Goal: Communication & Community: Ask a question

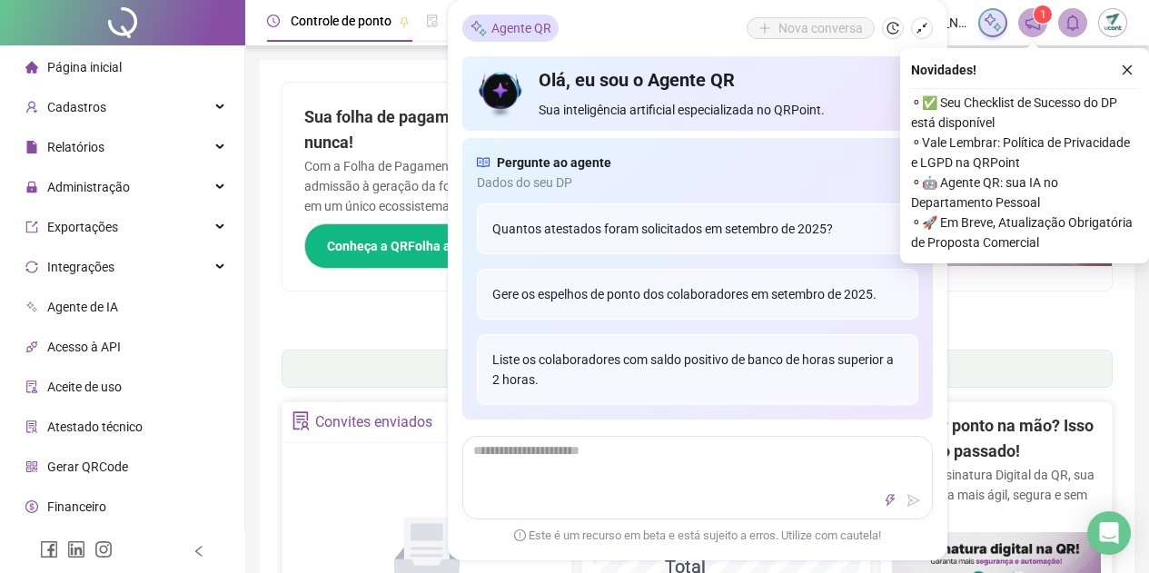
click at [1121, 71] on icon "close" at bounding box center [1127, 70] width 13 height 13
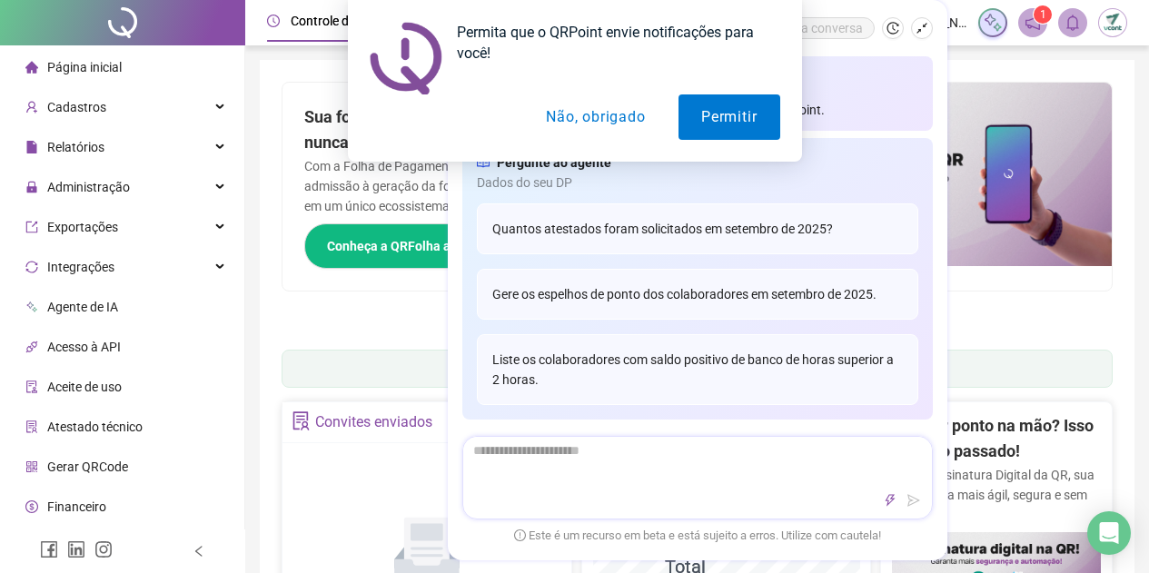
click at [645, 482] on textarea at bounding box center [697, 460] width 469 height 47
click at [713, 113] on button "Permitir" at bounding box center [729, 116] width 101 height 45
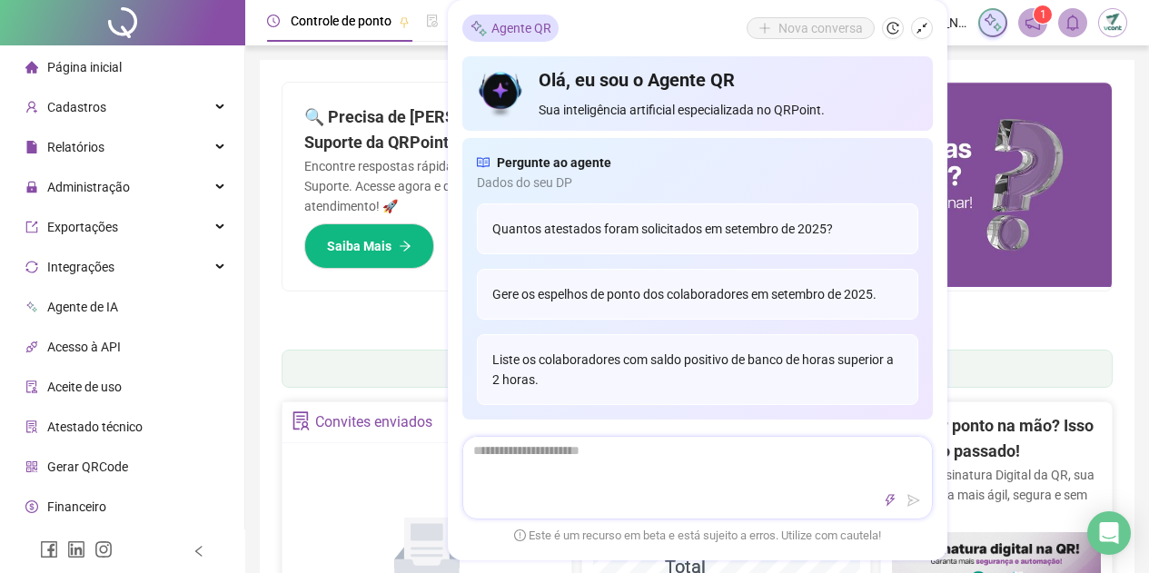
click at [621, 486] on div at bounding box center [697, 478] width 471 height 84
type textarea "*"
type textarea "**"
type textarea "***"
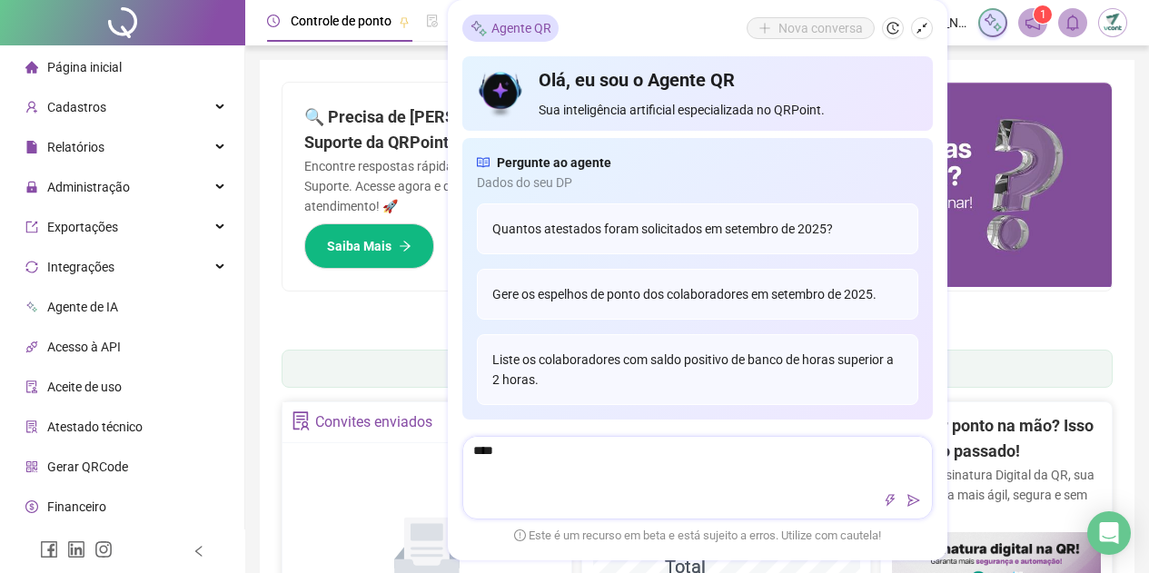
type textarea "*****"
type textarea "******"
type textarea "*******"
type textarea "********"
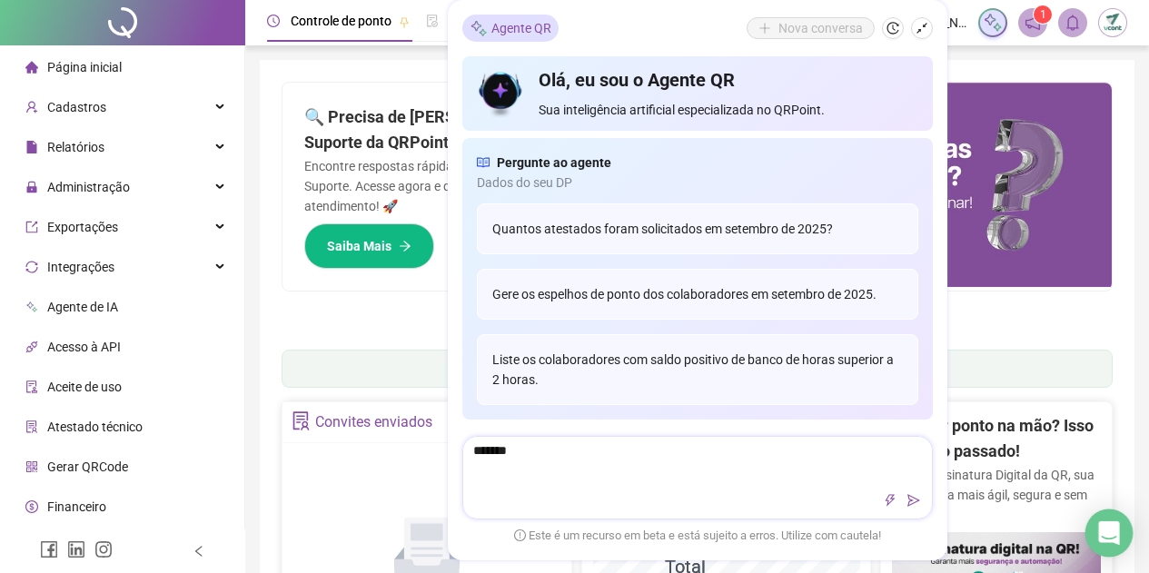
type textarea "*******"
click at [1119, 531] on div "Open Intercom Messenger" at bounding box center [1110, 534] width 48 height 48
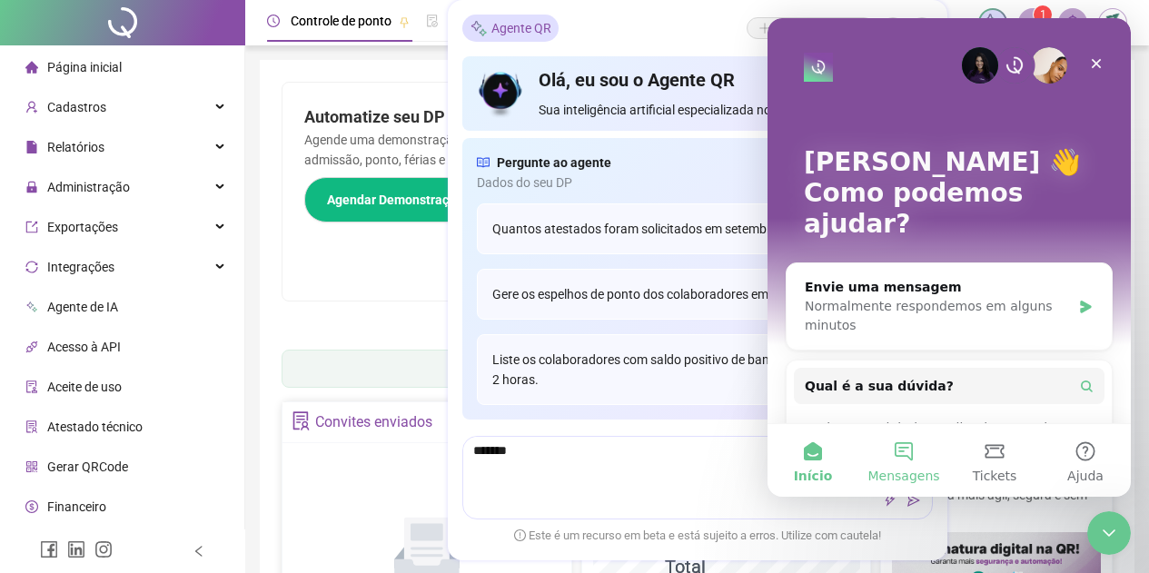
click at [907, 458] on button "Mensagens" at bounding box center [904, 460] width 91 height 73
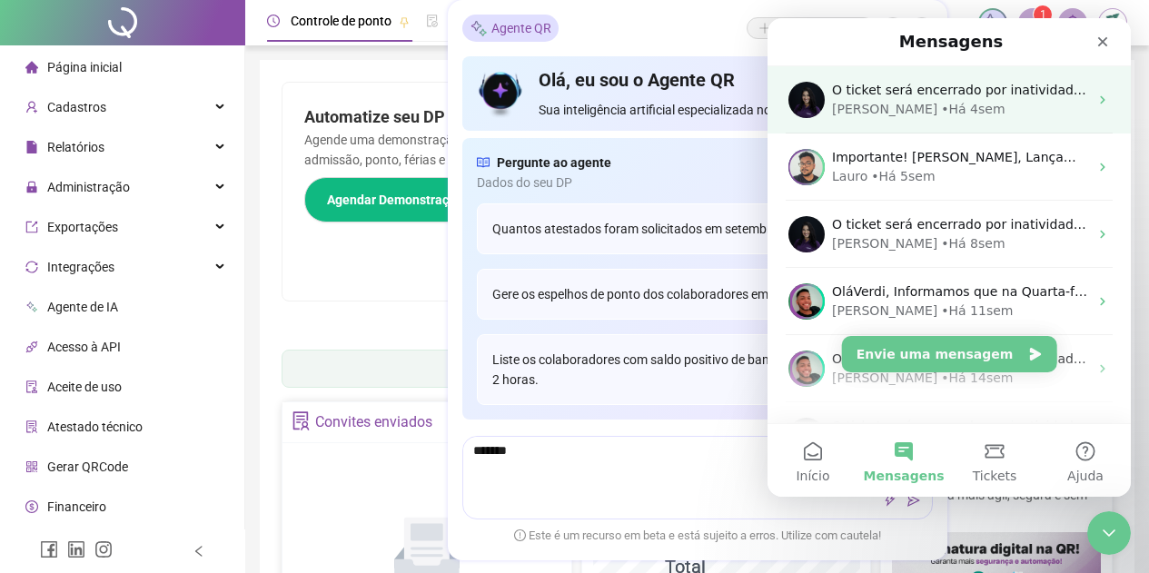
click at [941, 105] on div "• Há 4sem" at bounding box center [973, 109] width 64 height 19
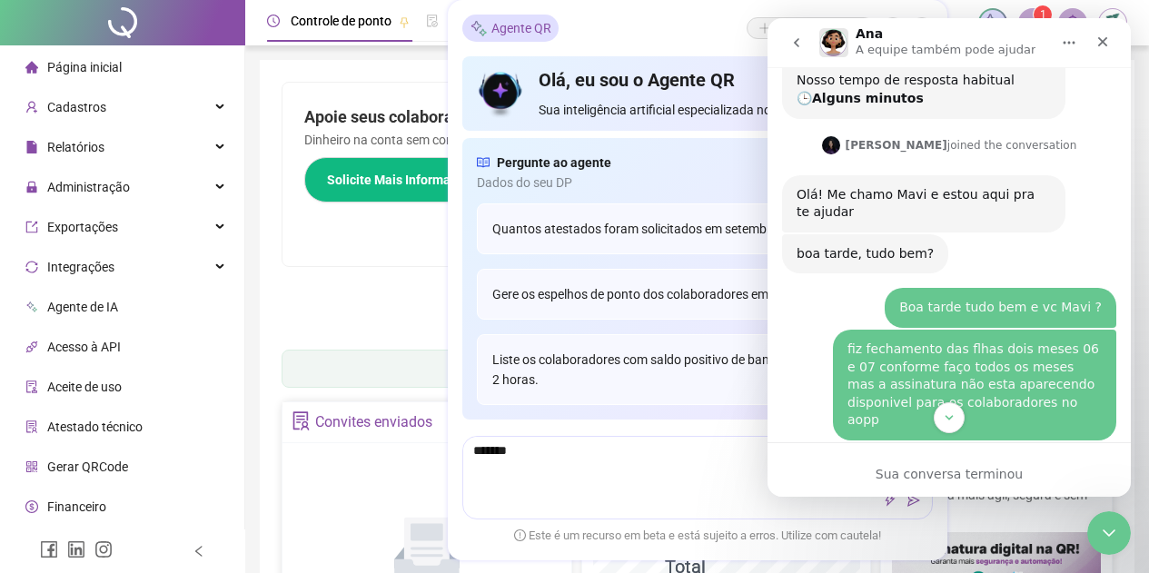
scroll to position [2695, 0]
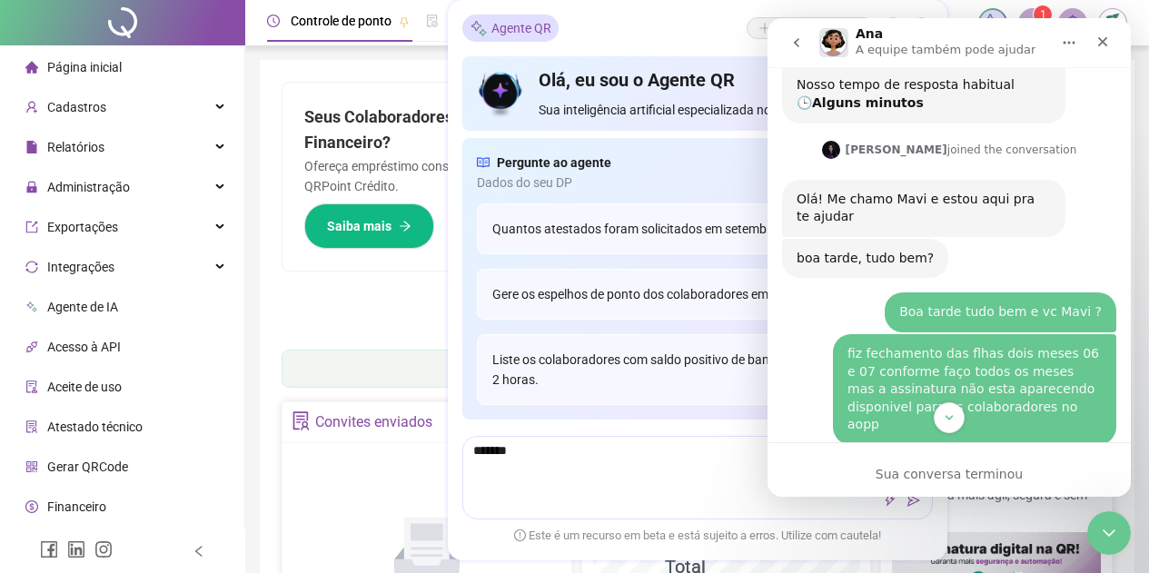
click at [872, 524] on div "Subiu uma atualização recentemente 4.18.1" at bounding box center [924, 541] width 254 height 35
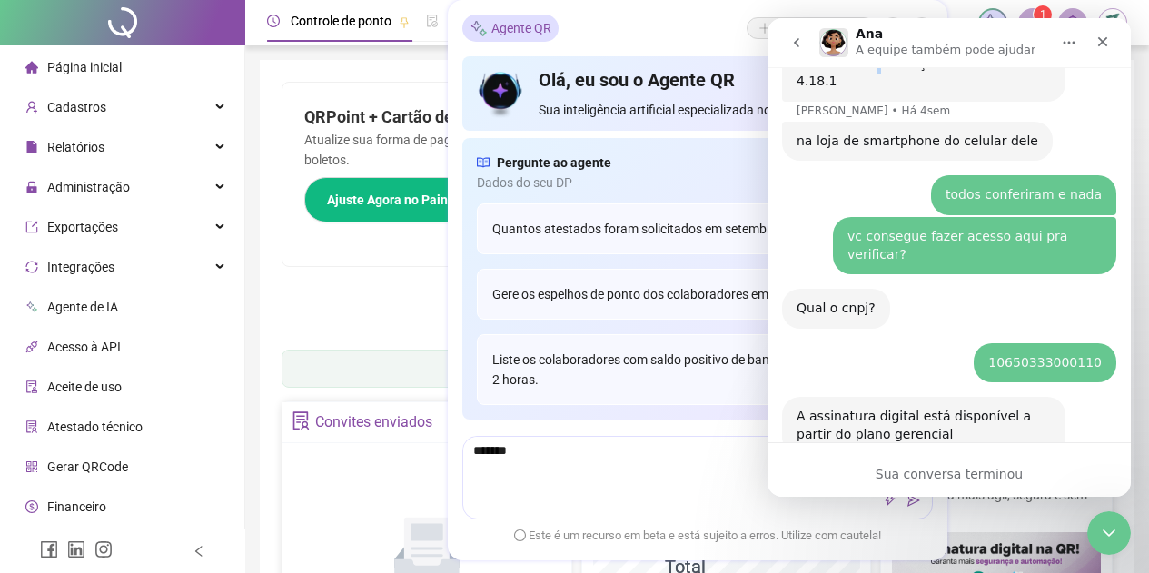
scroll to position [3167, 0]
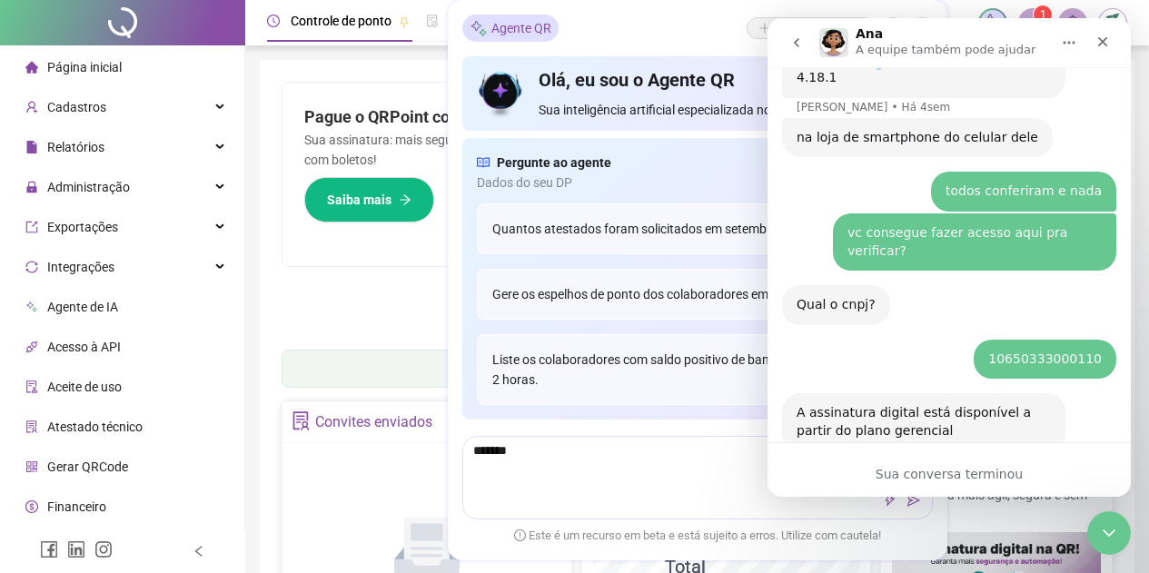
click at [1061, 41] on button "Início" at bounding box center [1069, 42] width 35 height 35
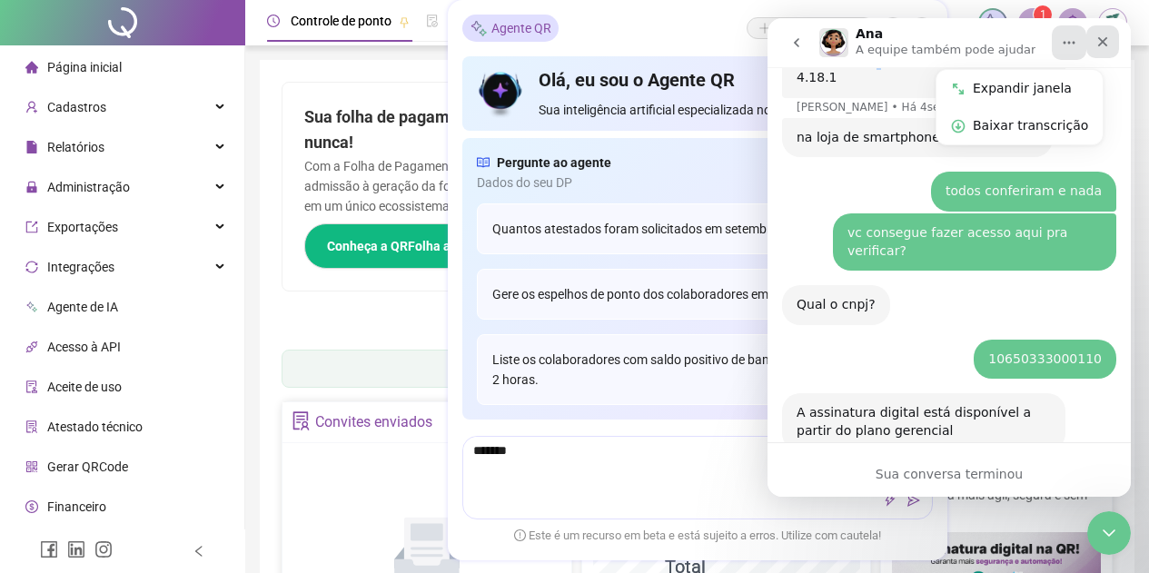
click at [1100, 45] on icon "Fechar" at bounding box center [1103, 42] width 10 height 10
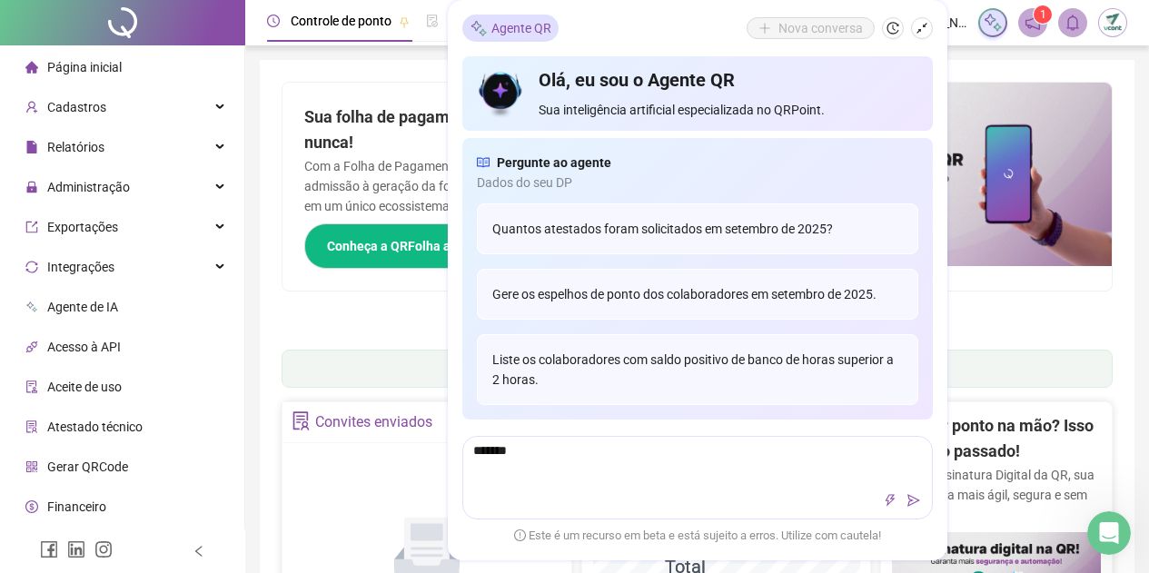
scroll to position [0, 0]
click at [1130, 34] on header "Controle de ponto Admissão digital Gestão de férias Painel do DP Folha de pagam…" at bounding box center [697, 22] width 904 height 45
click at [1117, 27] on img at bounding box center [1112, 22] width 27 height 27
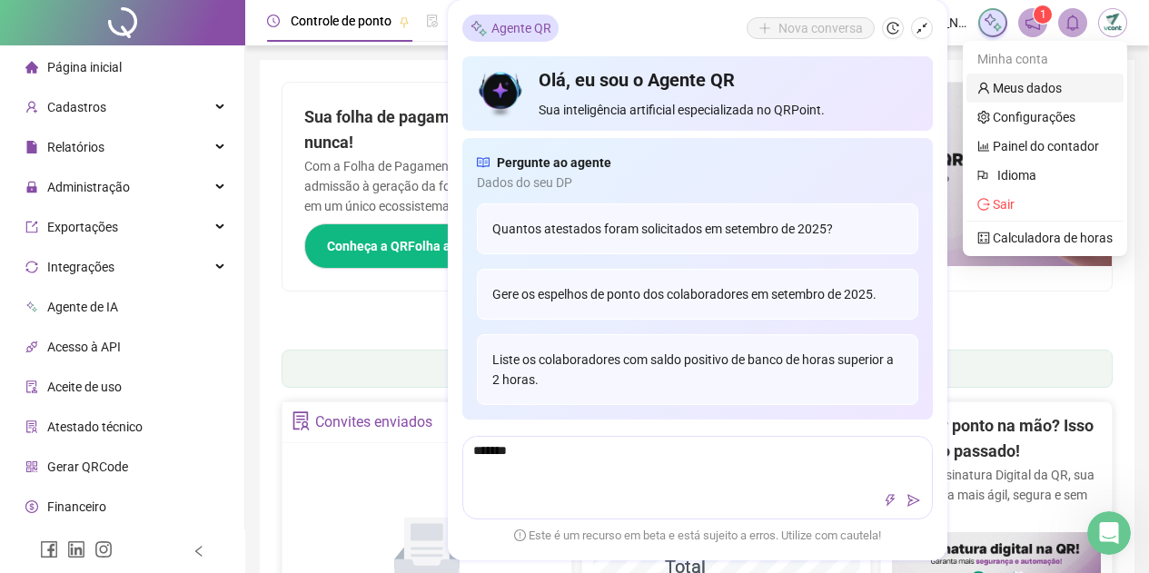
click at [1022, 89] on link "Meus dados" at bounding box center [1020, 88] width 84 height 15
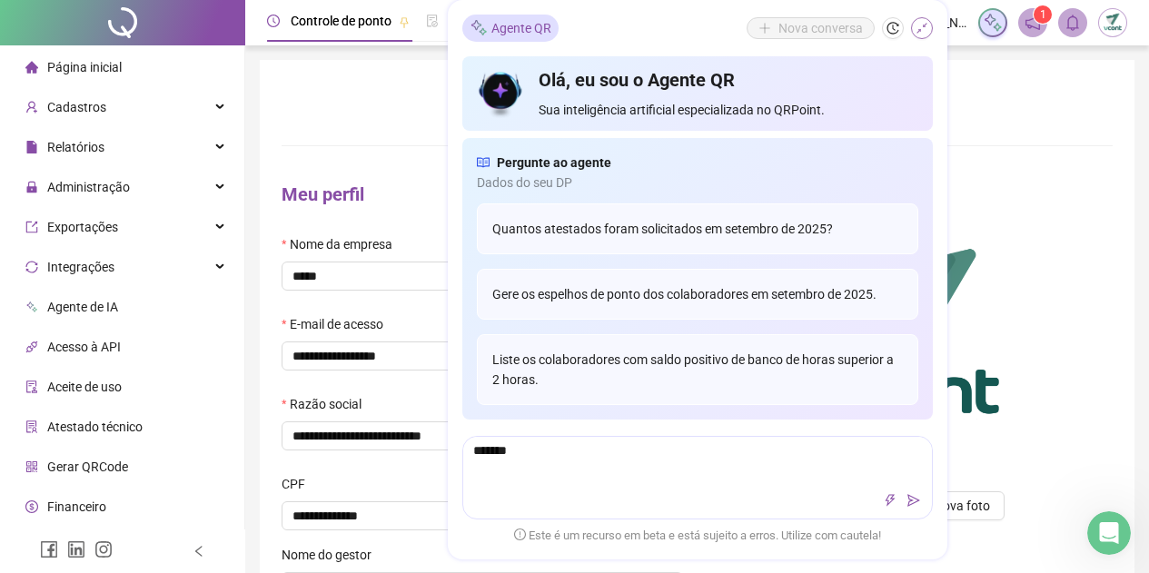
click at [914, 32] on button "button" at bounding box center [922, 28] width 22 height 22
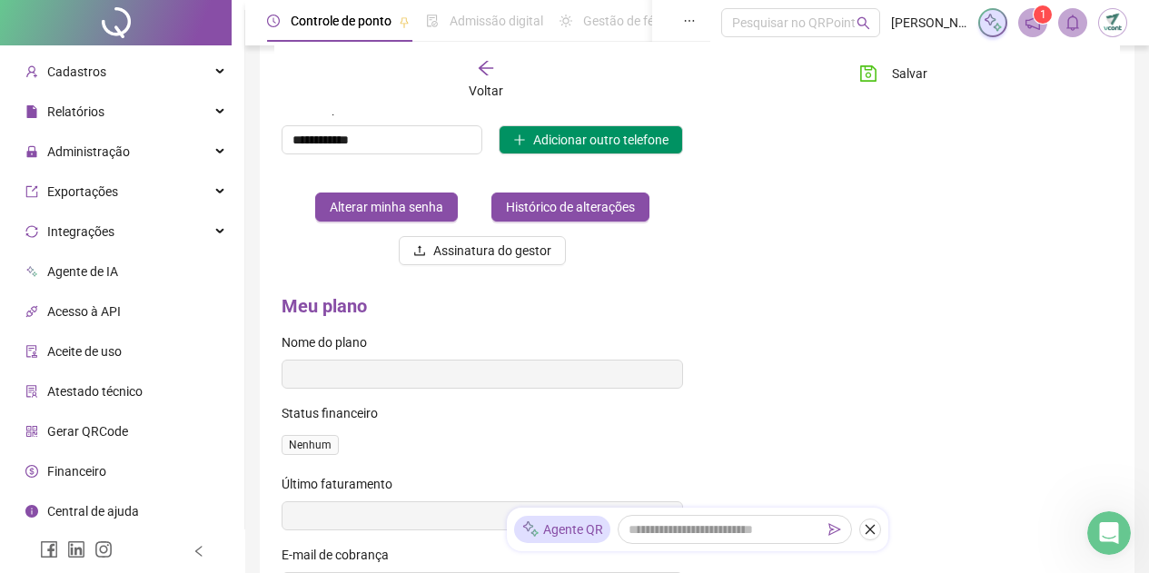
scroll to position [295, 0]
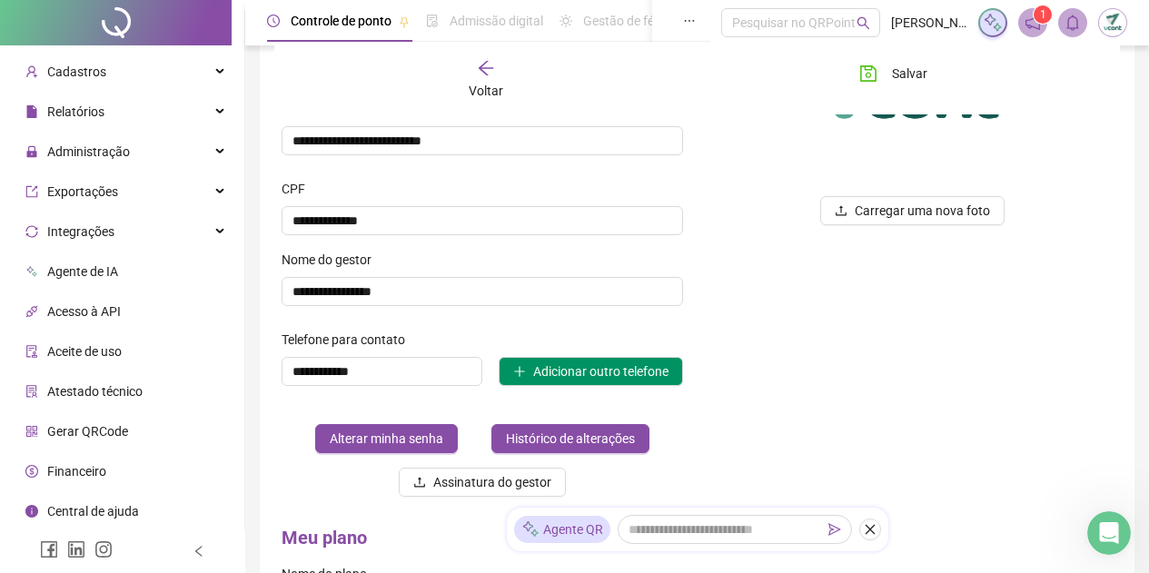
click at [1107, 22] on img at bounding box center [1112, 22] width 27 height 27
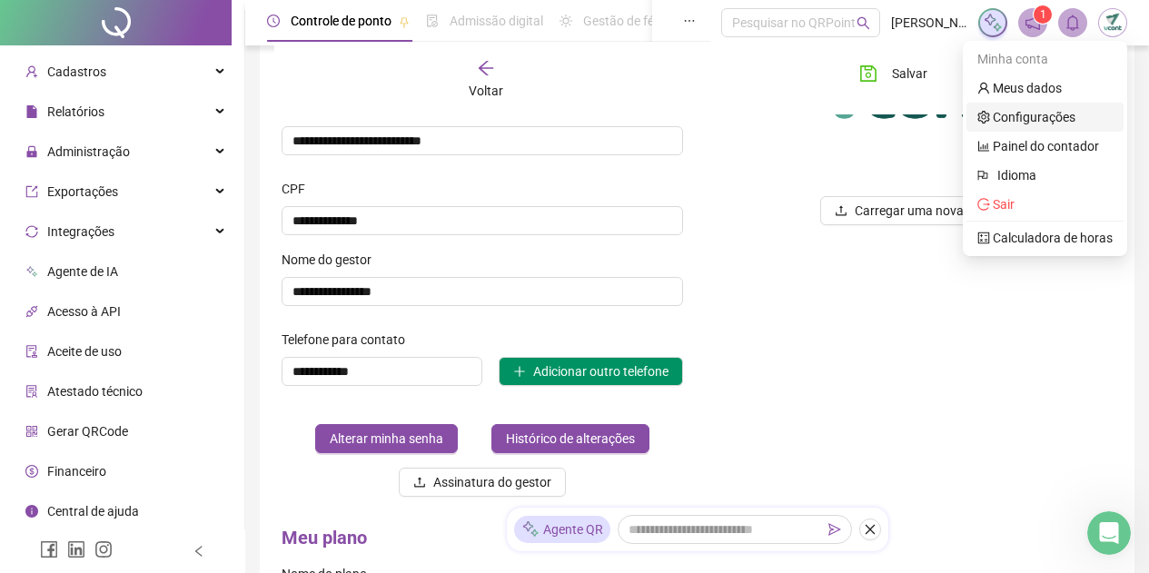
click at [1052, 119] on link "Configurações" at bounding box center [1027, 117] width 98 height 15
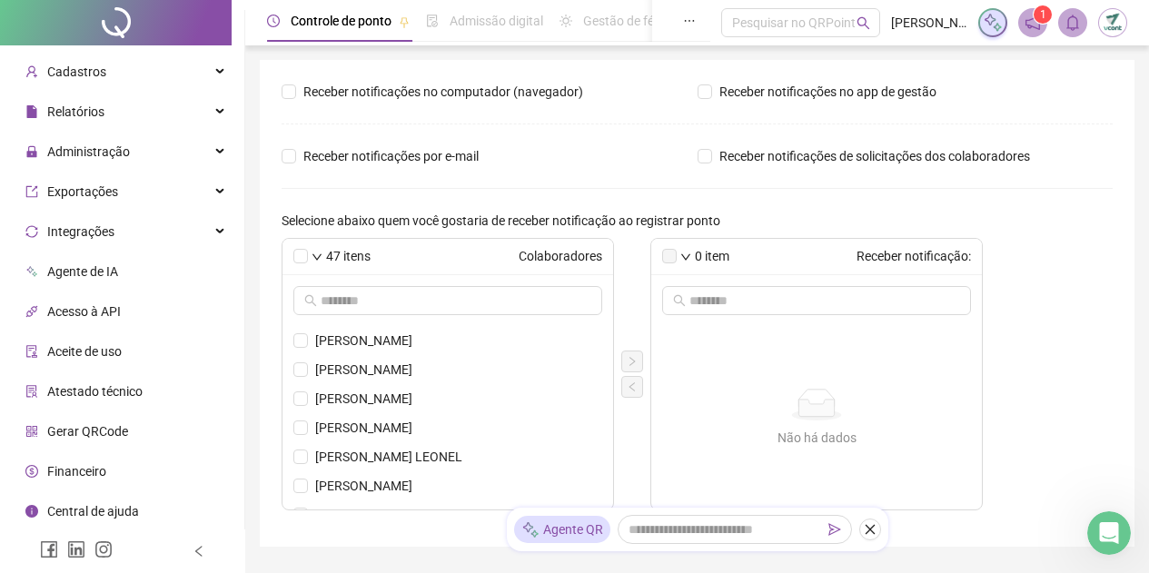
click at [1119, 22] on img at bounding box center [1112, 22] width 27 height 27
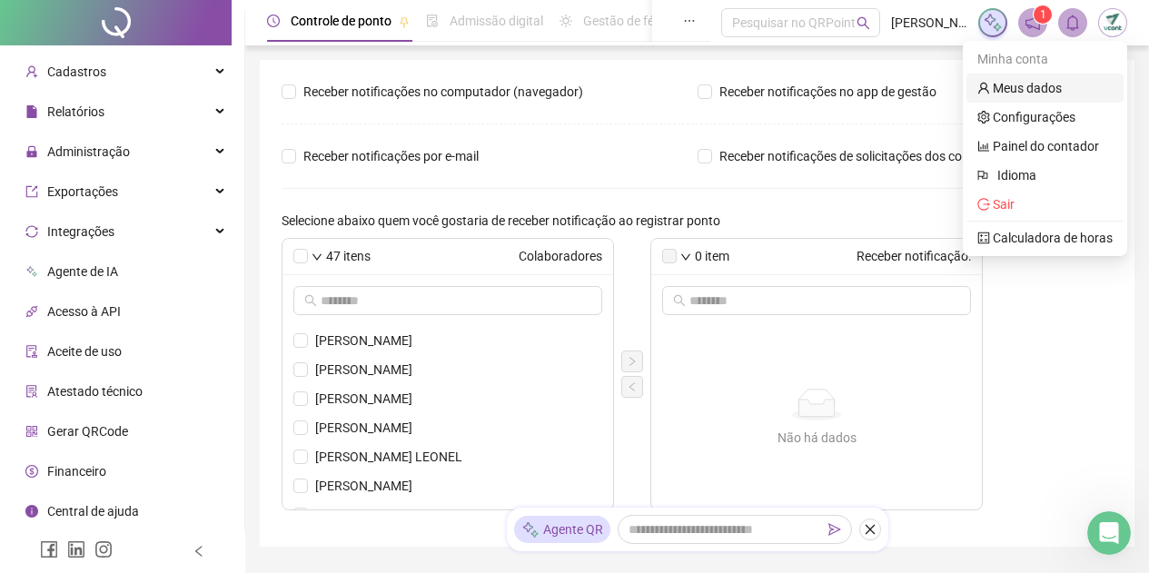
click at [1046, 91] on link "Meus dados" at bounding box center [1020, 88] width 84 height 15
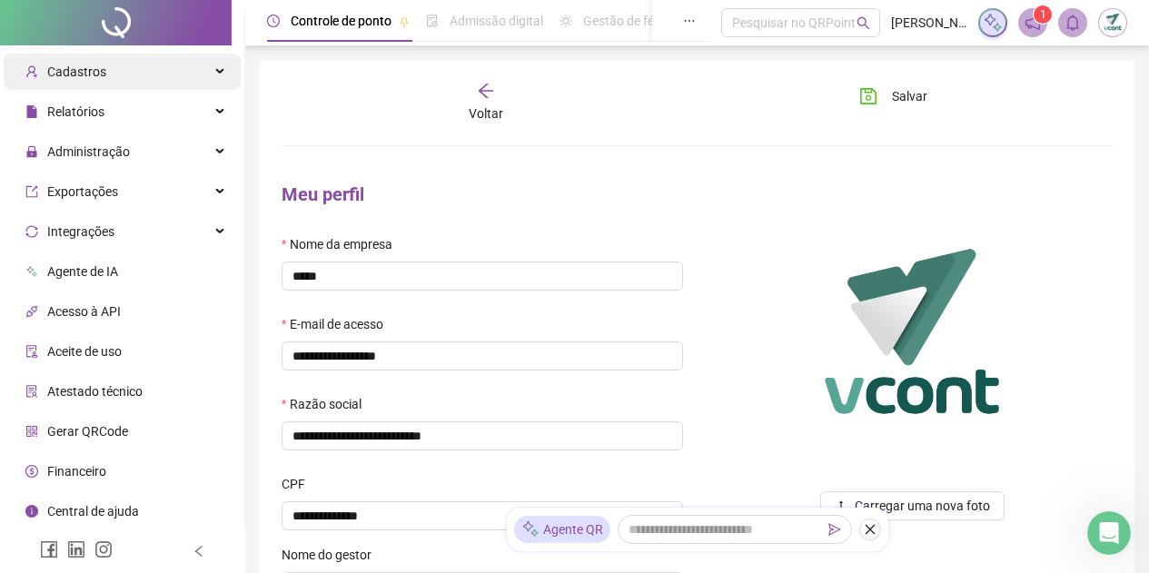
click at [154, 78] on div "Cadastros" at bounding box center [122, 72] width 237 height 36
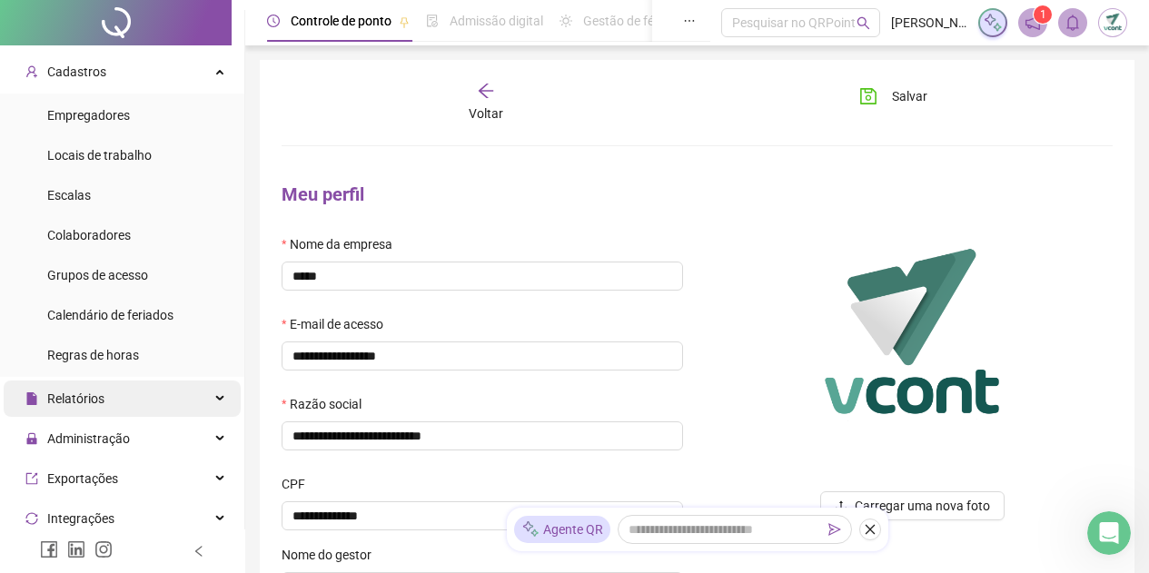
click at [142, 382] on div "Relatórios" at bounding box center [122, 399] width 237 height 36
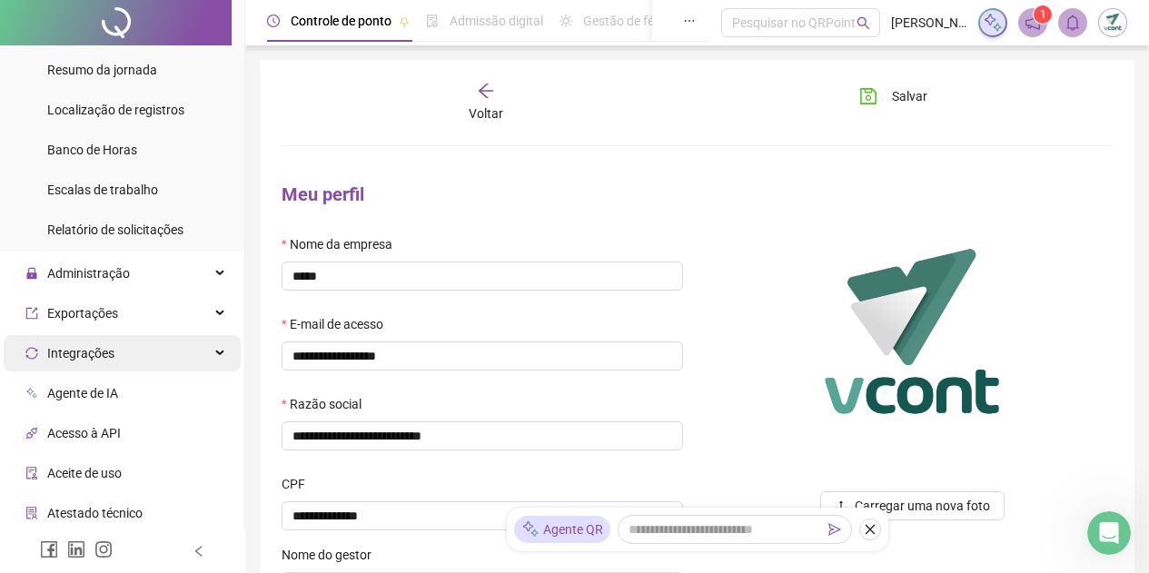
scroll to position [581, 0]
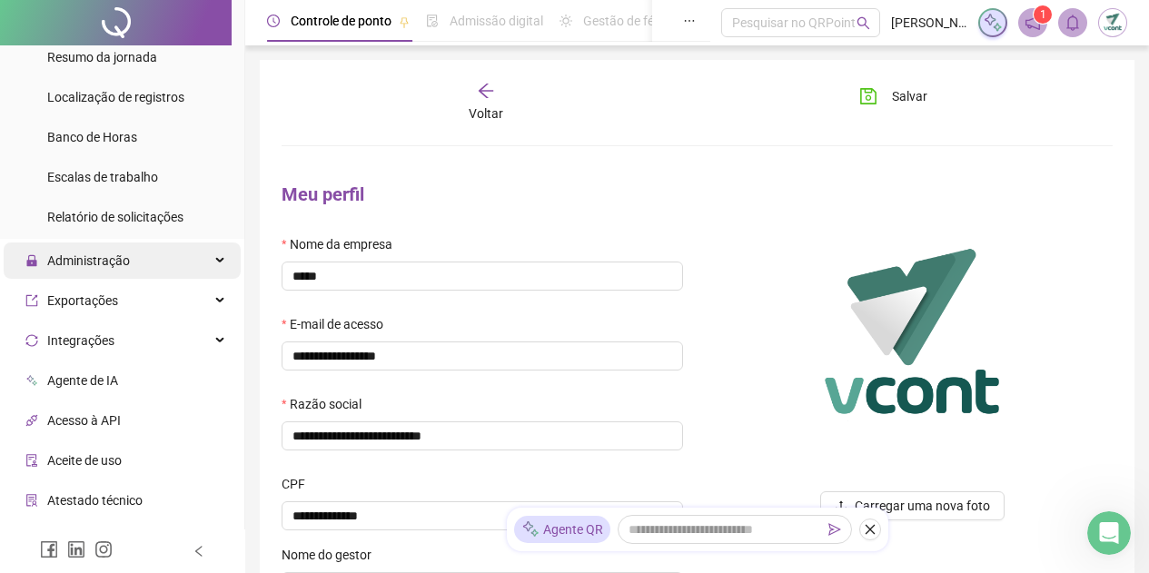
click at [181, 268] on div "Administração" at bounding box center [122, 261] width 237 height 36
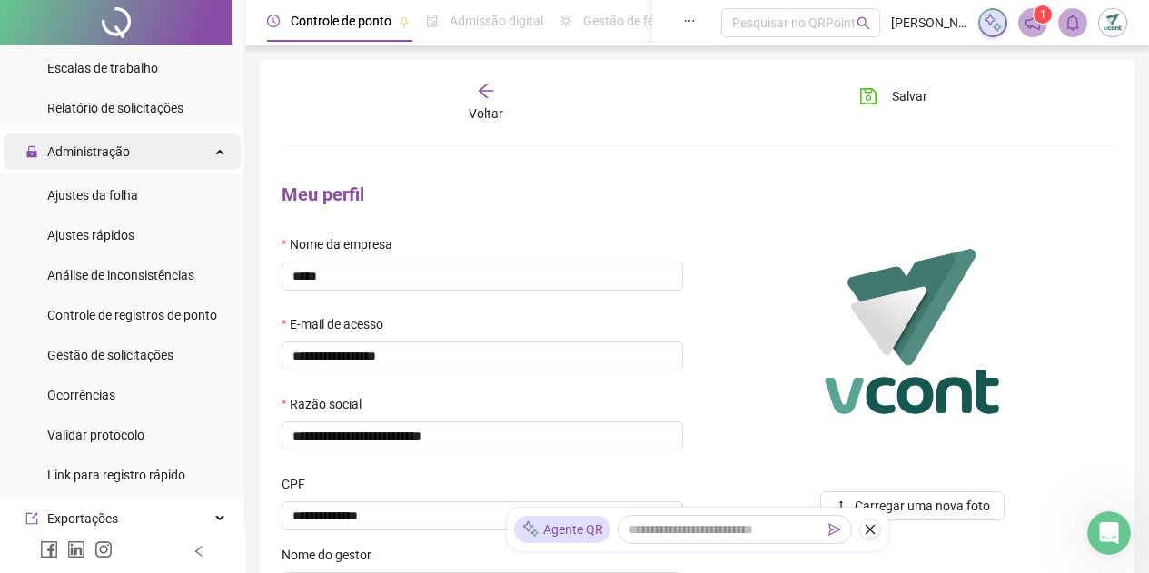
scroll to position [853, 0]
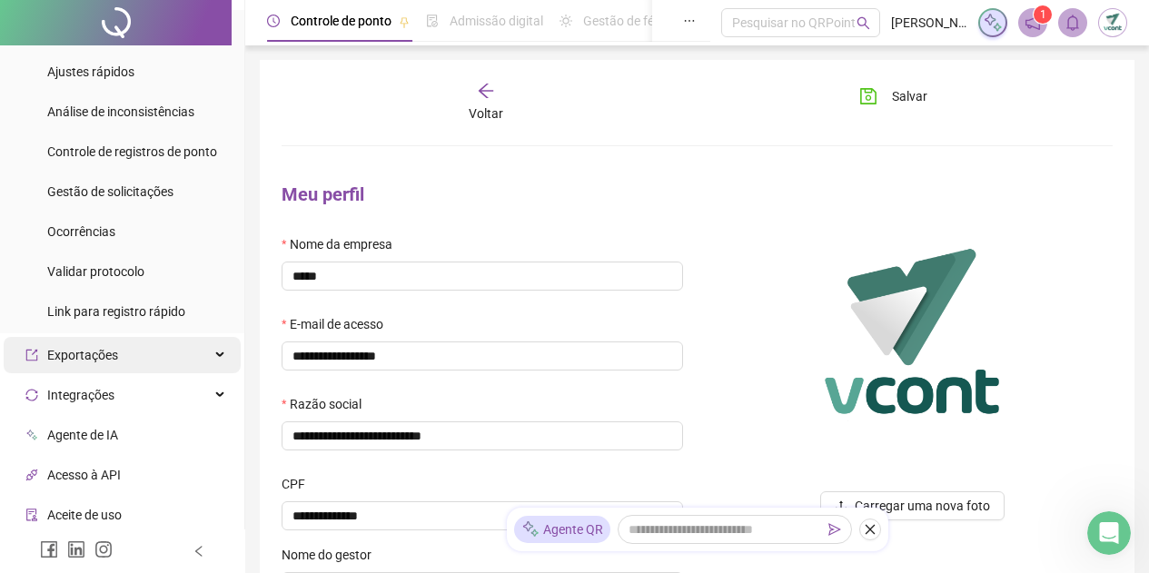
click at [151, 350] on div "Exportações" at bounding box center [122, 355] width 237 height 36
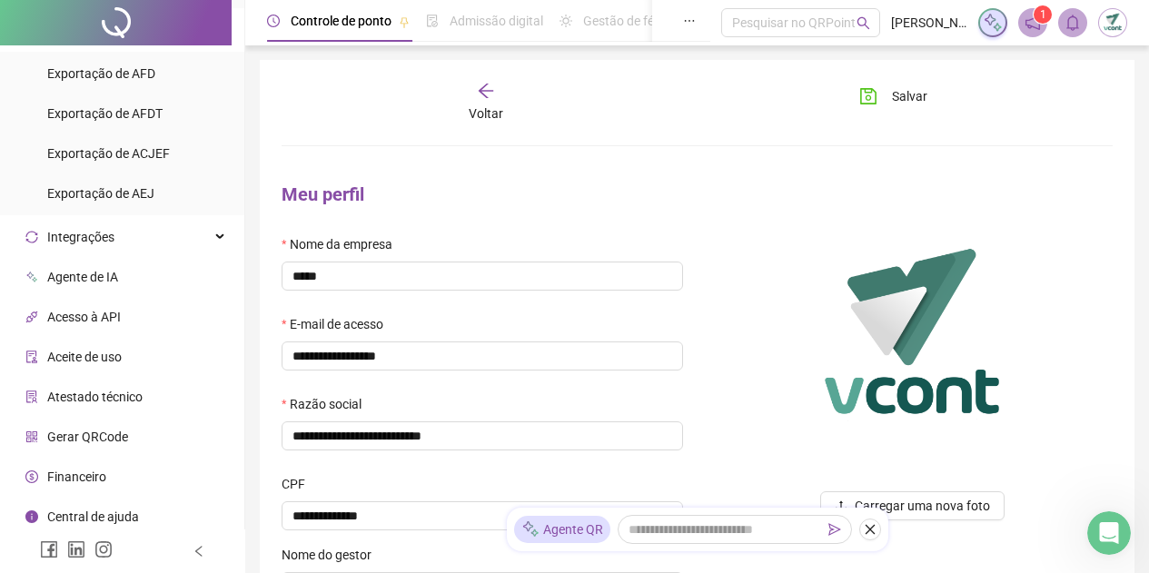
scroll to position [1184, 0]
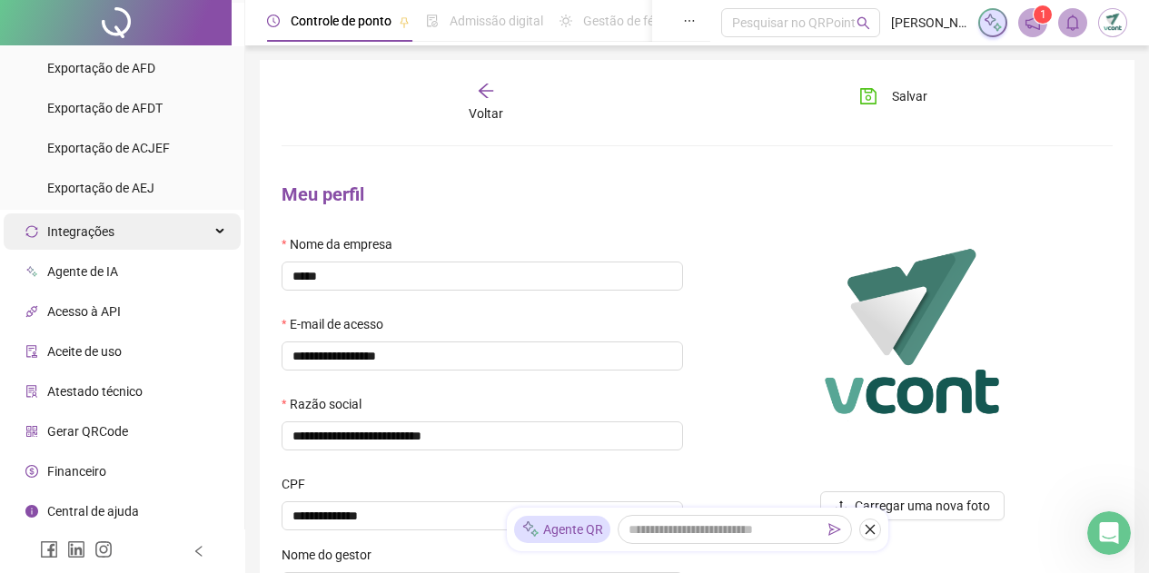
click at [177, 239] on div "Integrações" at bounding box center [122, 231] width 237 height 36
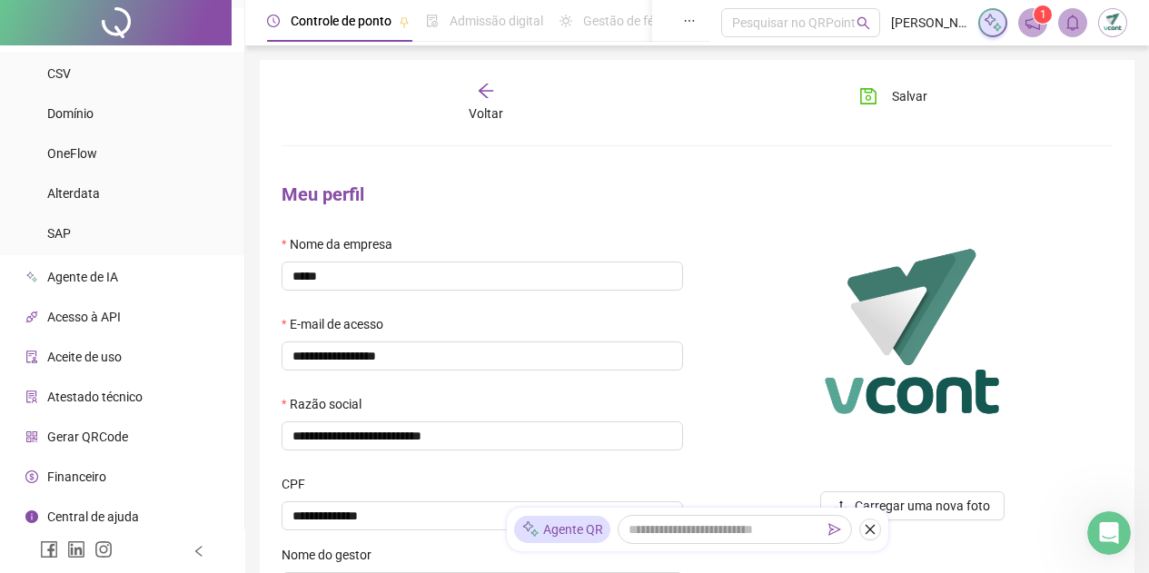
scroll to position [1391, 0]
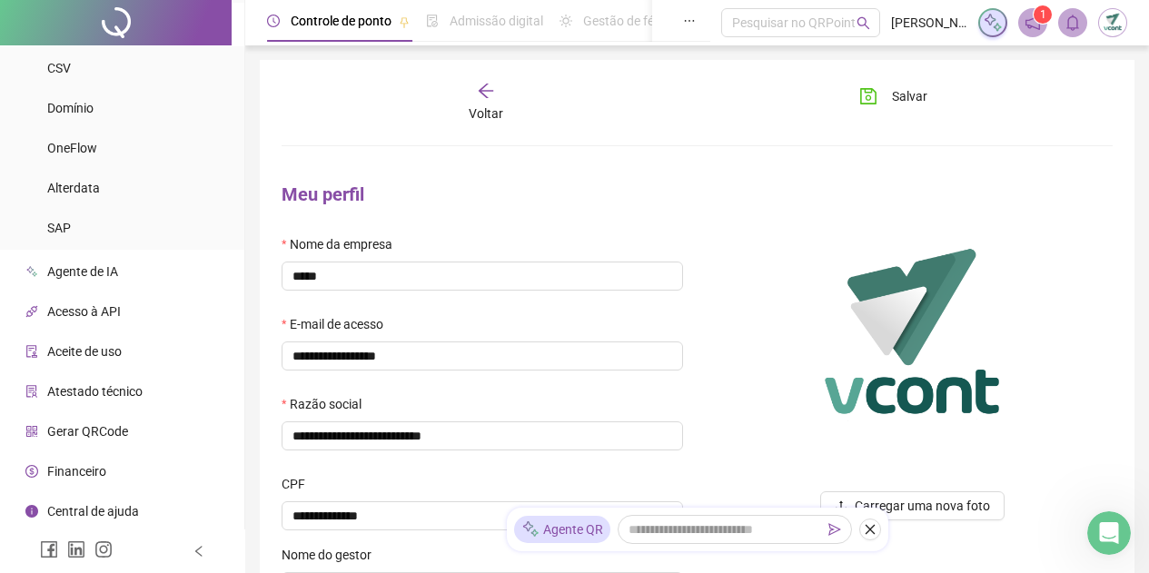
click at [95, 482] on div "Financeiro" at bounding box center [65, 471] width 81 height 36
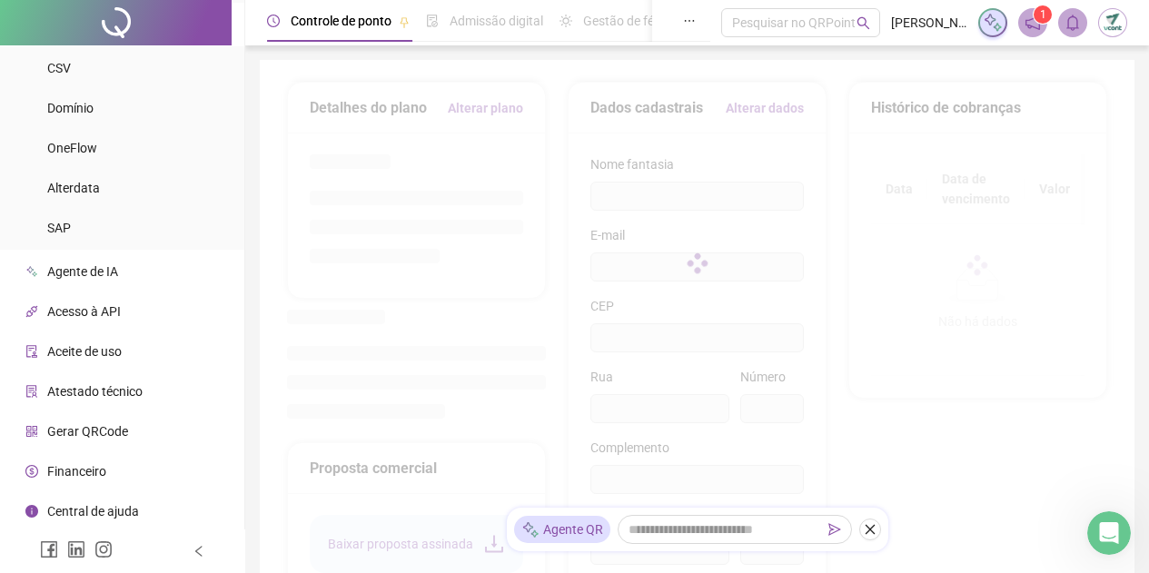
type input "*****"
type input "**********"
type input "***"
type input "********"
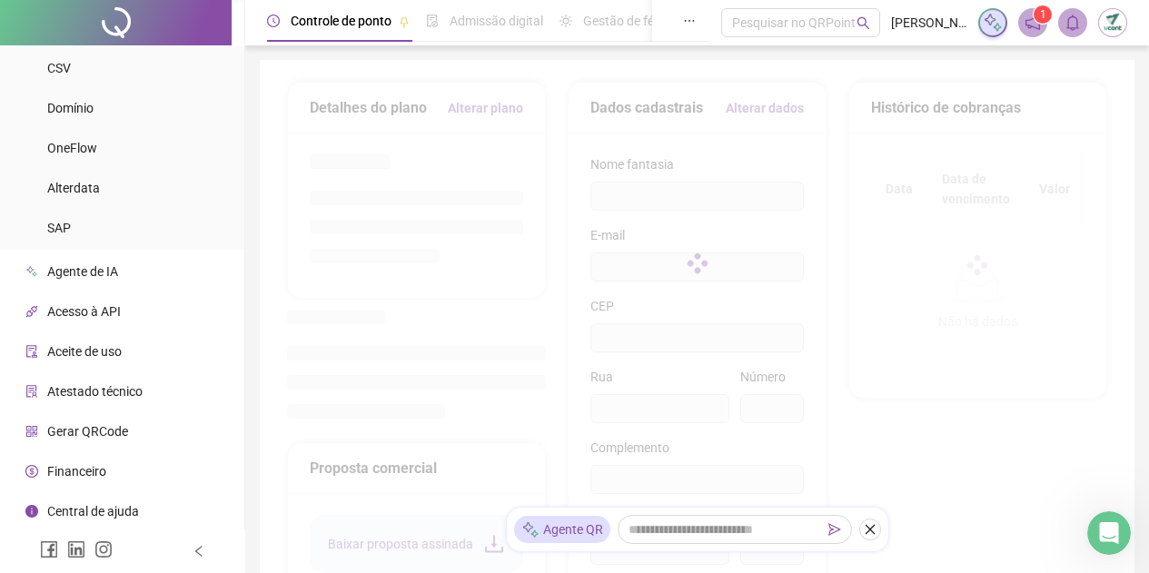
type input "**"
type input "*********"
type input "**********"
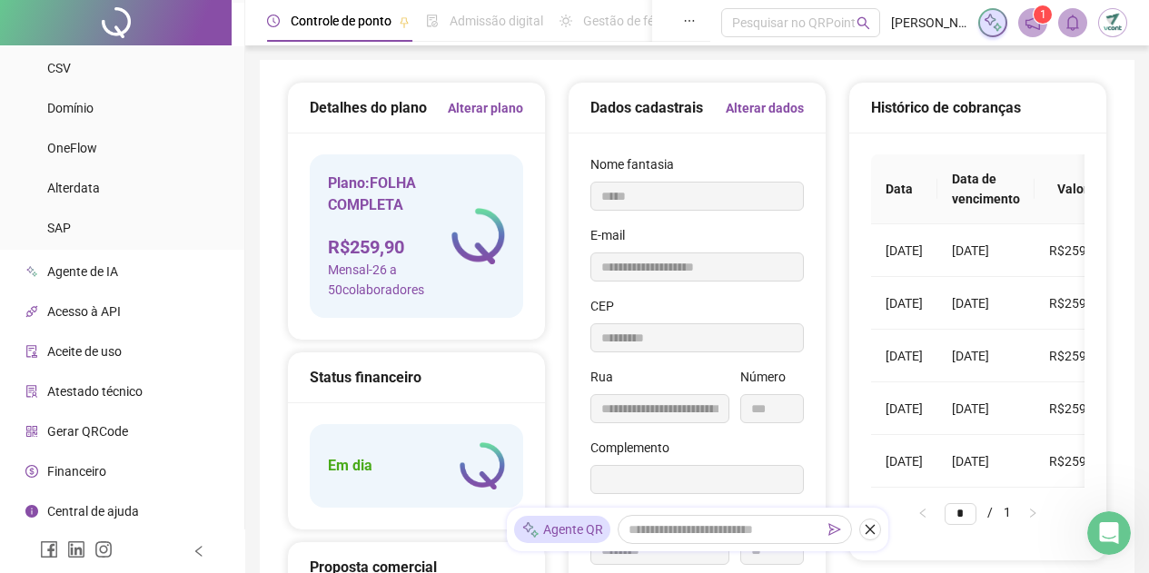
click at [500, 107] on link "Alterar plano" at bounding box center [485, 108] width 75 height 20
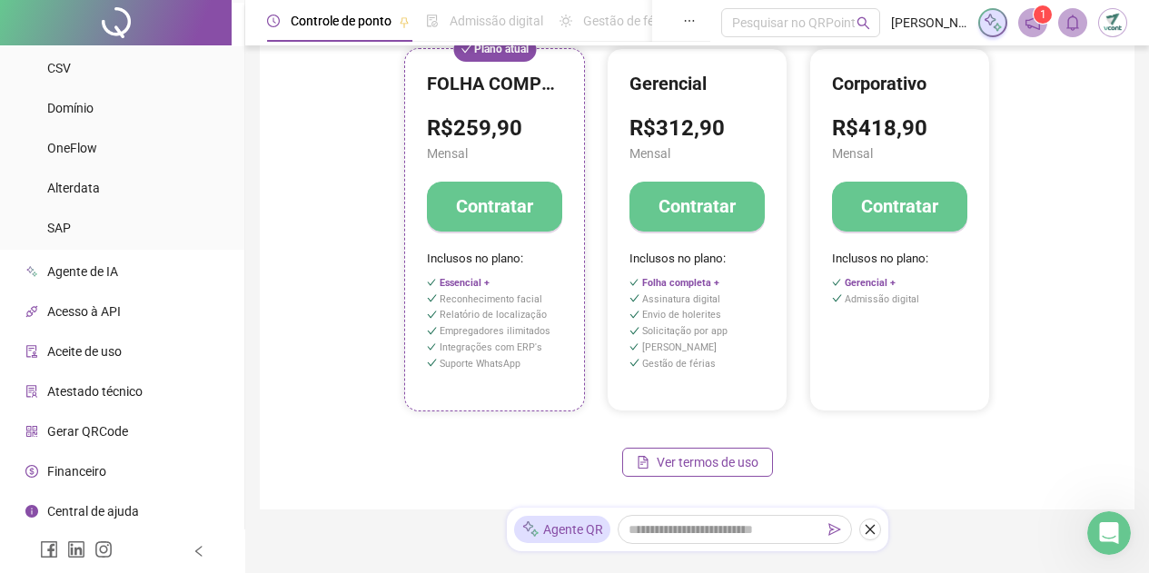
scroll to position [295, 0]
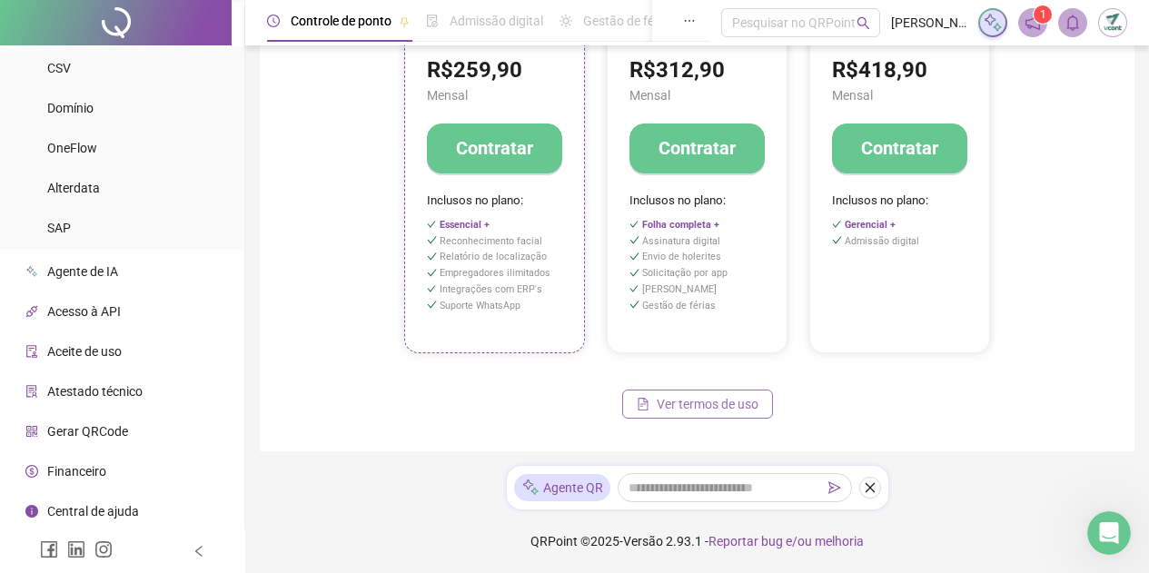
click at [675, 410] on span "Ver termos de uso" at bounding box center [708, 404] width 102 height 20
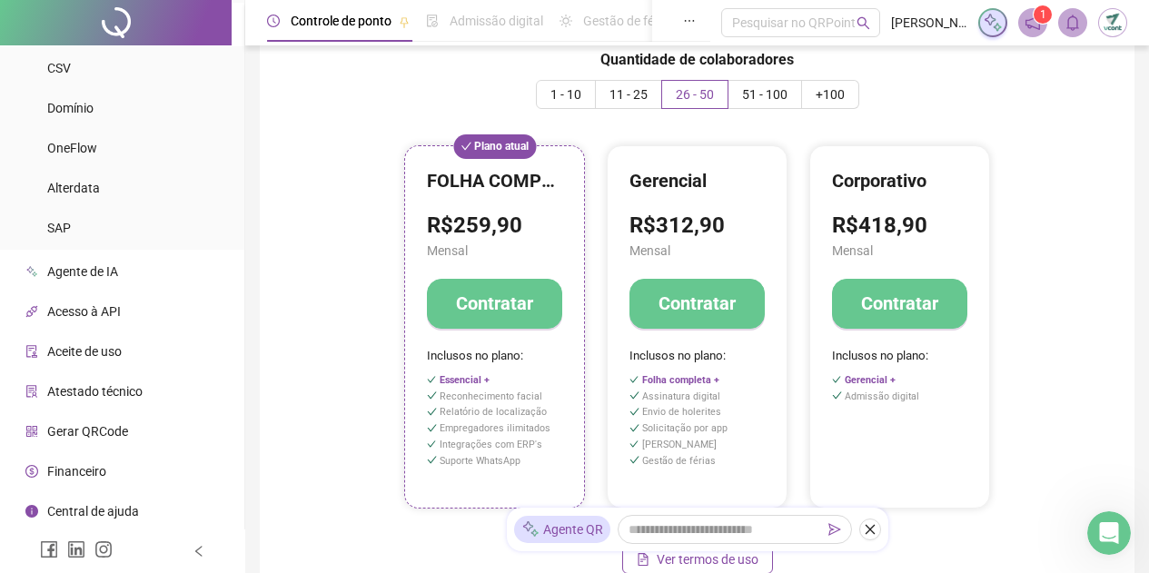
scroll to position [0, 0]
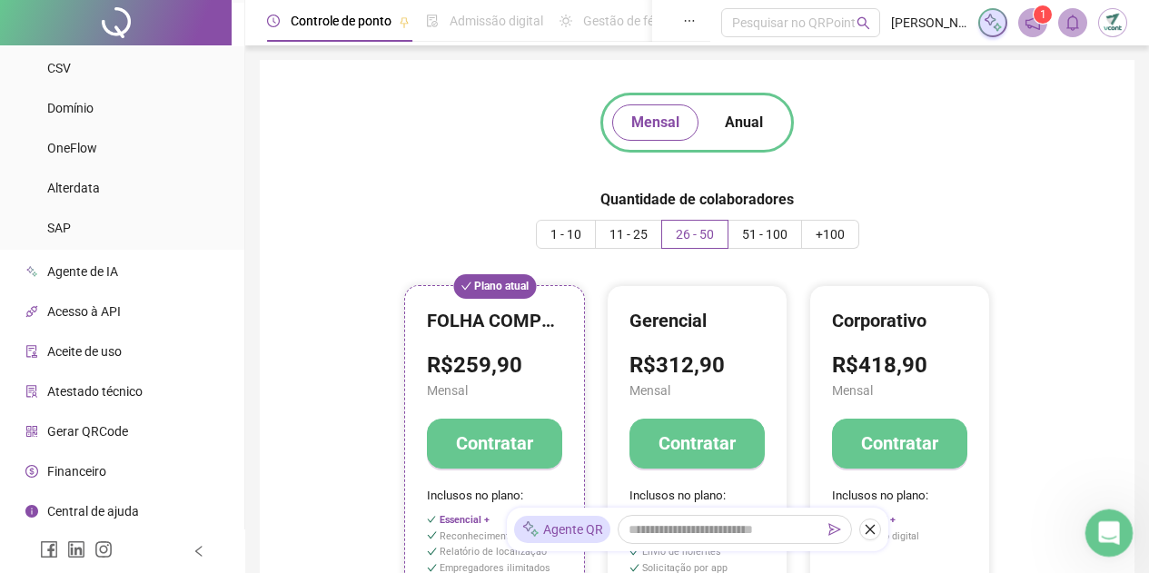
click at [1107, 524] on icon "Abertura do Messenger da Intercom" at bounding box center [1106, 530] width 13 height 15
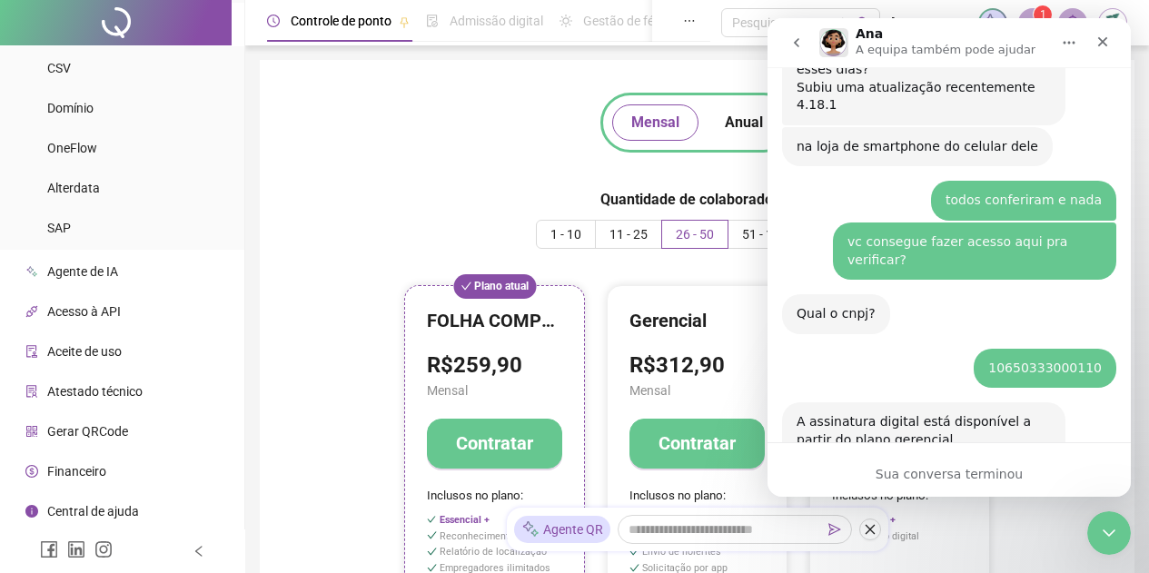
scroll to position [3149, 0]
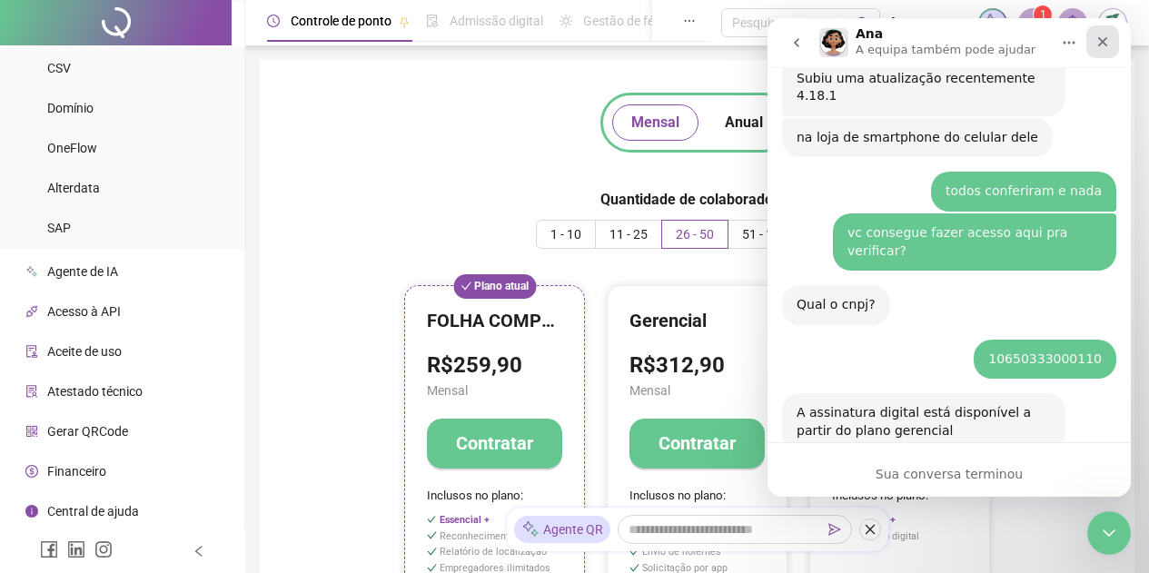
click at [1108, 47] on icon "Fechar" at bounding box center [1103, 42] width 15 height 15
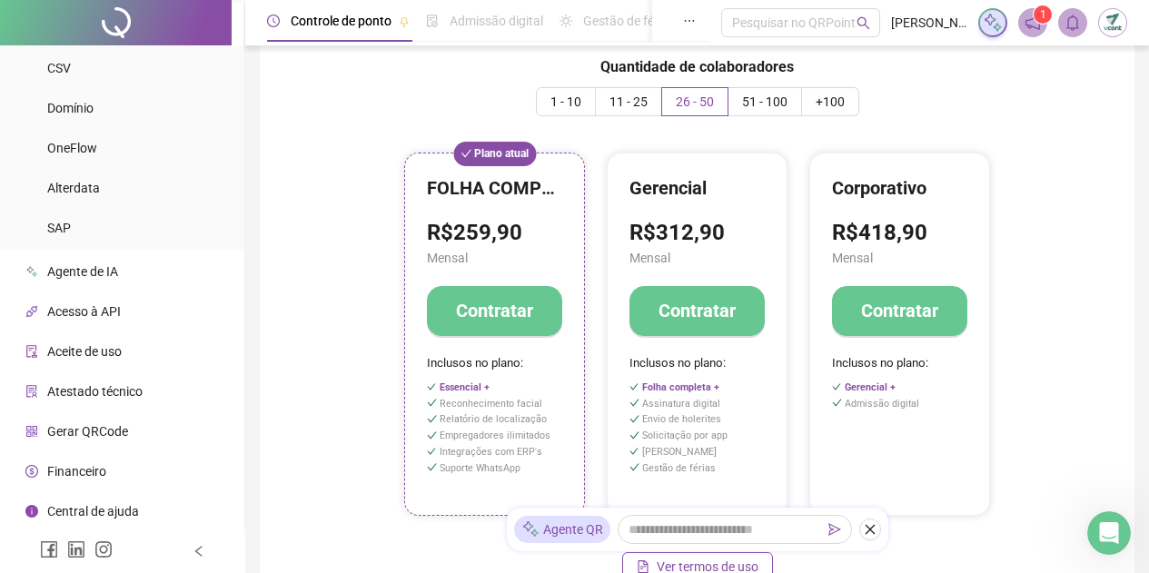
scroll to position [295, 0]
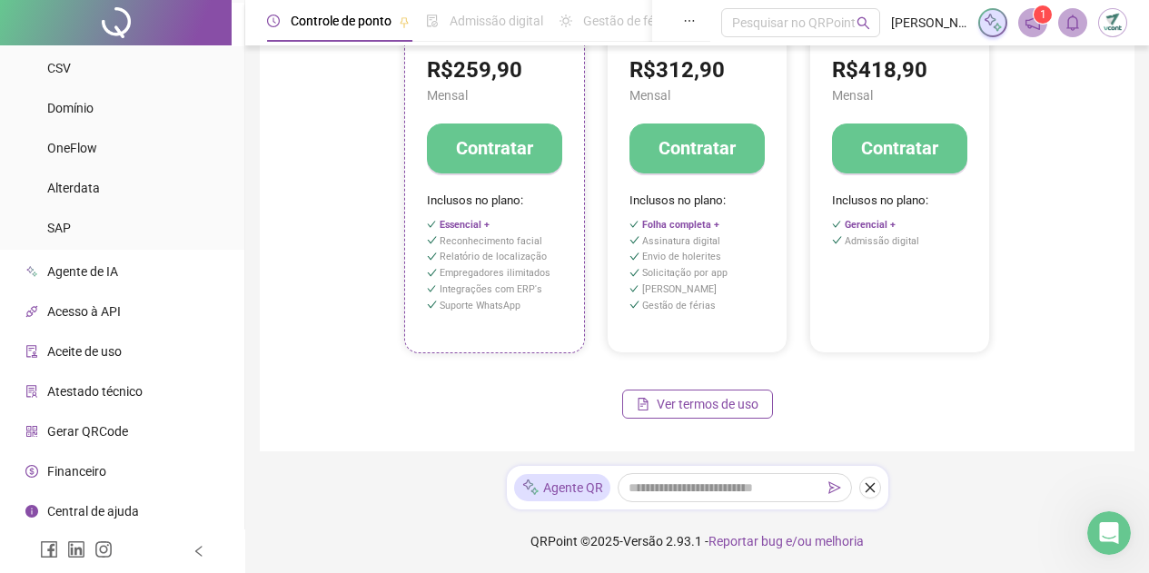
click at [1116, 31] on img at bounding box center [1112, 22] width 27 height 27
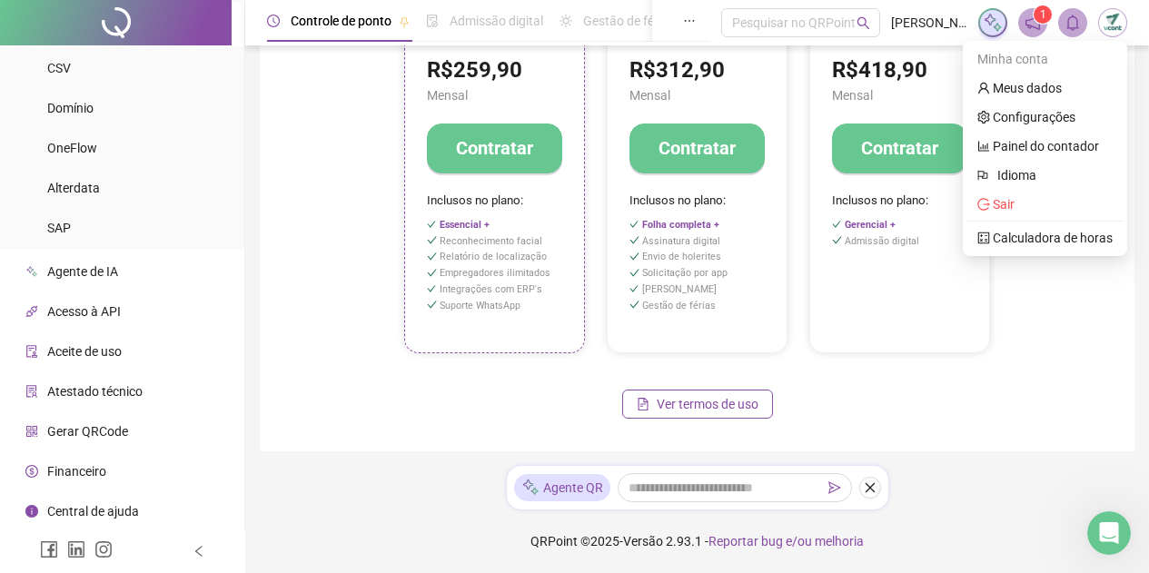
click at [185, 506] on li "Central de ajuda" at bounding box center [122, 511] width 237 height 36
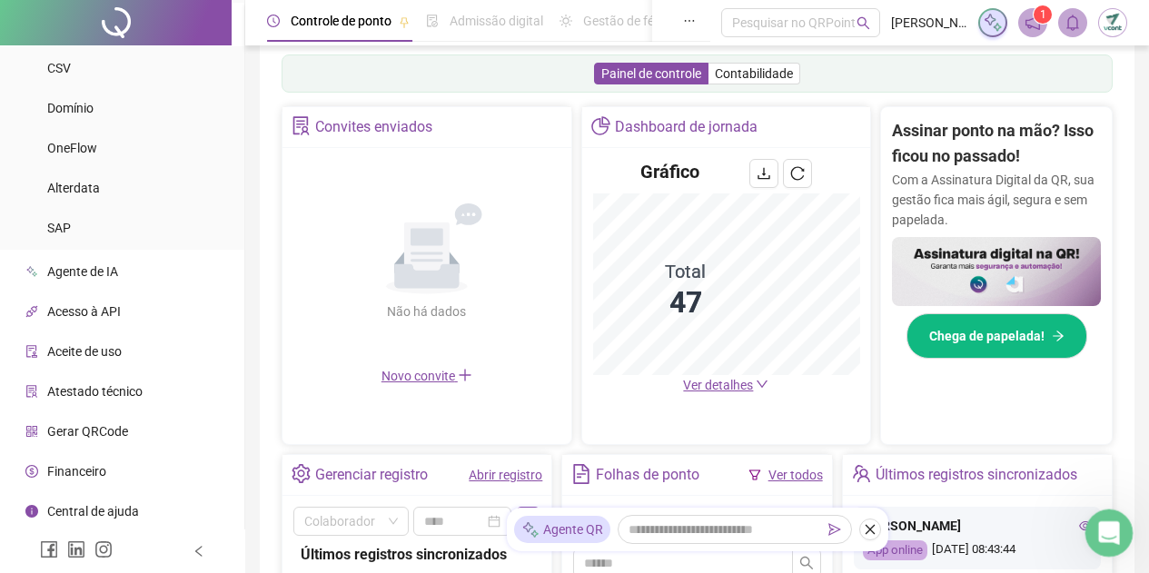
click at [1099, 529] on icon "Abertura do Messenger da Intercom" at bounding box center [1107, 531] width 30 height 30
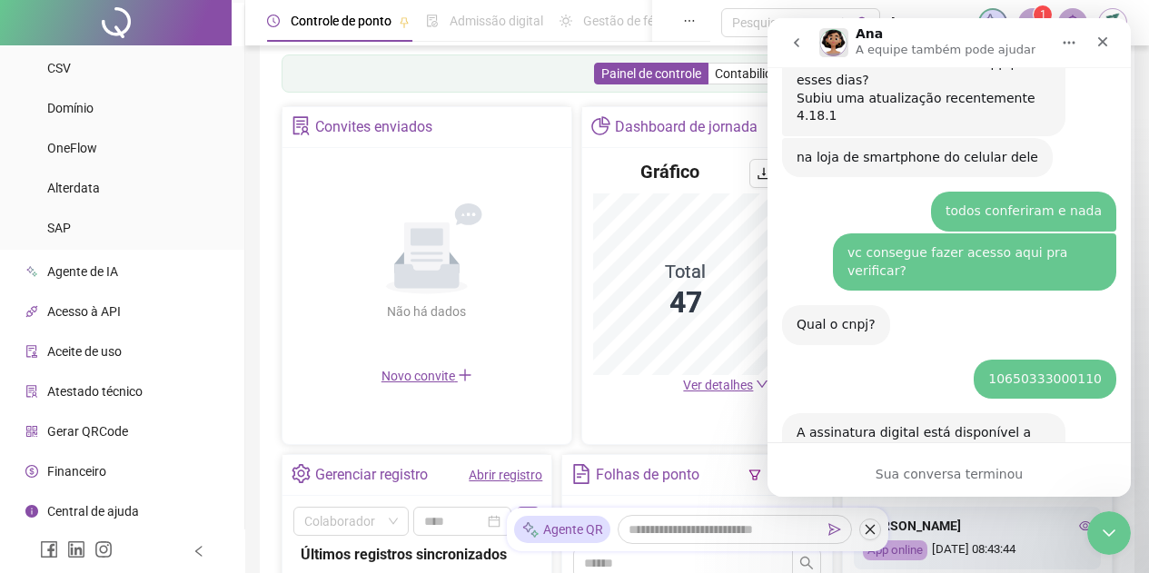
scroll to position [3149, 0]
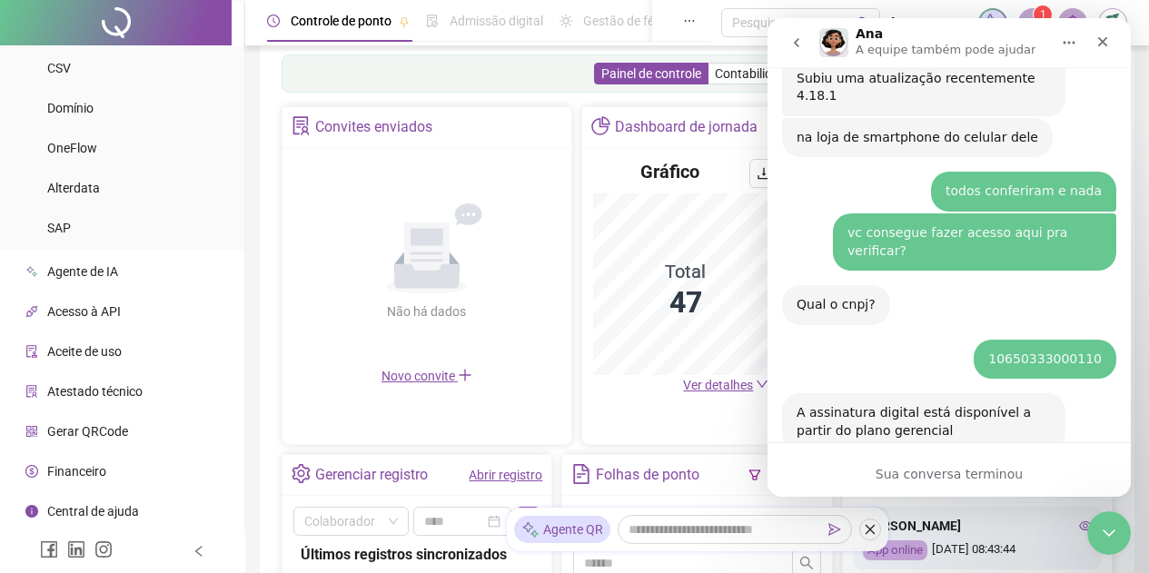
drag, startPoint x: 937, startPoint y: 479, endPoint x: 935, endPoint y: 365, distance: 113.6
click at [935, 479] on div "Sua conversa terminou" at bounding box center [949, 474] width 363 height 19
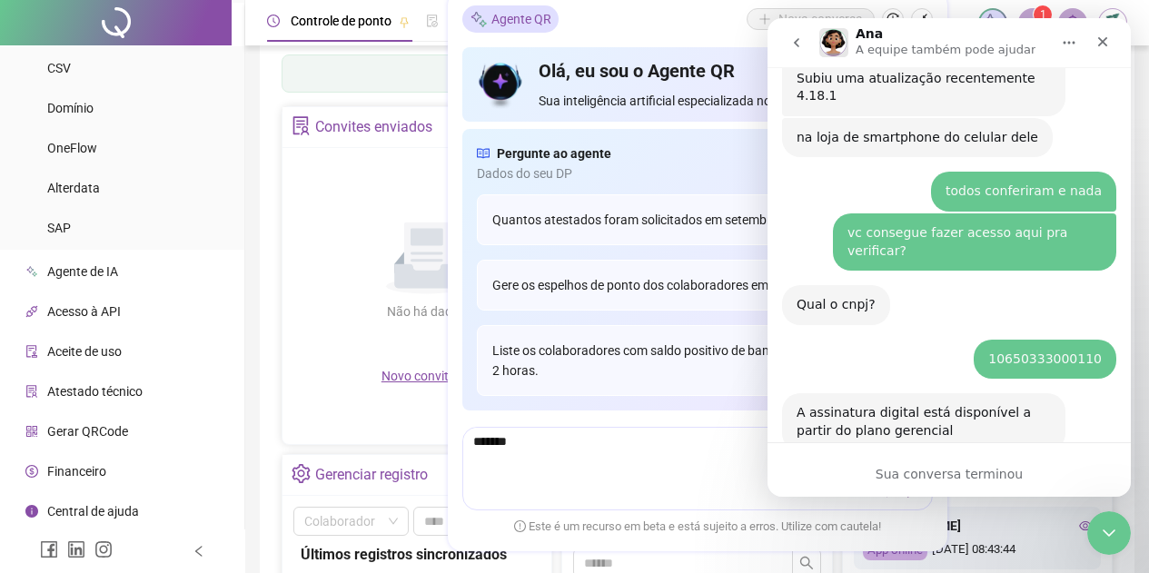
drag, startPoint x: 920, startPoint y: 49, endPoint x: 1018, endPoint y: 58, distance: 98.5
click at [919, 53] on p "A equipe também pode ajudar" at bounding box center [946, 50] width 180 height 18
click at [1072, 50] on button "Início" at bounding box center [1069, 42] width 35 height 35
click at [1090, 46] on div "Fechar" at bounding box center [1103, 41] width 33 height 33
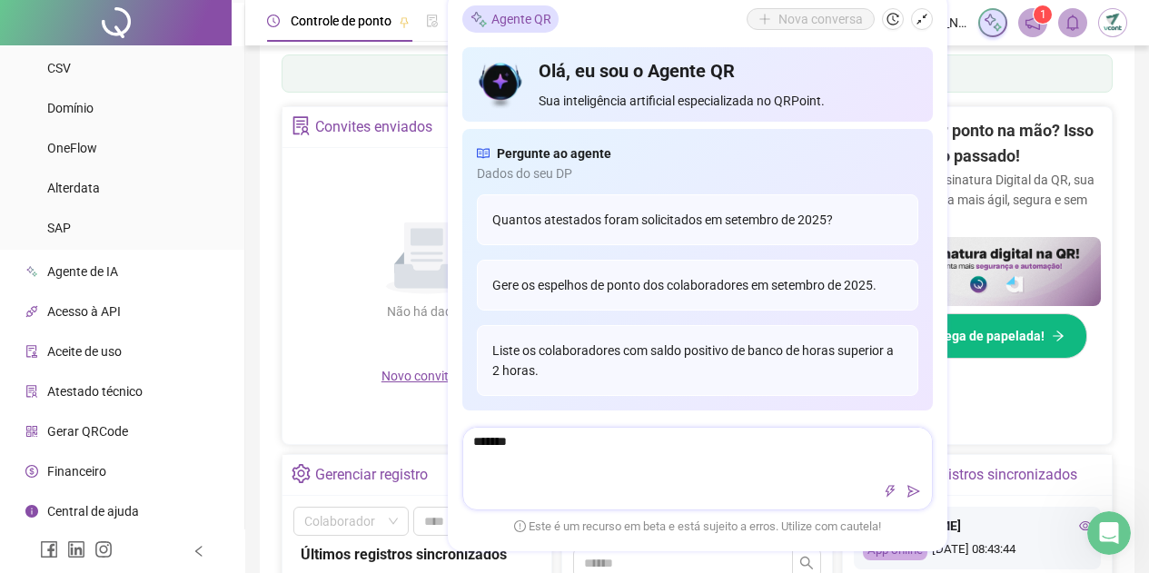
click at [680, 452] on textarea "*******" at bounding box center [697, 452] width 469 height 47
click at [912, 499] on button "button" at bounding box center [914, 493] width 22 height 22
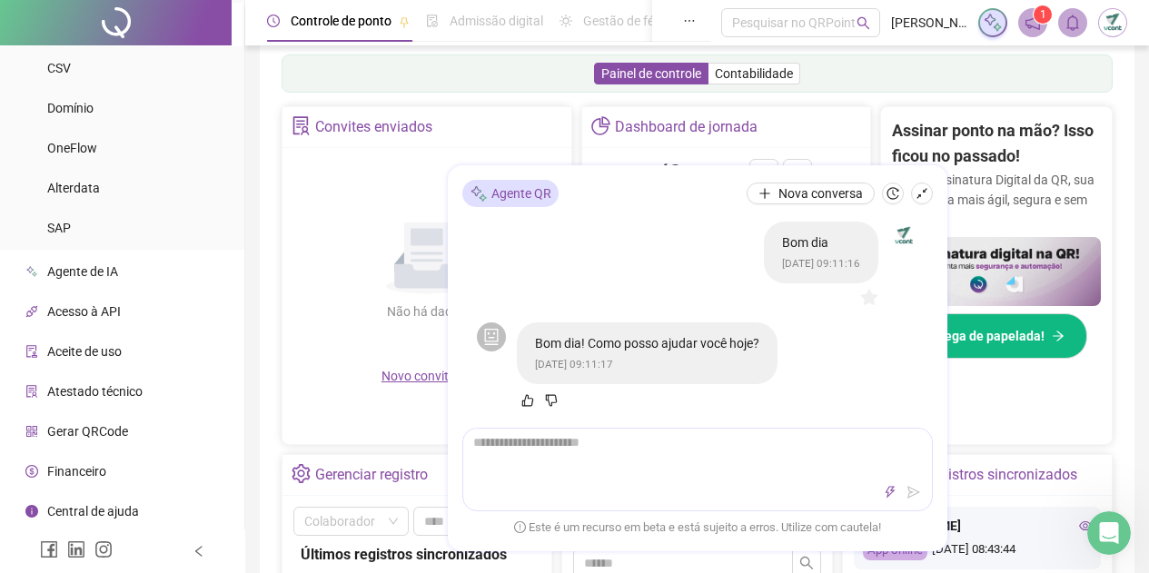
scroll to position [477, 0]
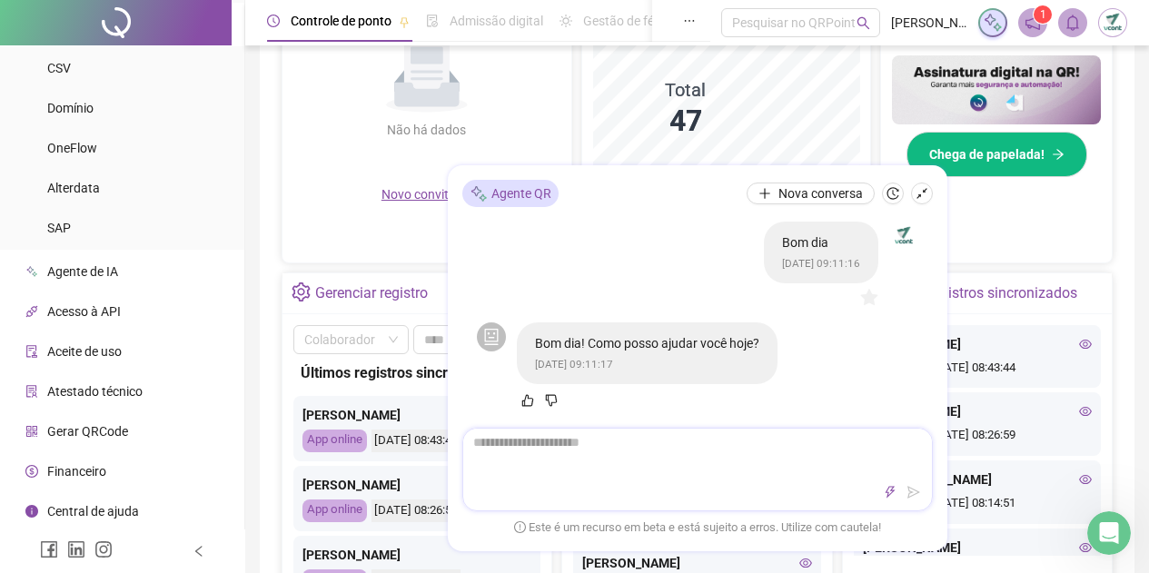
click at [656, 477] on div at bounding box center [697, 470] width 471 height 84
type textarea "*"
type textarea "**"
type textarea "***"
type textarea "****"
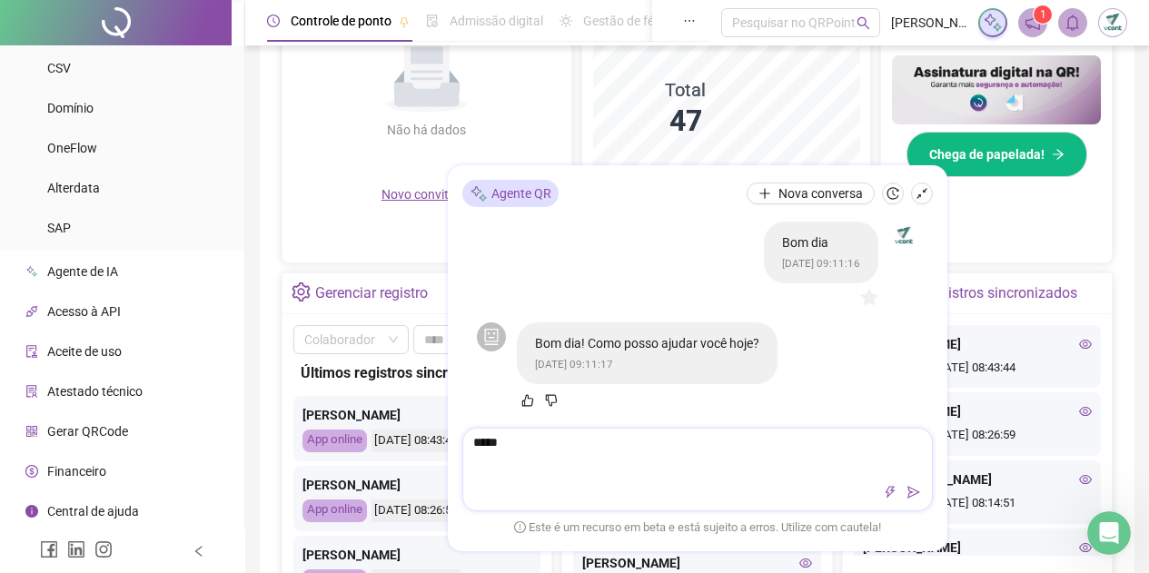
type textarea "******"
type textarea "*******"
type textarea "********"
type textarea "**********"
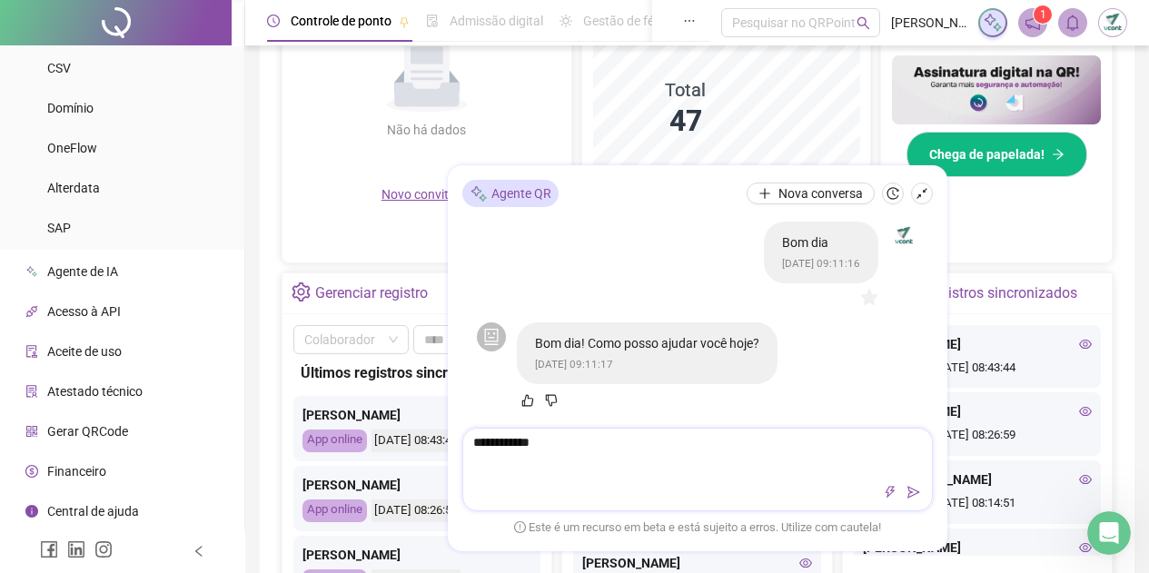
type textarea "**********"
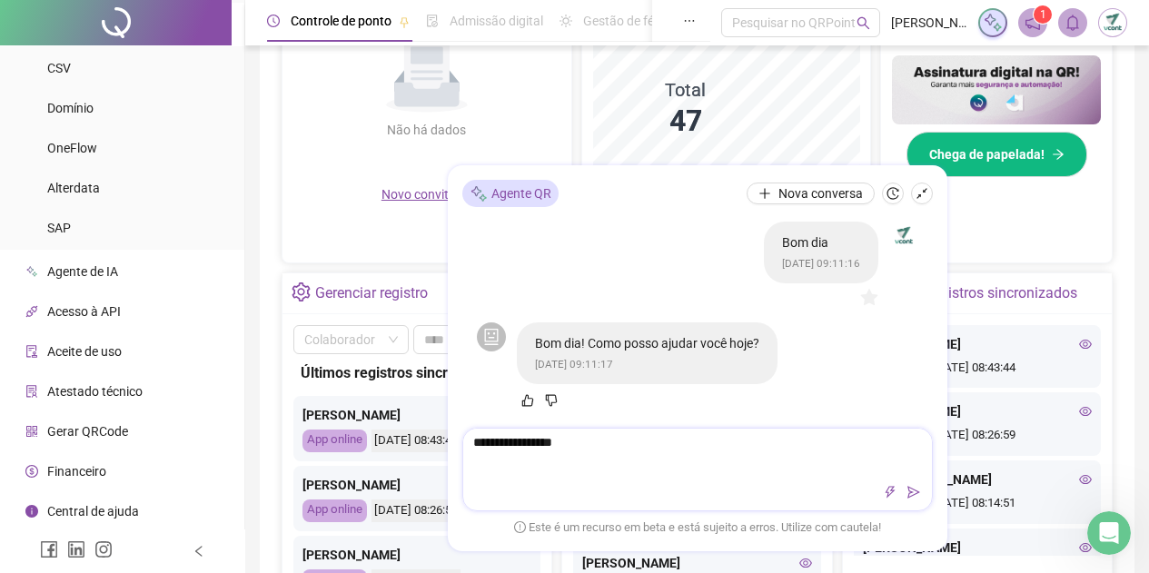
type textarea "**********"
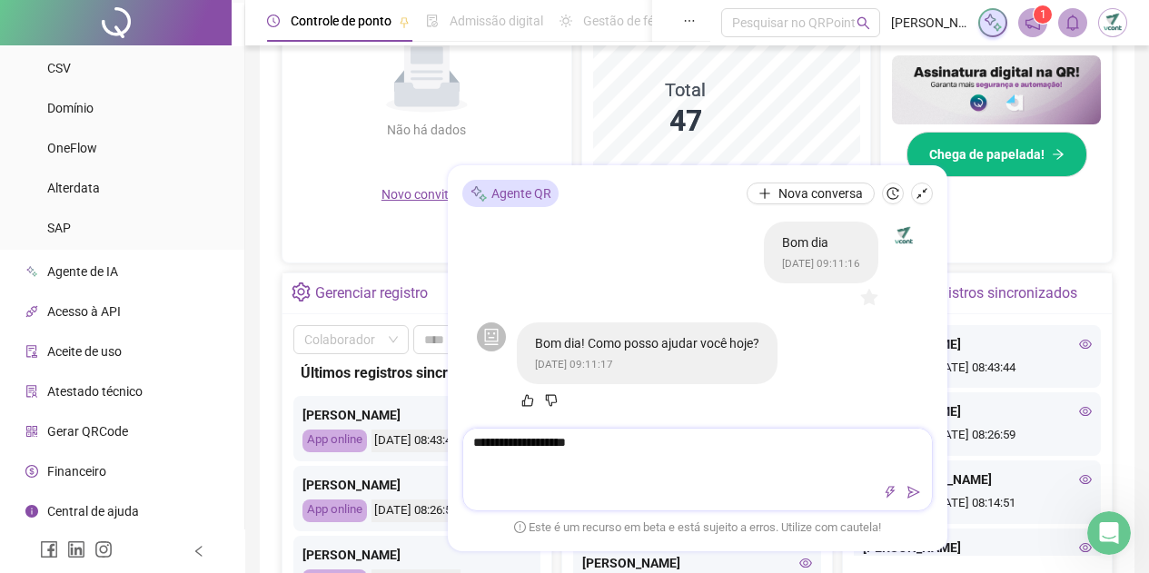
type textarea "**********"
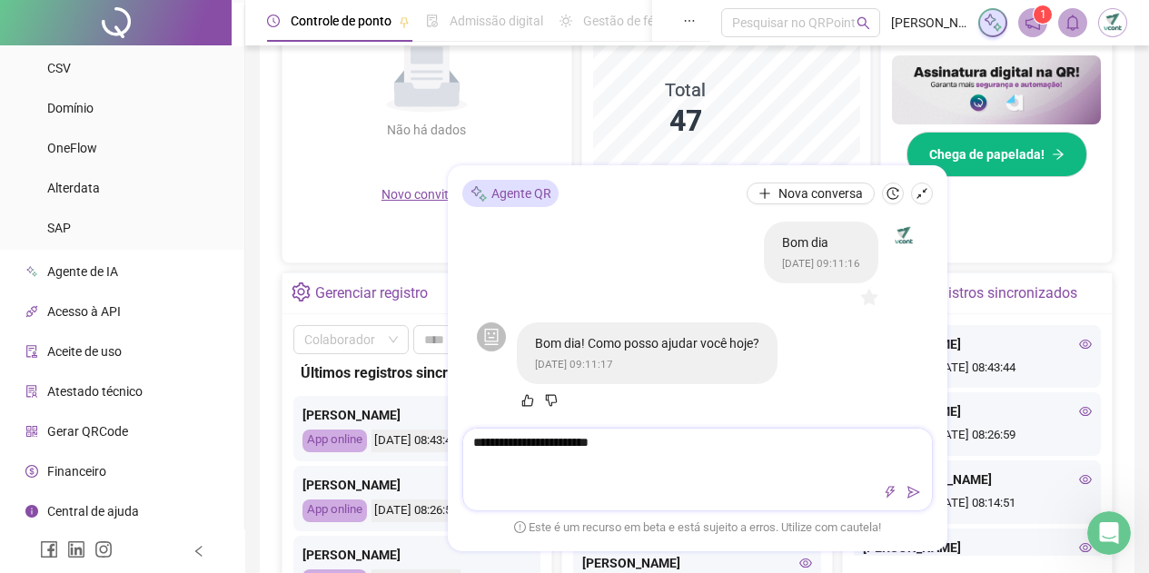
type textarea "**********"
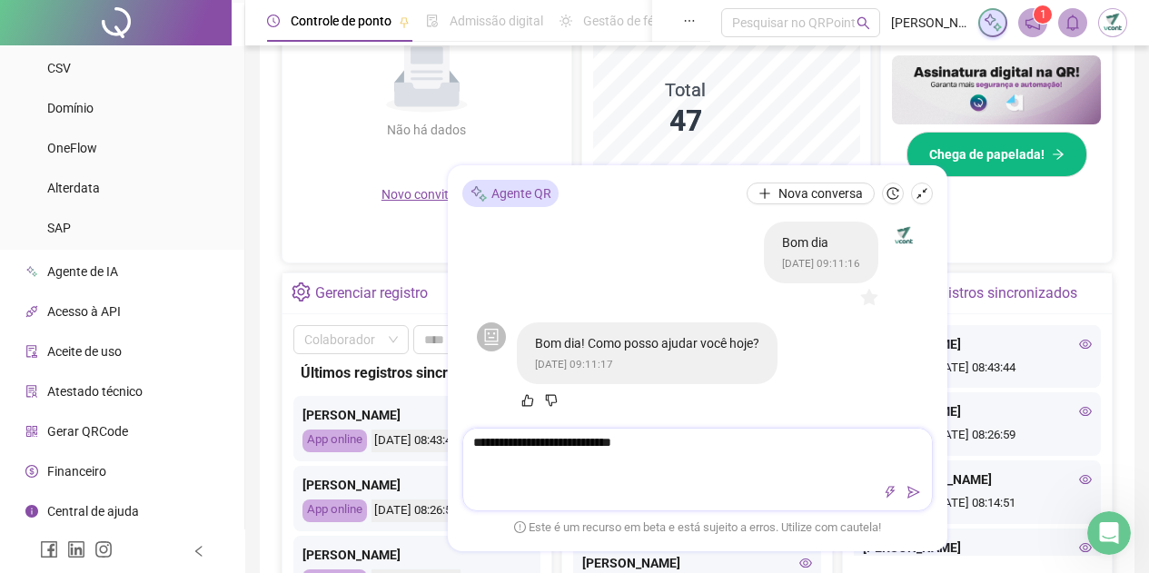
type textarea "**********"
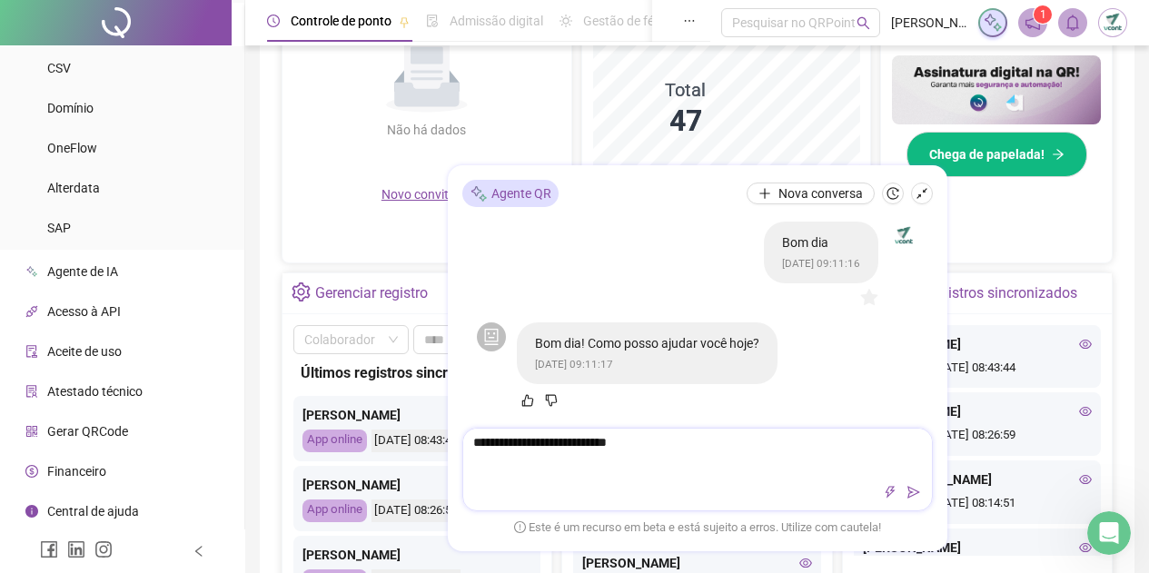
type textarea "**********"
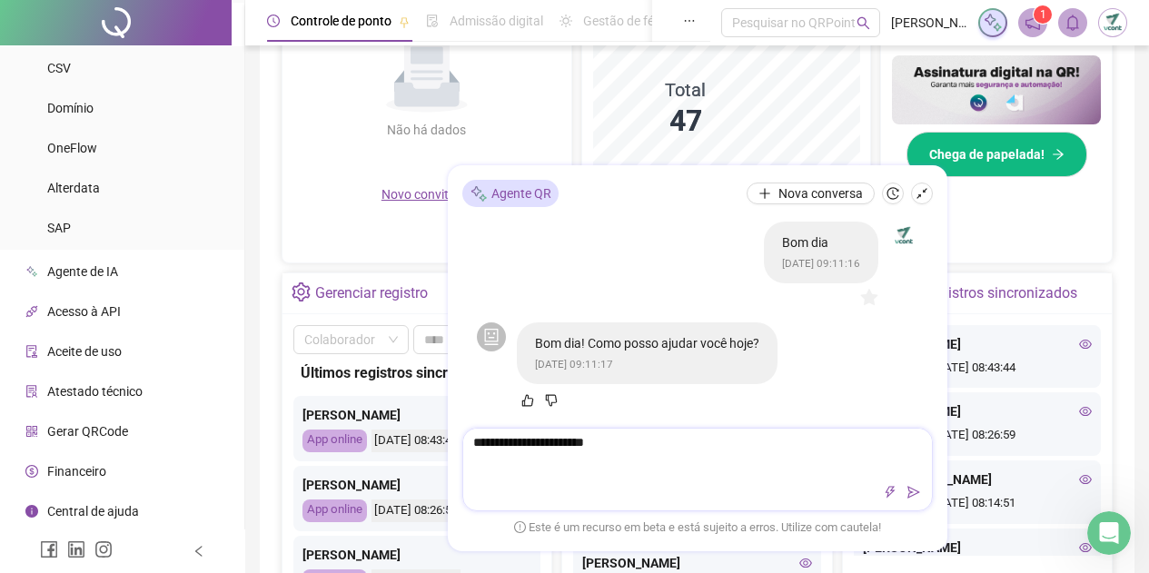
type textarea "**********"
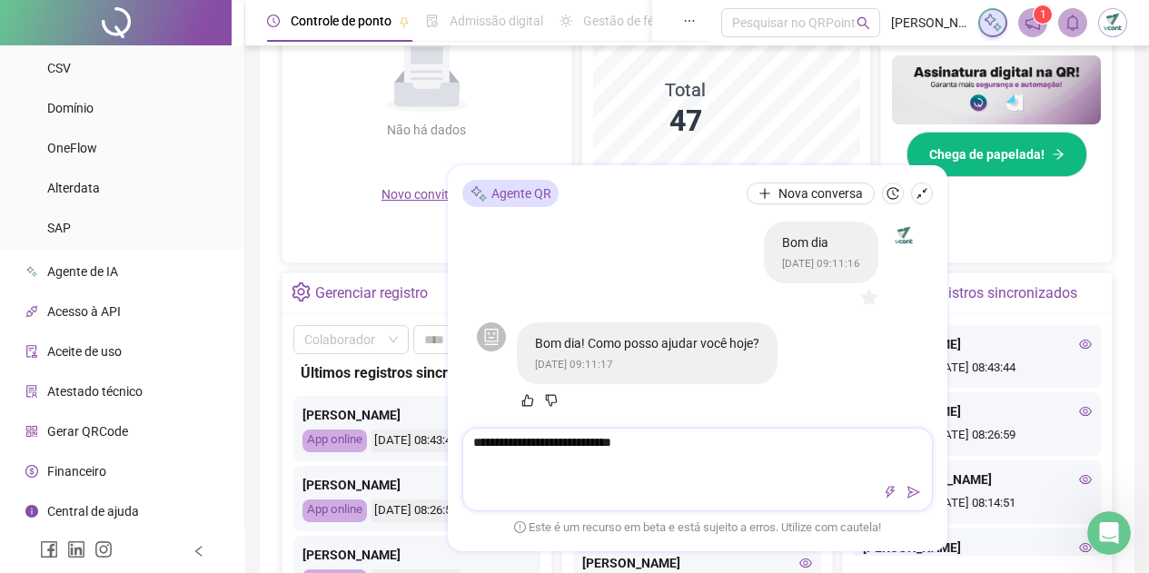
type textarea "**********"
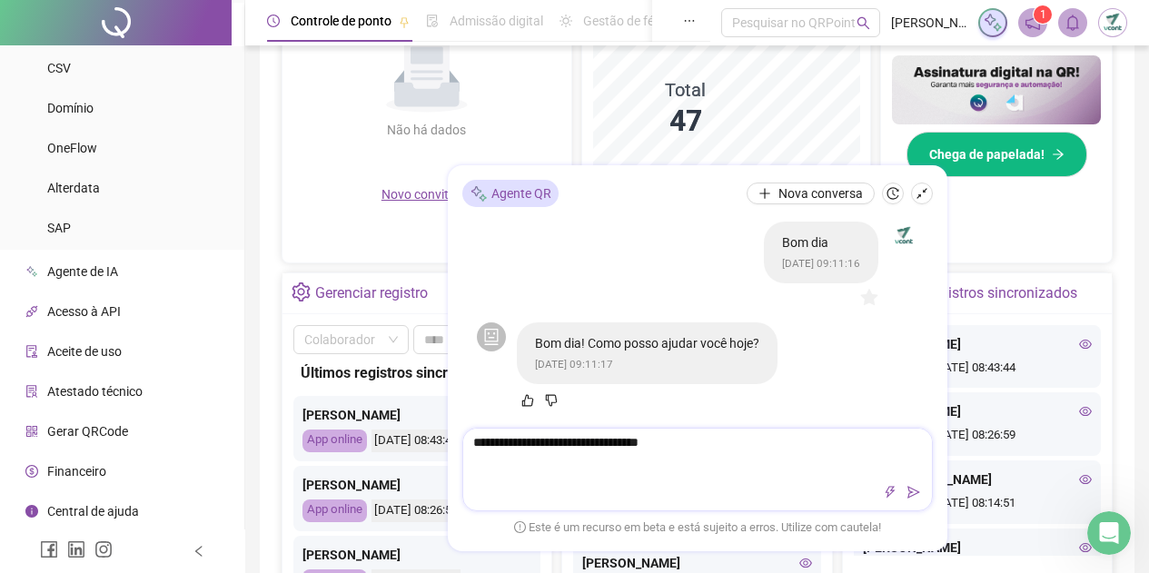
type textarea "**********"
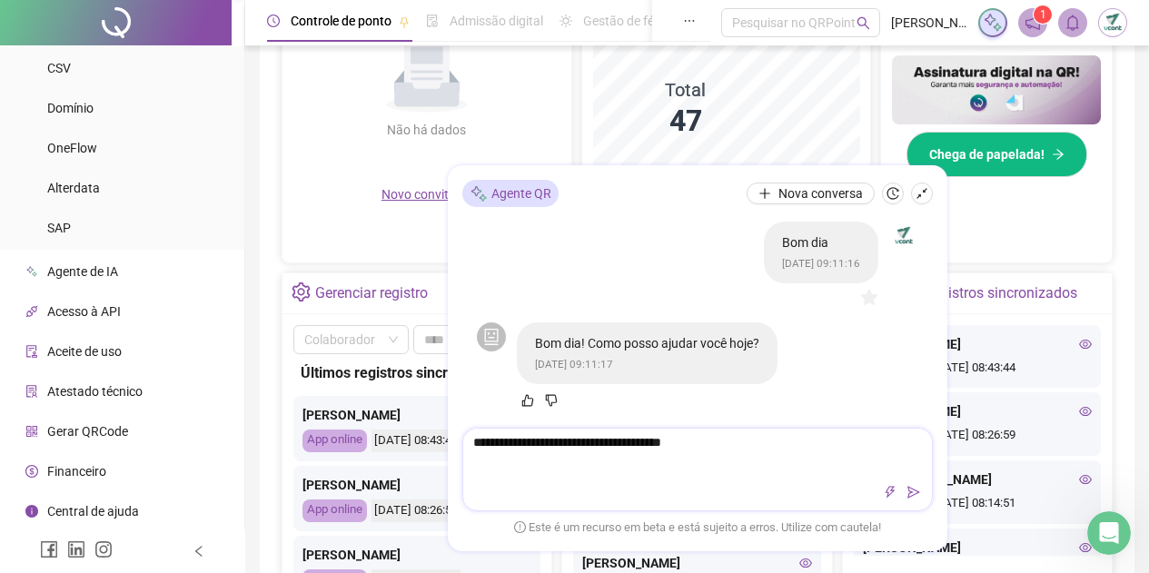
type textarea "**********"
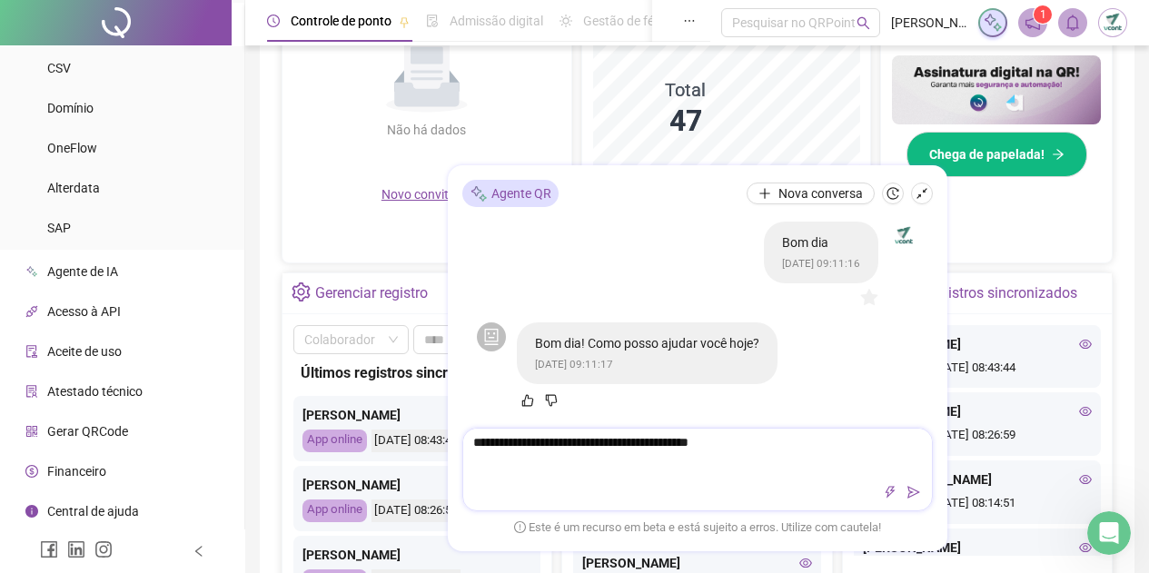
type textarea "**********"
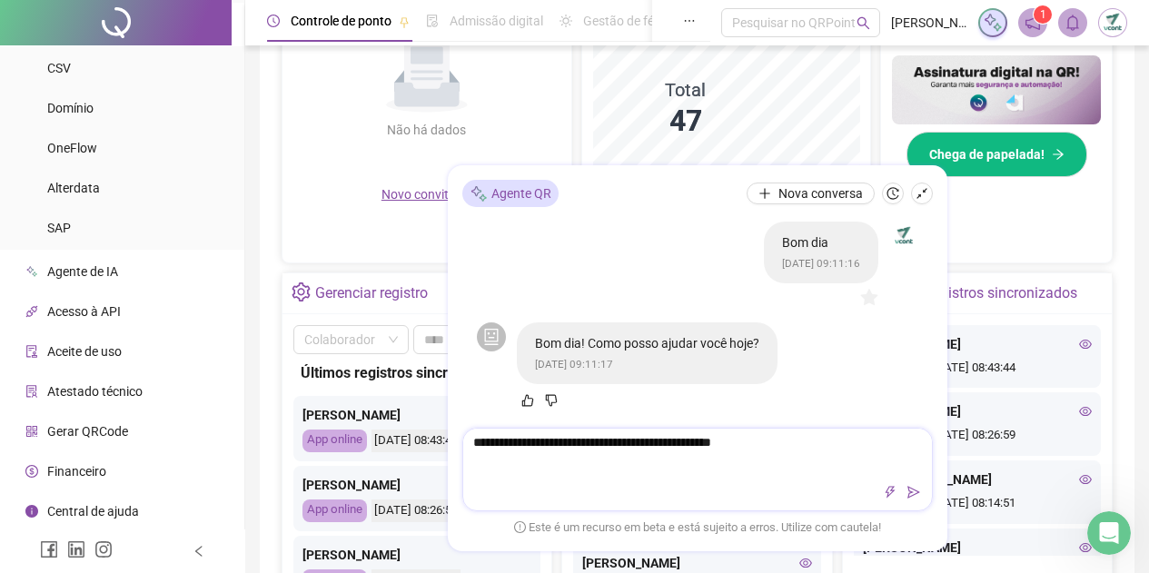
type textarea "**********"
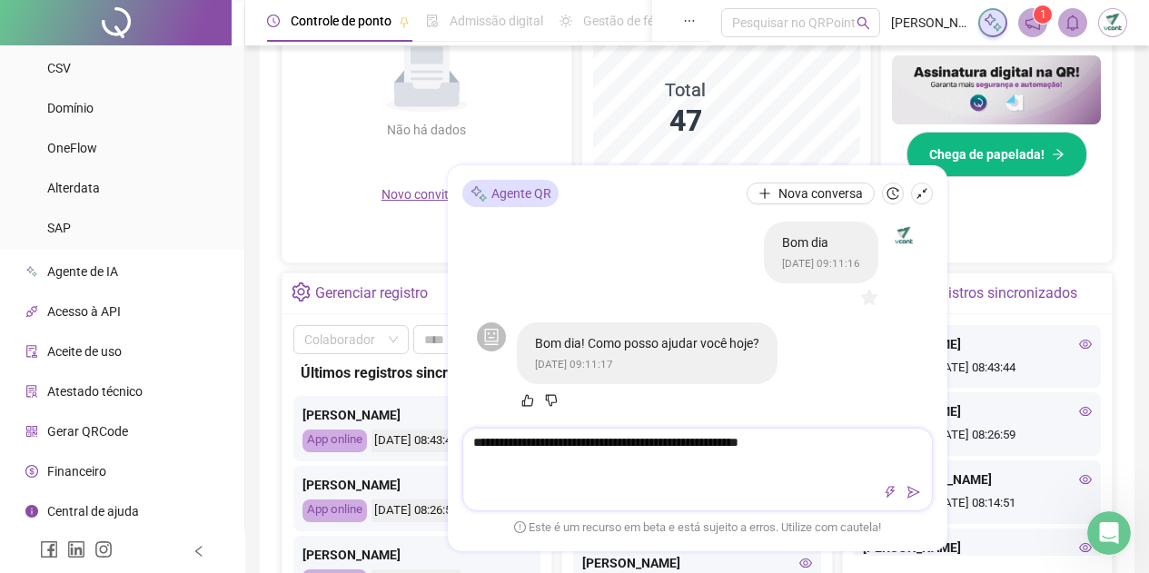
type textarea "**********"
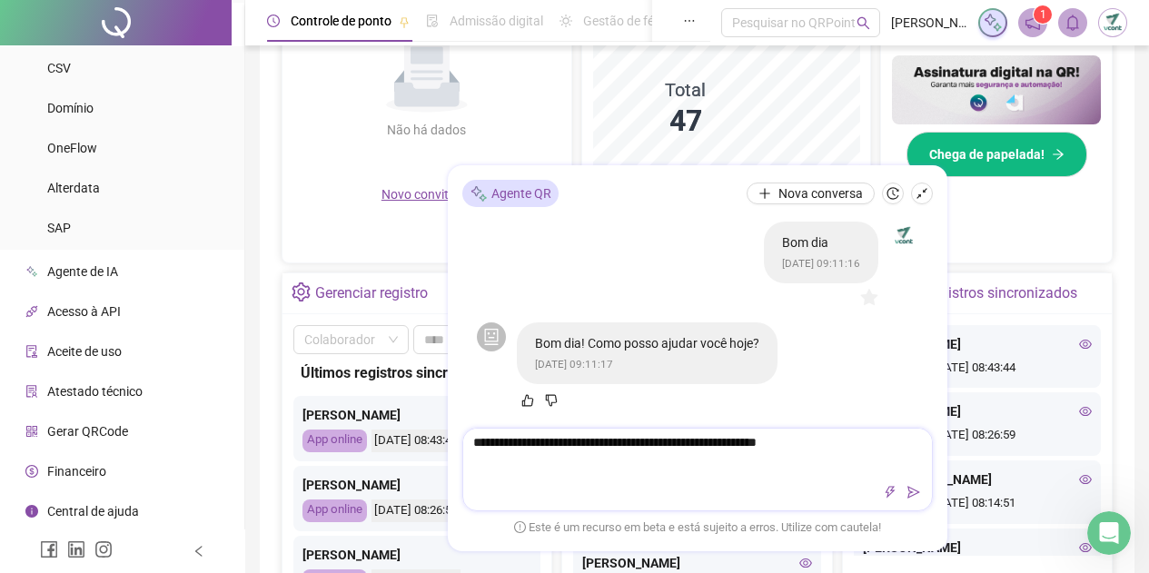
type textarea "**********"
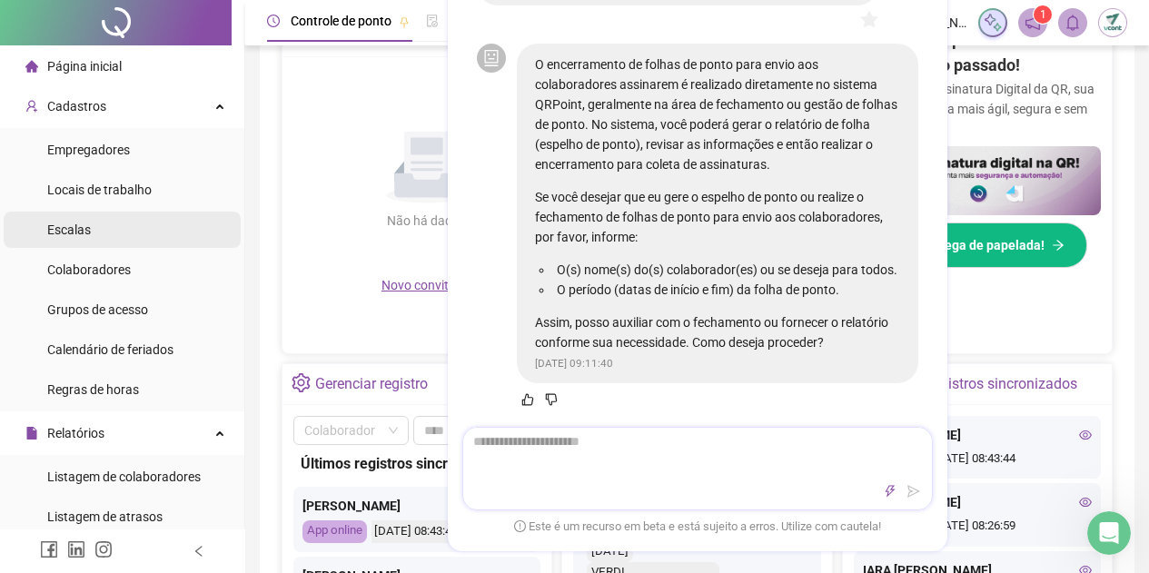
scroll to position [0, 0]
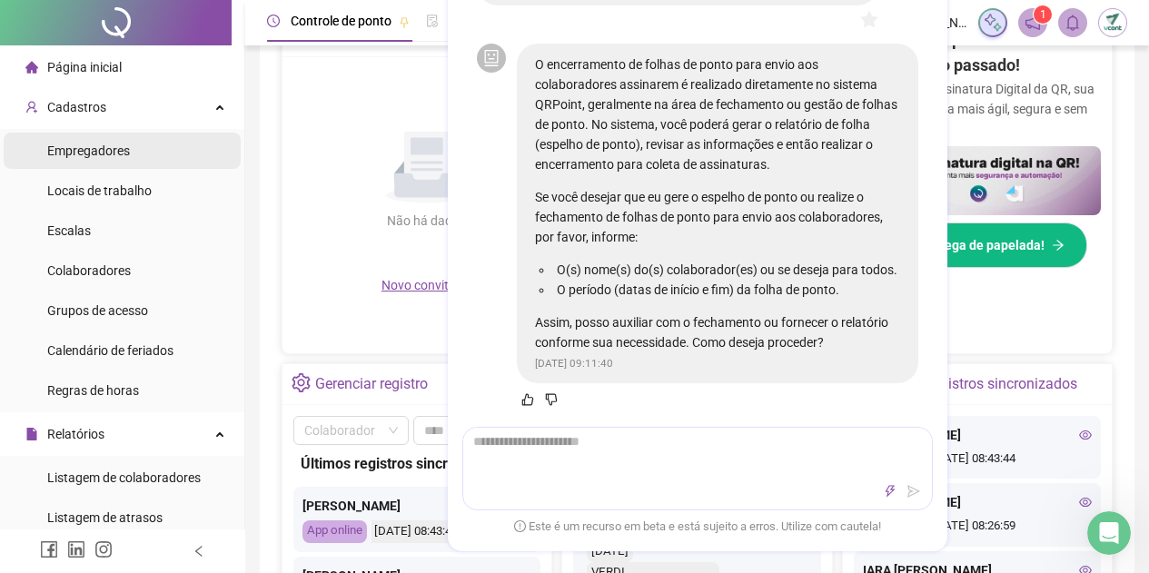
click at [115, 147] on span "Empregadores" at bounding box center [88, 151] width 83 height 15
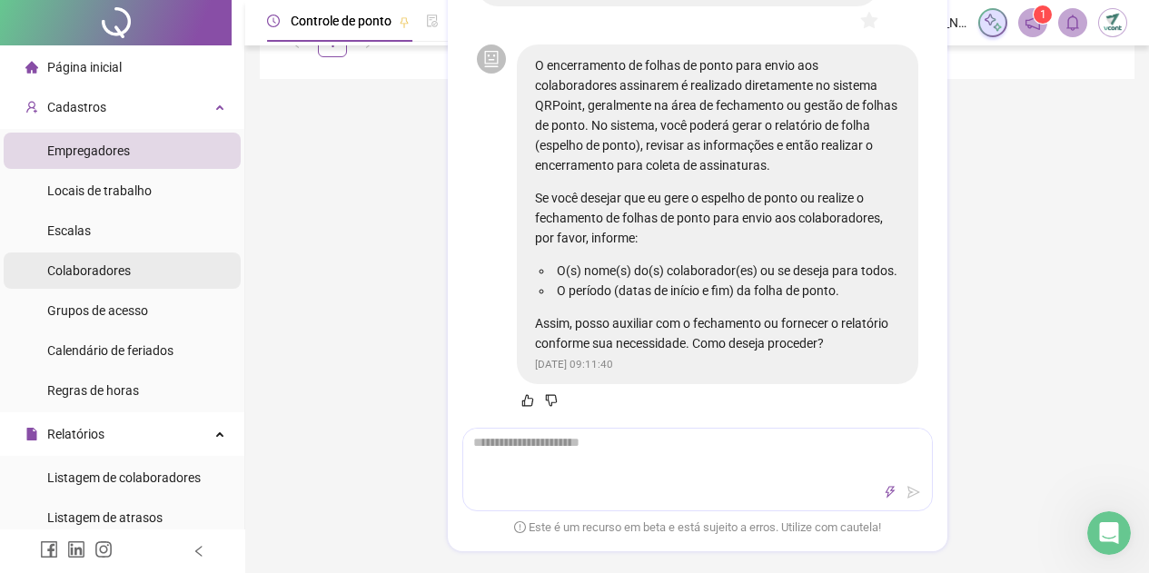
click at [118, 281] on div "Colaboradores" at bounding box center [89, 271] width 84 height 36
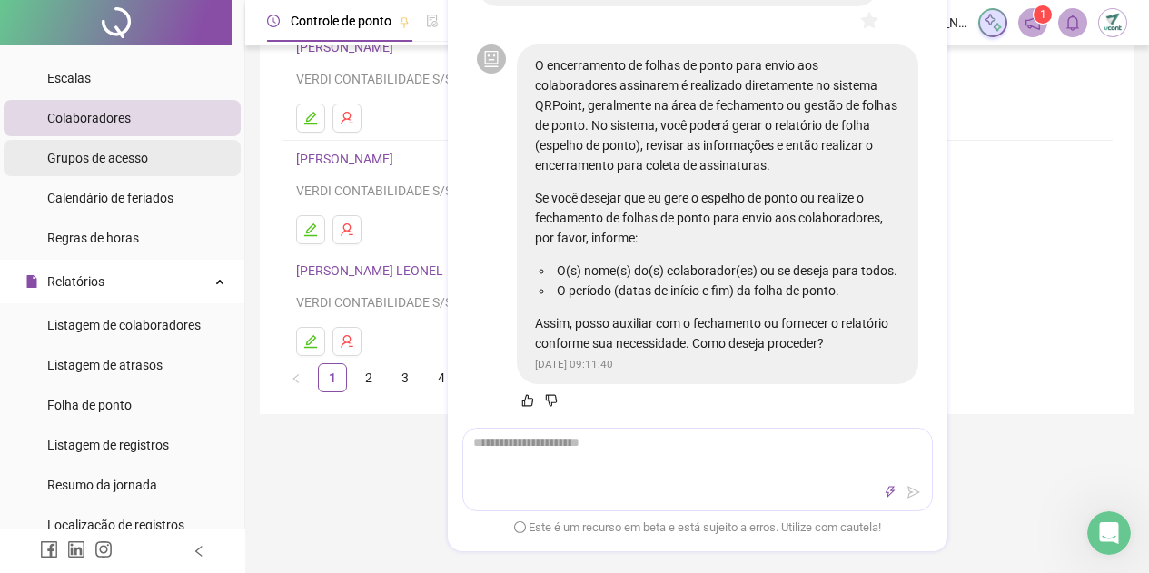
scroll to position [182, 0]
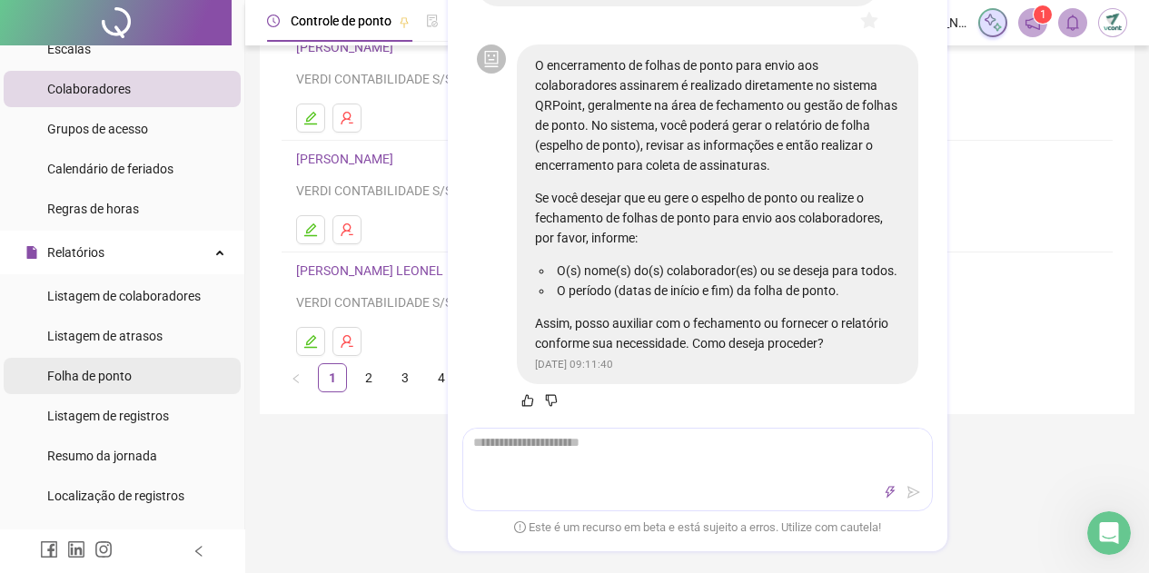
click at [125, 369] on span "Folha de ponto" at bounding box center [89, 376] width 84 height 15
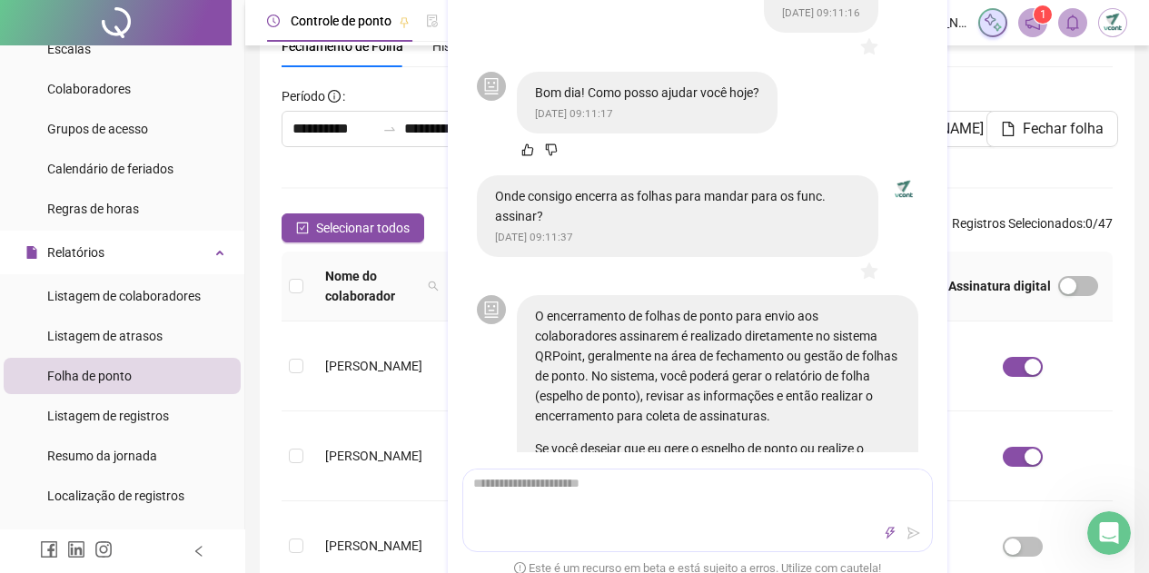
click at [980, 224] on span "Registros Selecionados" at bounding box center [1017, 223] width 131 height 15
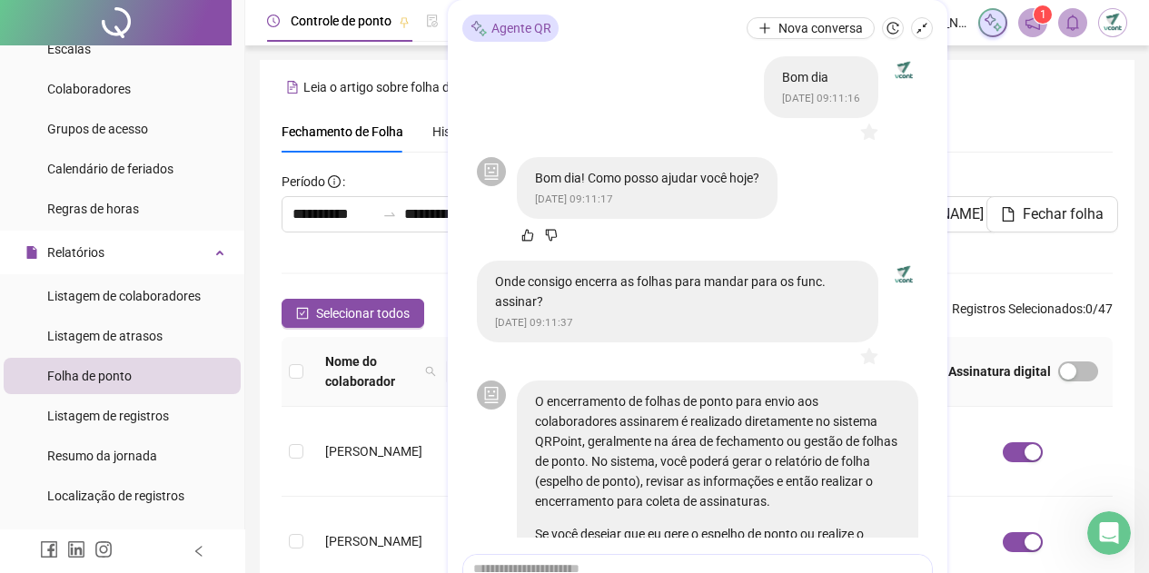
click at [924, 28] on icon "shrink" at bounding box center [922, 28] width 13 height 13
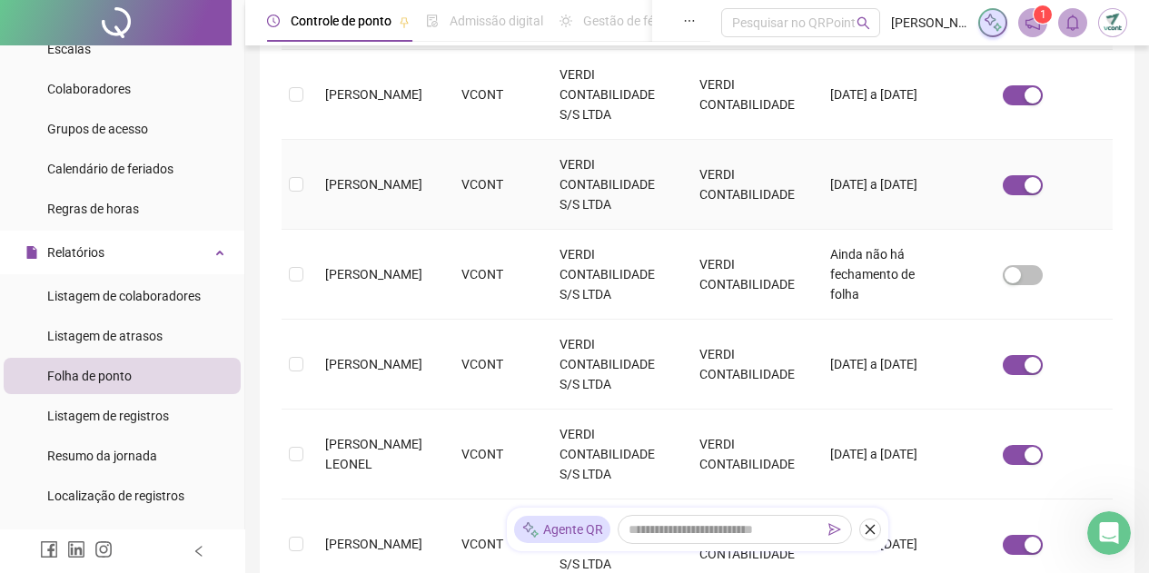
scroll to position [454, 0]
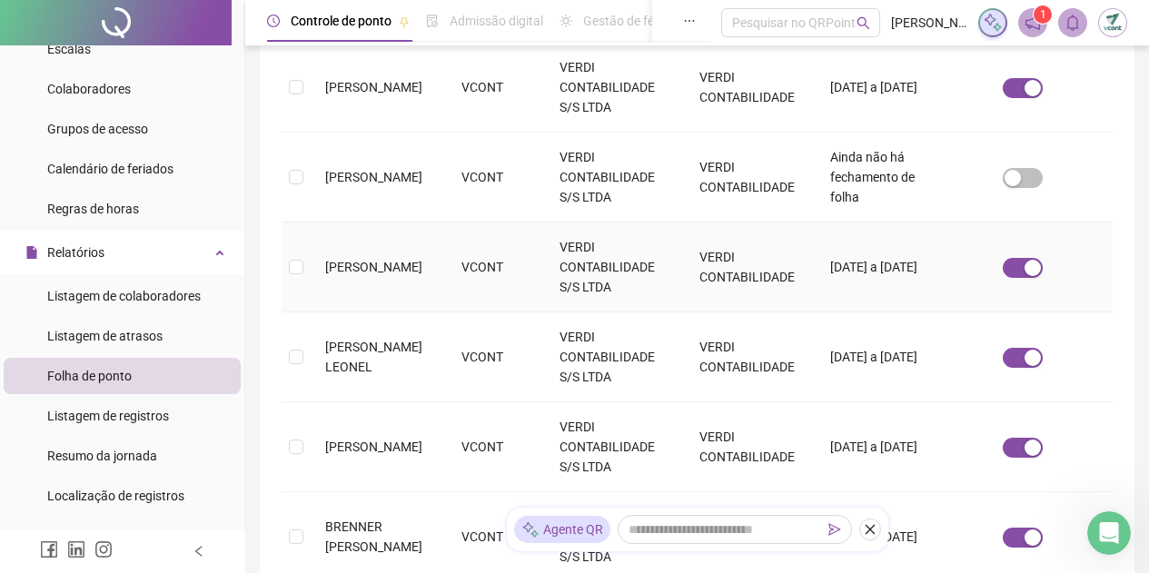
click at [708, 280] on td "VERDI CONTABILIDADE" at bounding box center [750, 268] width 131 height 90
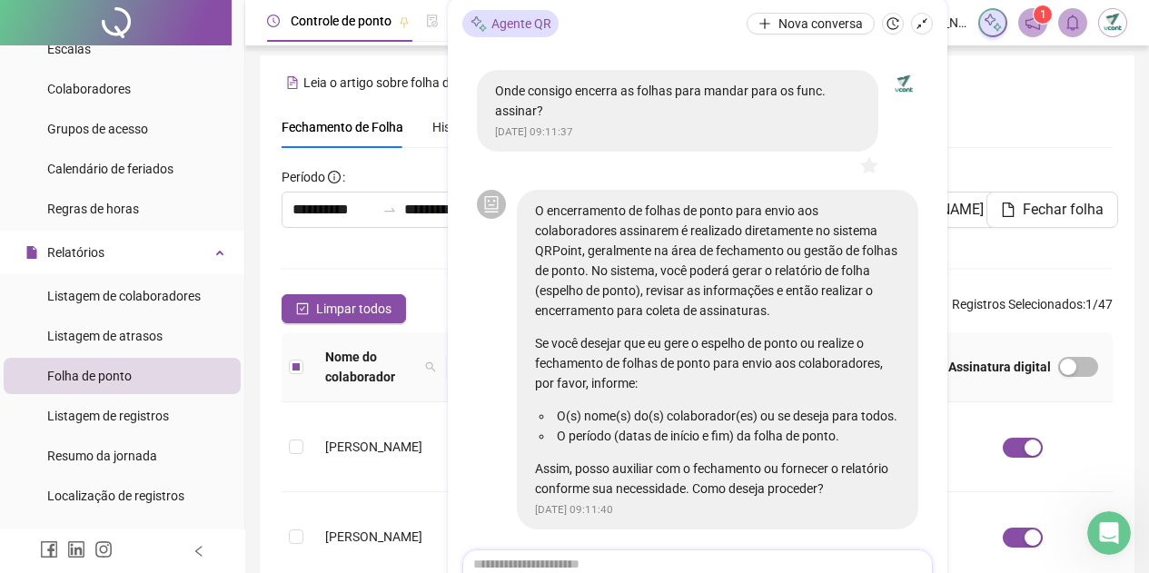
scroll to position [230, 0]
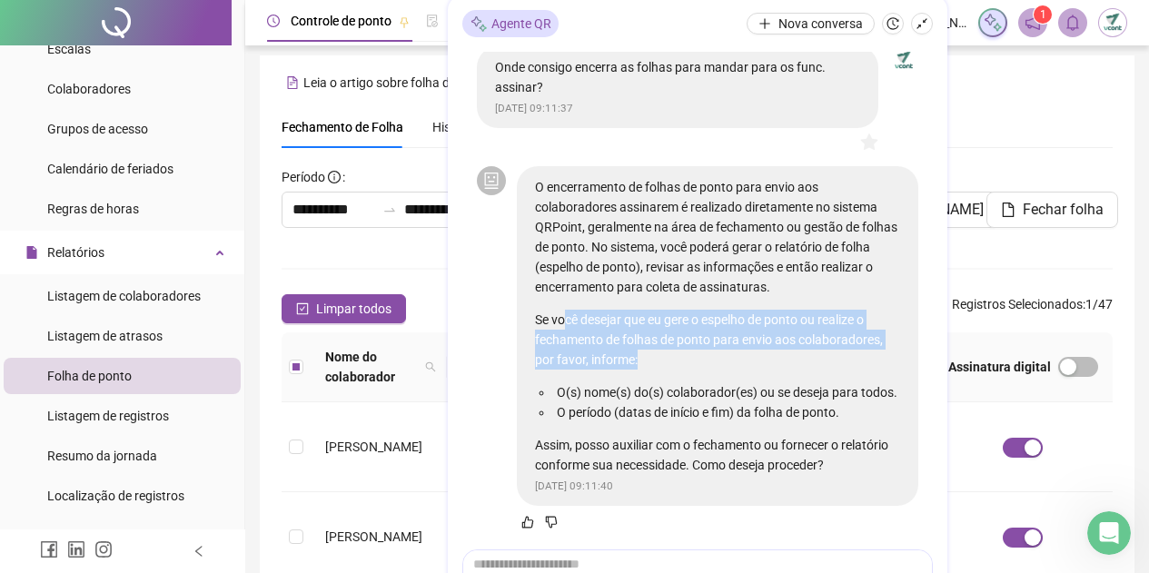
drag, startPoint x: 562, startPoint y: 296, endPoint x: 809, endPoint y: 331, distance: 249.5
click at [809, 331] on p "Se você desejar que eu gere o espelho de ponto ou realize o fechamento de folha…" at bounding box center [717, 340] width 365 height 60
click at [789, 343] on p "Se você desejar que eu gere o espelho de ponto ou realize o fechamento de folha…" at bounding box center [717, 340] width 365 height 60
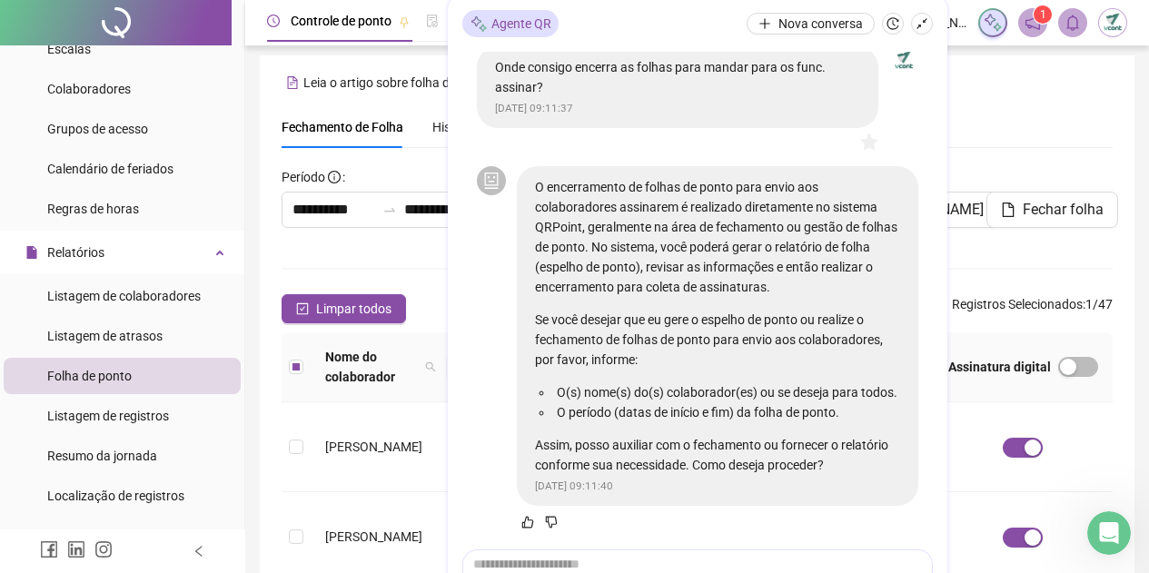
click at [913, 26] on button "button" at bounding box center [922, 24] width 22 height 22
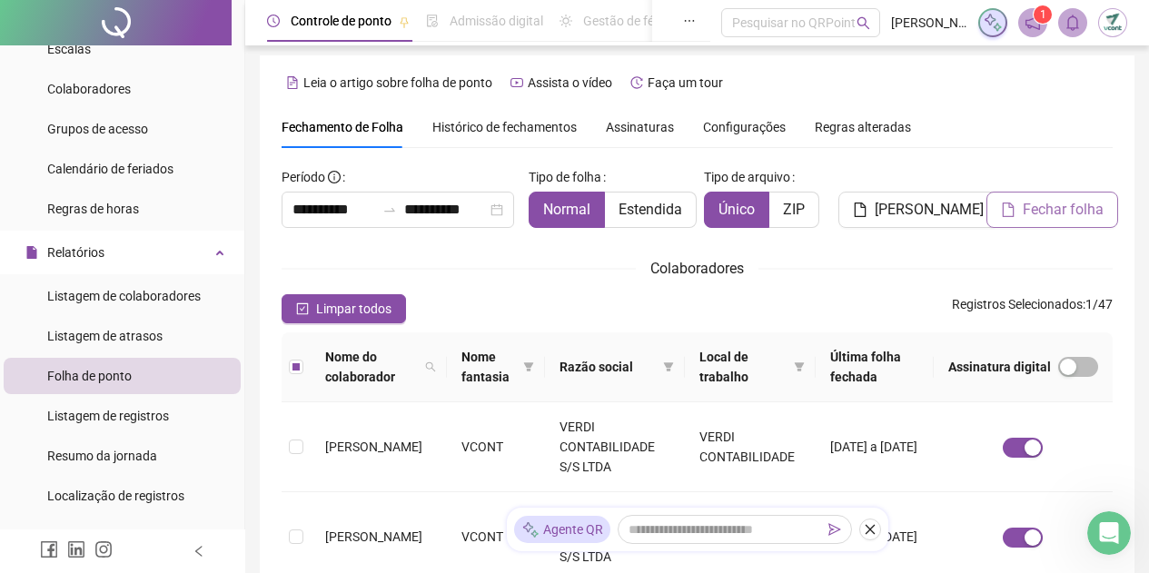
click at [1067, 206] on span "Fechar folha" at bounding box center [1063, 210] width 81 height 22
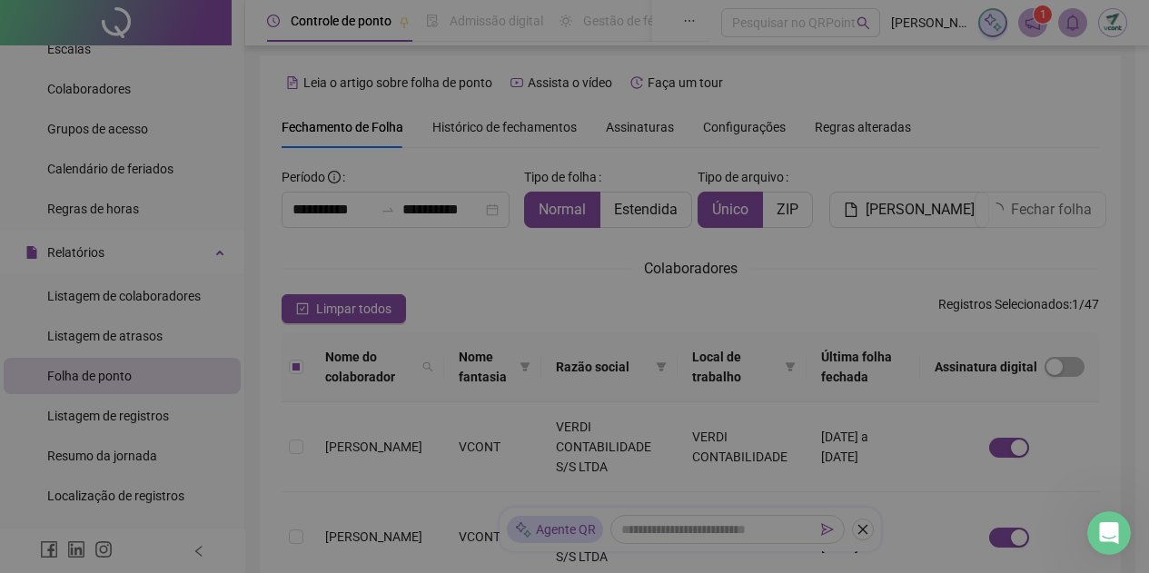
scroll to position [85, 0]
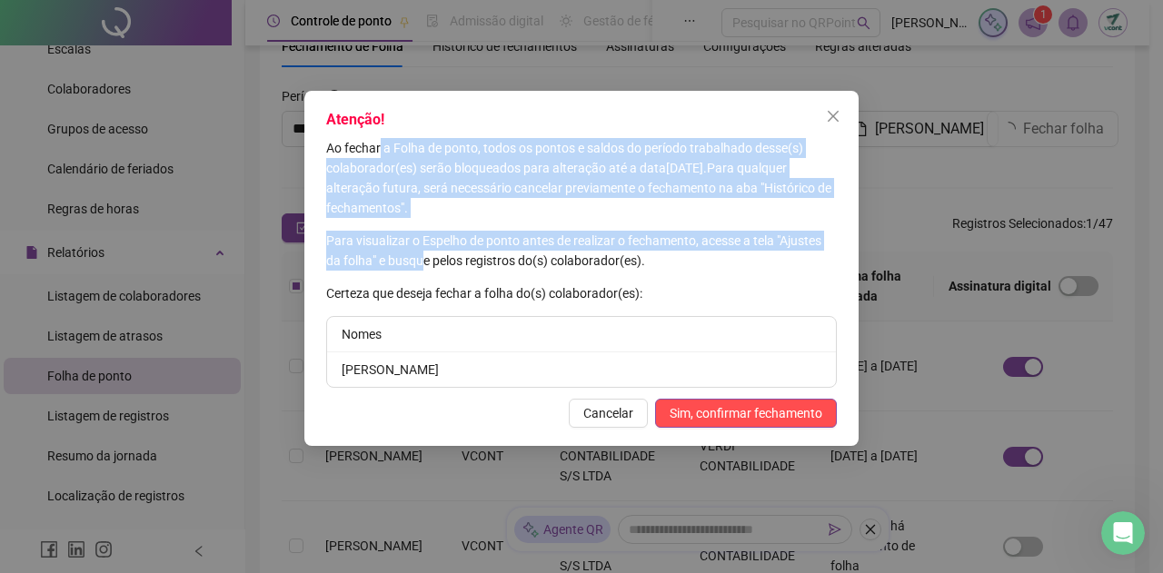
drag, startPoint x: 378, startPoint y: 153, endPoint x: 428, endPoint y: 257, distance: 115.8
click at [428, 257] on div "Ao fechar a Folha de ponto, todos os pontos e saldos do período trabalhado dess…" at bounding box center [581, 263] width 511 height 250
click at [838, 118] on icon "close" at bounding box center [833, 116] width 15 height 15
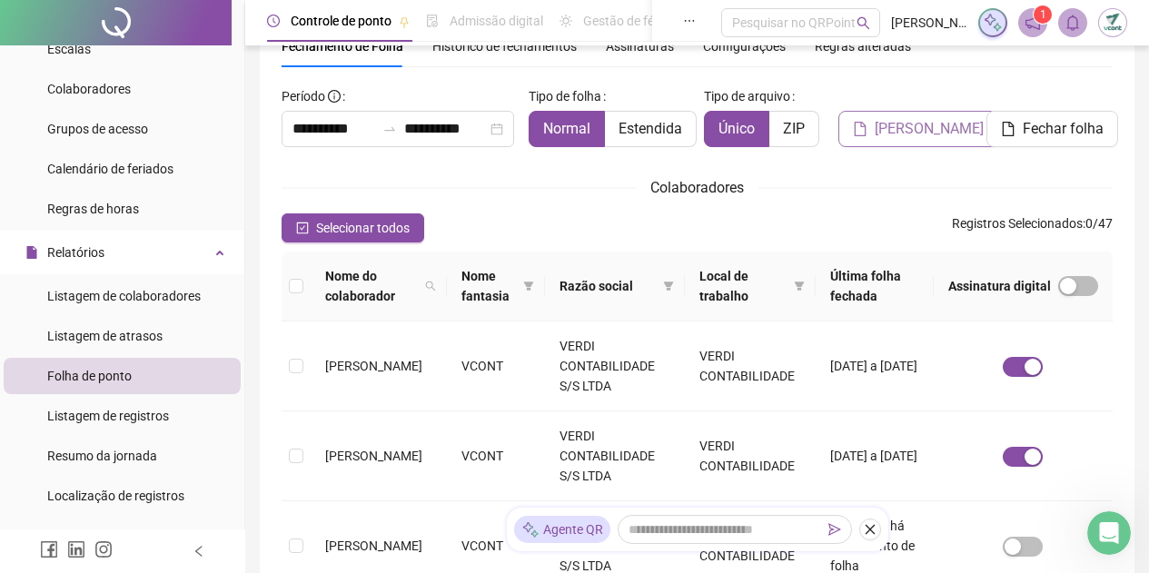
click at [909, 132] on span "[PERSON_NAME]" at bounding box center [929, 129] width 109 height 22
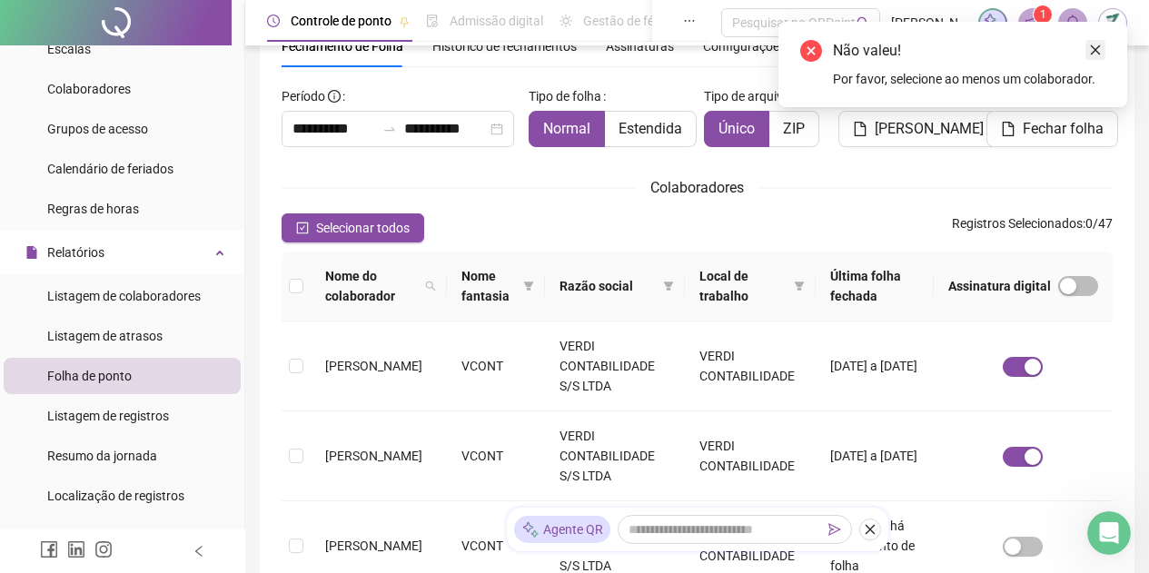
click at [1102, 51] on link "Close" at bounding box center [1096, 50] width 20 height 20
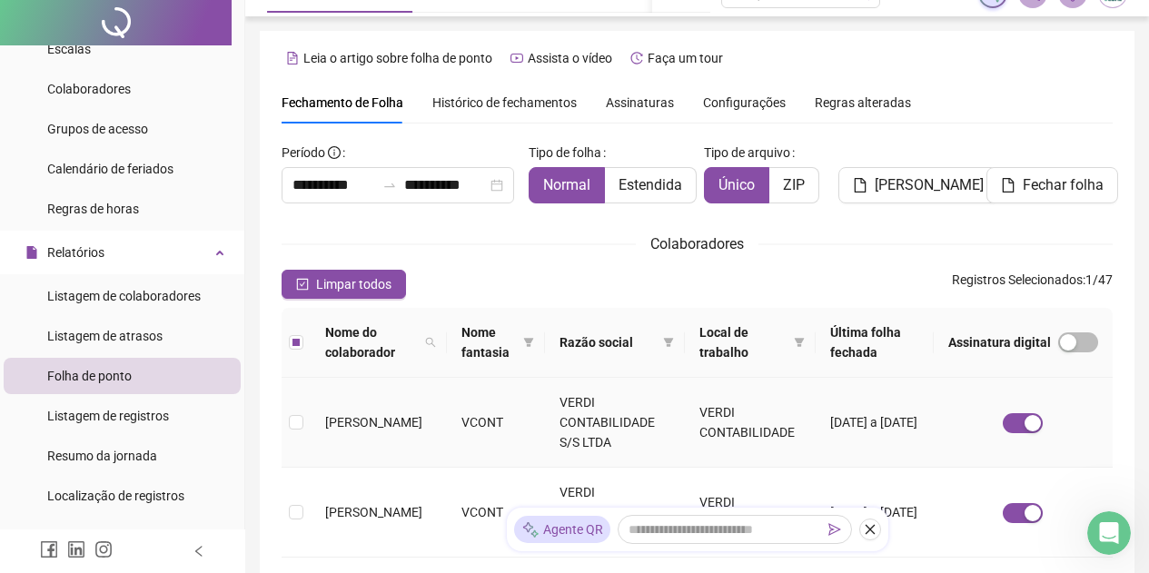
scroll to position [0, 0]
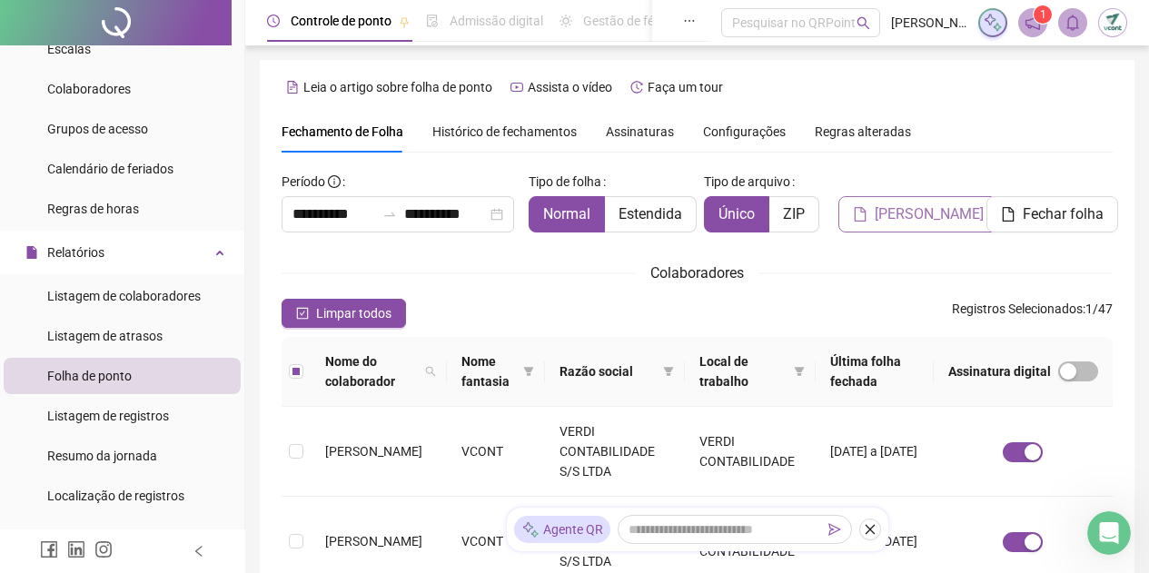
click at [891, 209] on span "[PERSON_NAME]" at bounding box center [929, 215] width 109 height 22
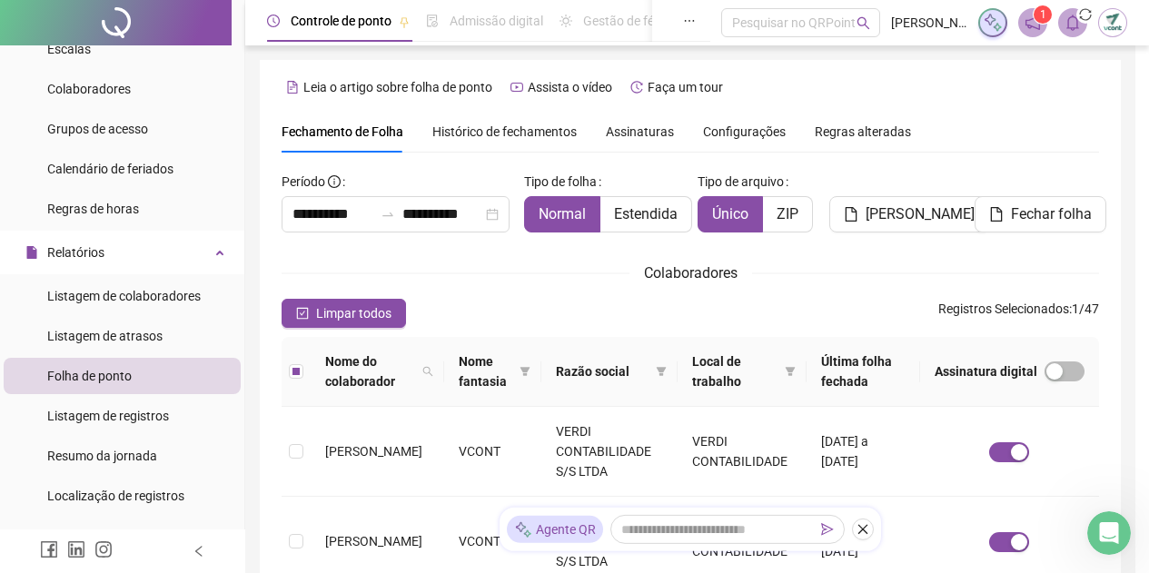
scroll to position [85, 0]
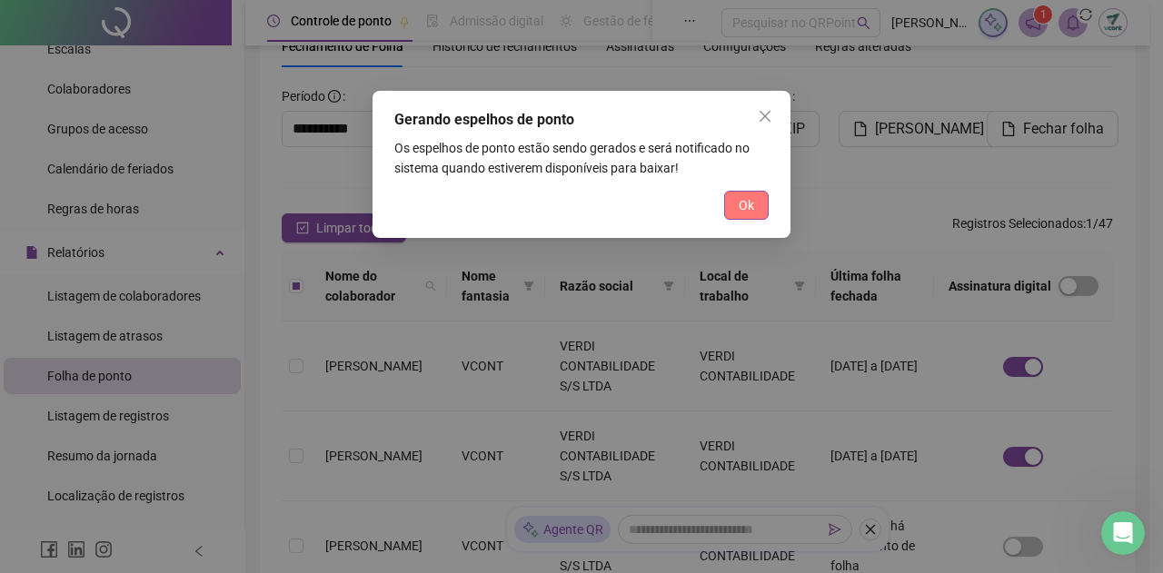
click at [740, 203] on span "Ok" at bounding box center [746, 205] width 15 height 20
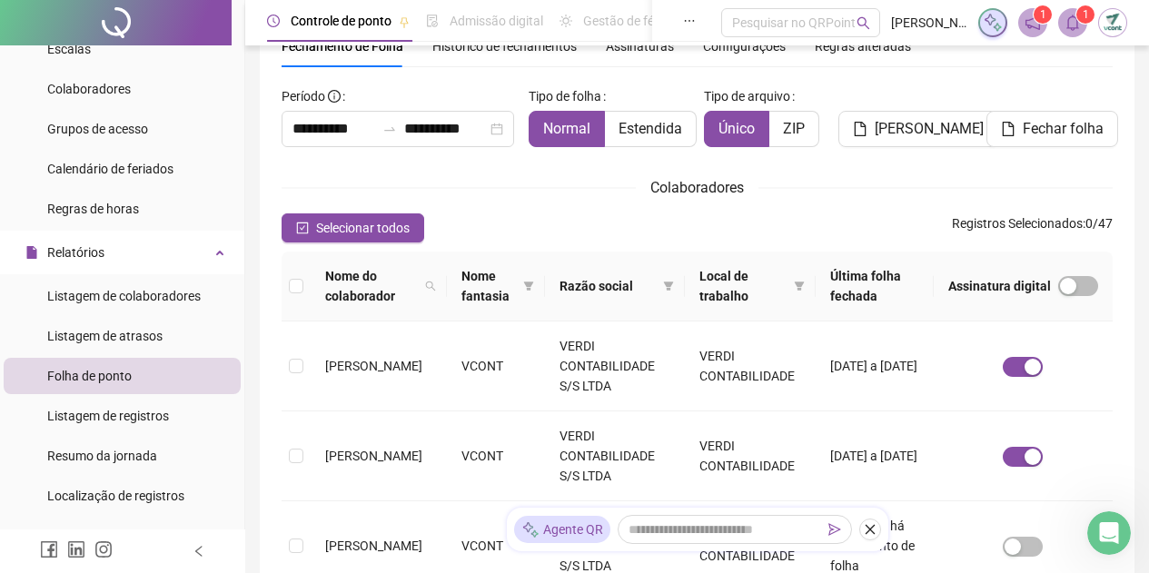
click at [1073, 24] on icon "bell" at bounding box center [1073, 23] width 16 height 16
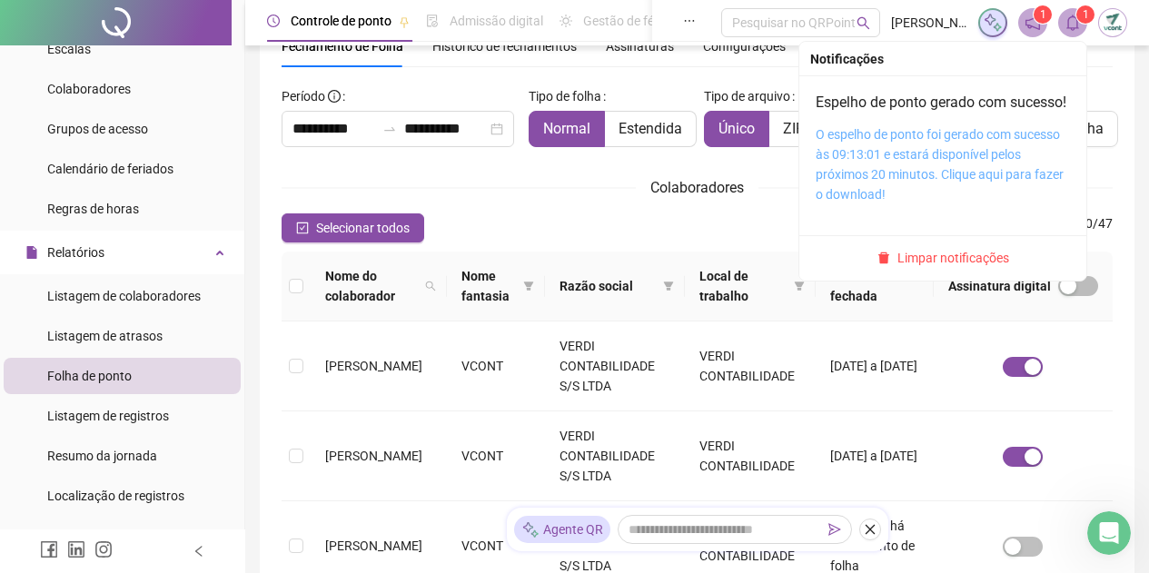
click at [950, 173] on link "O espelho de ponto foi gerado com sucesso às 09:13:01 e estará disponível pelos…" at bounding box center [940, 164] width 248 height 74
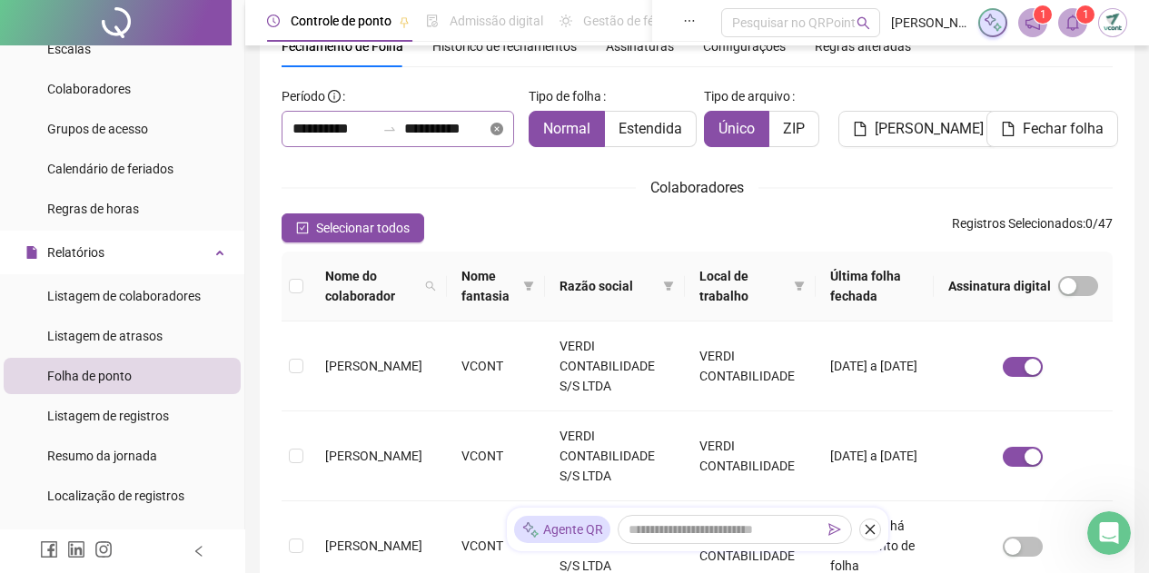
click at [493, 128] on icon "close-circle" at bounding box center [497, 129] width 13 height 13
click at [351, 128] on input at bounding box center [334, 129] width 83 height 22
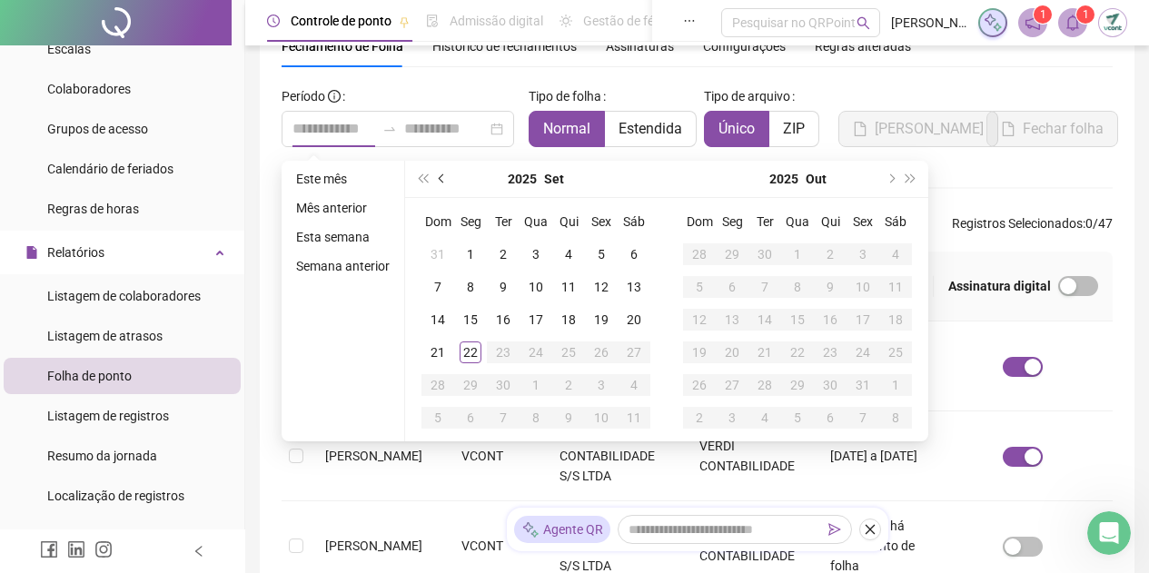
click at [442, 181] on span "prev-year" at bounding box center [443, 178] width 9 height 9
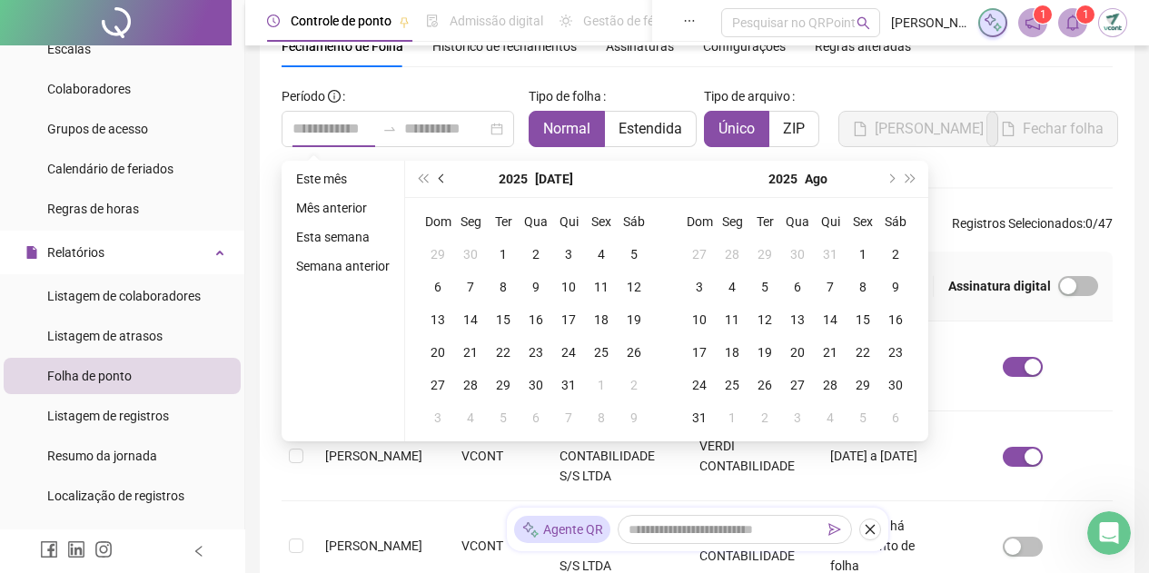
click at [442, 181] on span "prev-year" at bounding box center [443, 178] width 9 height 9
type input "**********"
click at [439, 257] on div "1" at bounding box center [438, 254] width 22 height 22
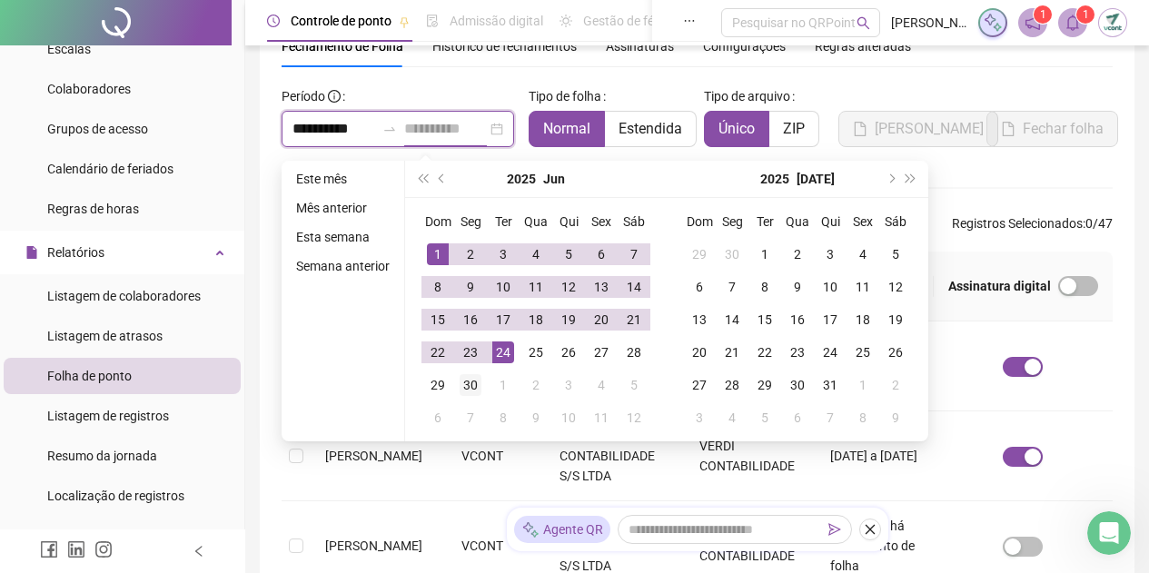
type input "**********"
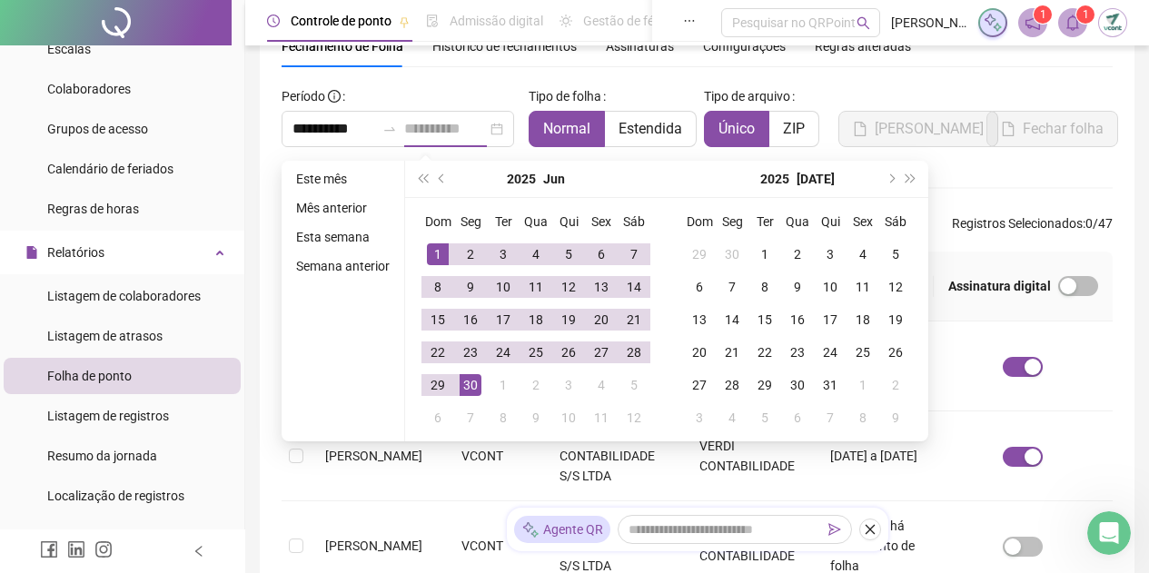
click at [465, 381] on div "30" at bounding box center [471, 385] width 22 height 22
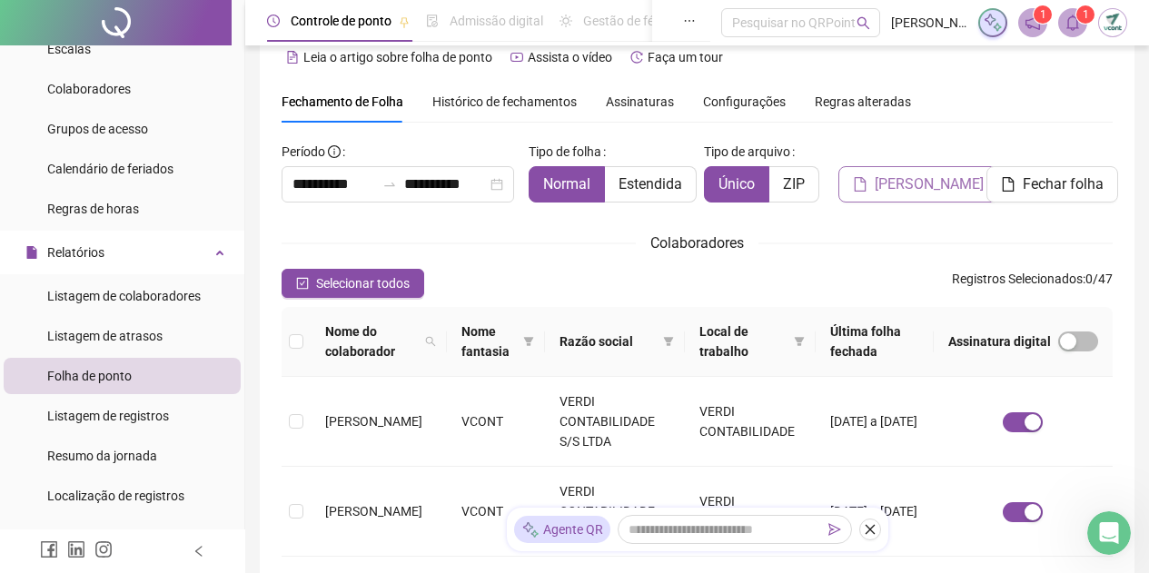
scroll to position [0, 0]
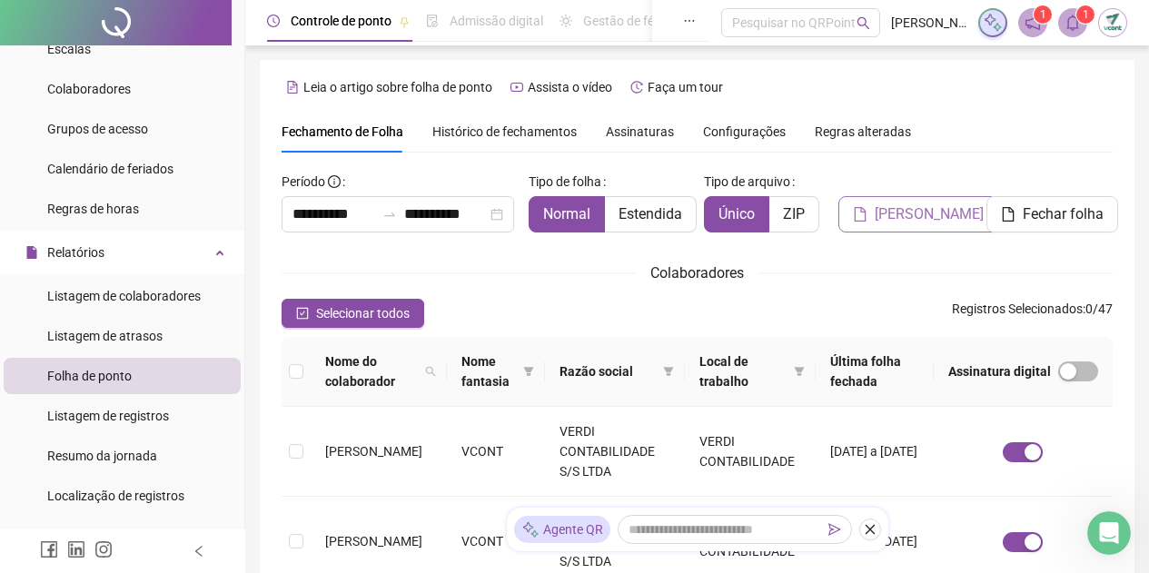
click at [919, 221] on span "[PERSON_NAME]" at bounding box center [929, 215] width 109 height 22
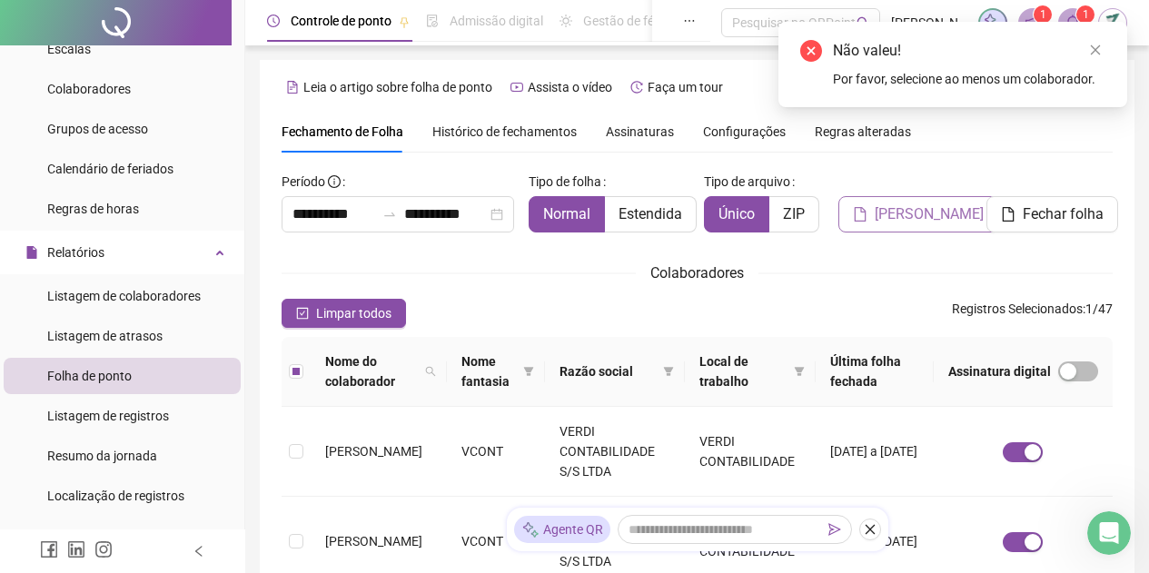
click at [893, 218] on span "[PERSON_NAME]" at bounding box center [929, 215] width 109 height 22
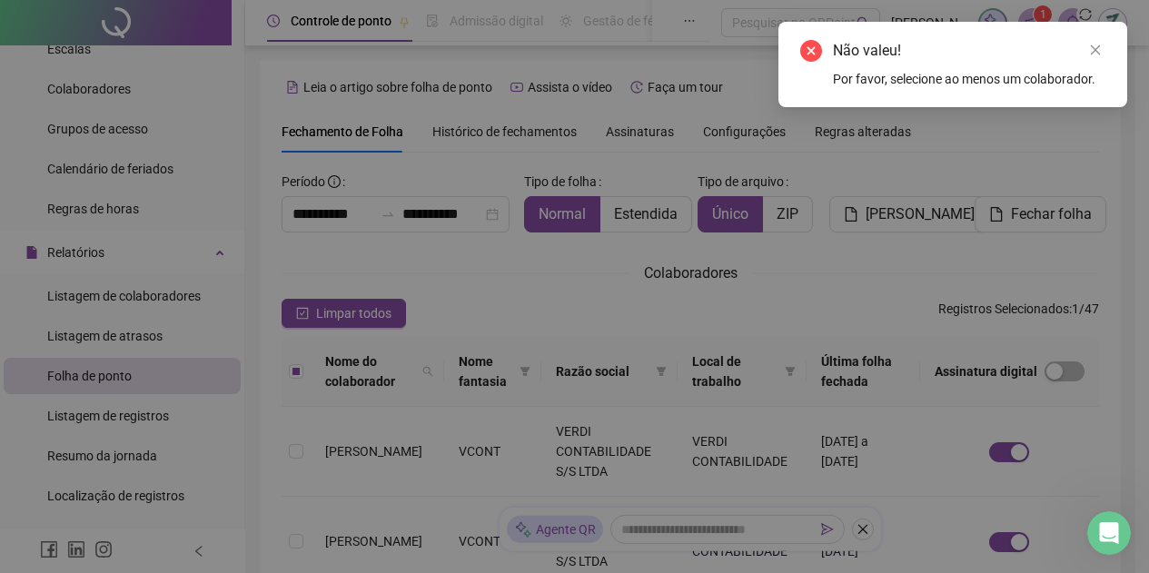
scroll to position [85, 0]
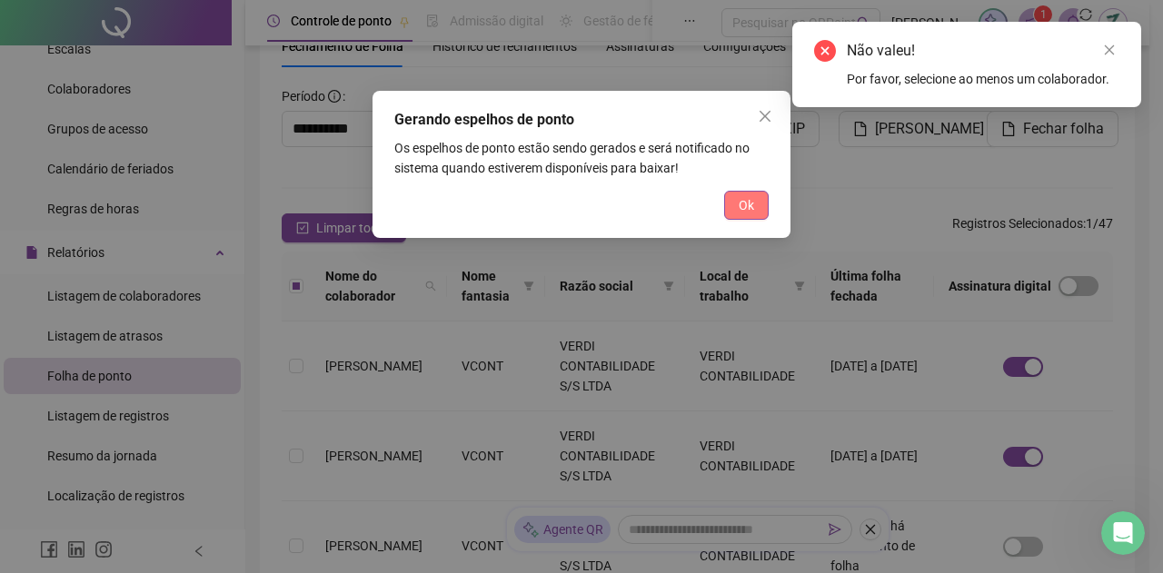
click at [749, 212] on span "Ok" at bounding box center [746, 205] width 15 height 20
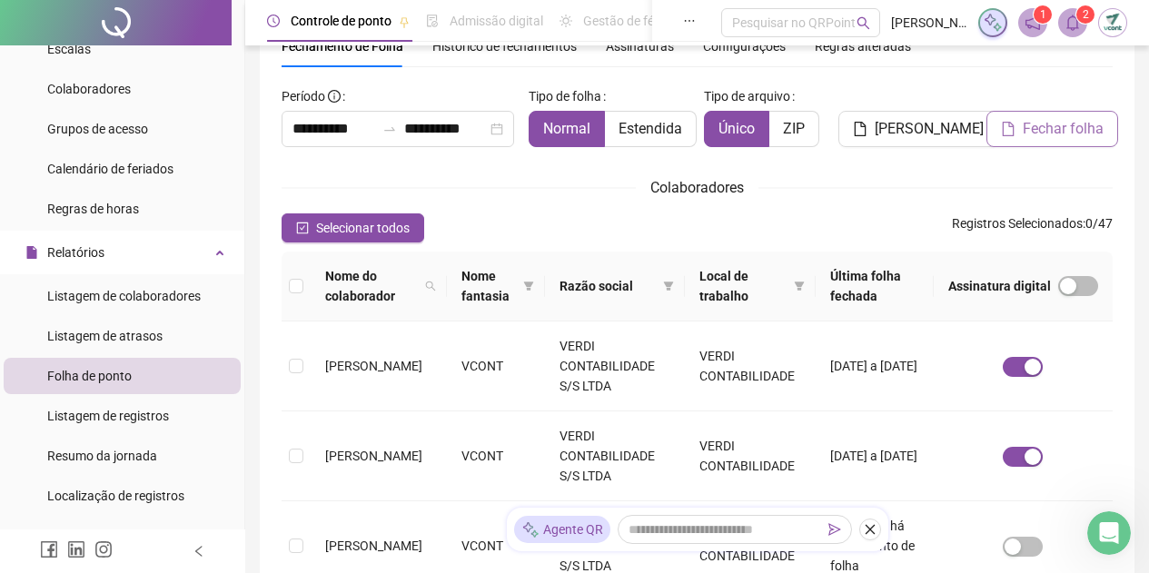
click at [1023, 138] on span "Fechar folha" at bounding box center [1063, 129] width 81 height 22
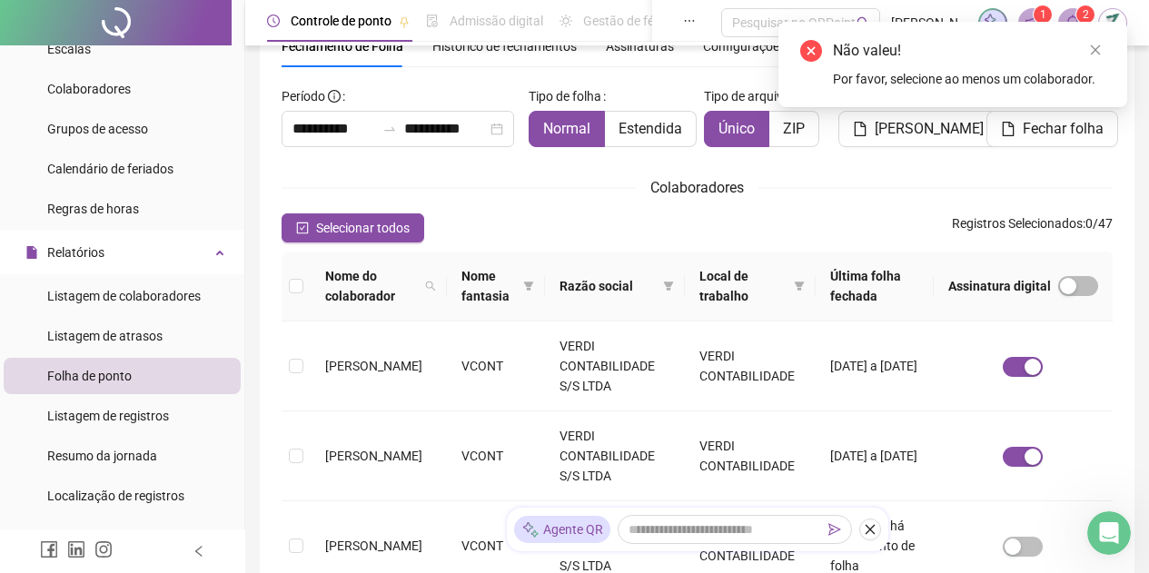
click at [1094, 46] on icon "close" at bounding box center [1095, 50] width 13 height 13
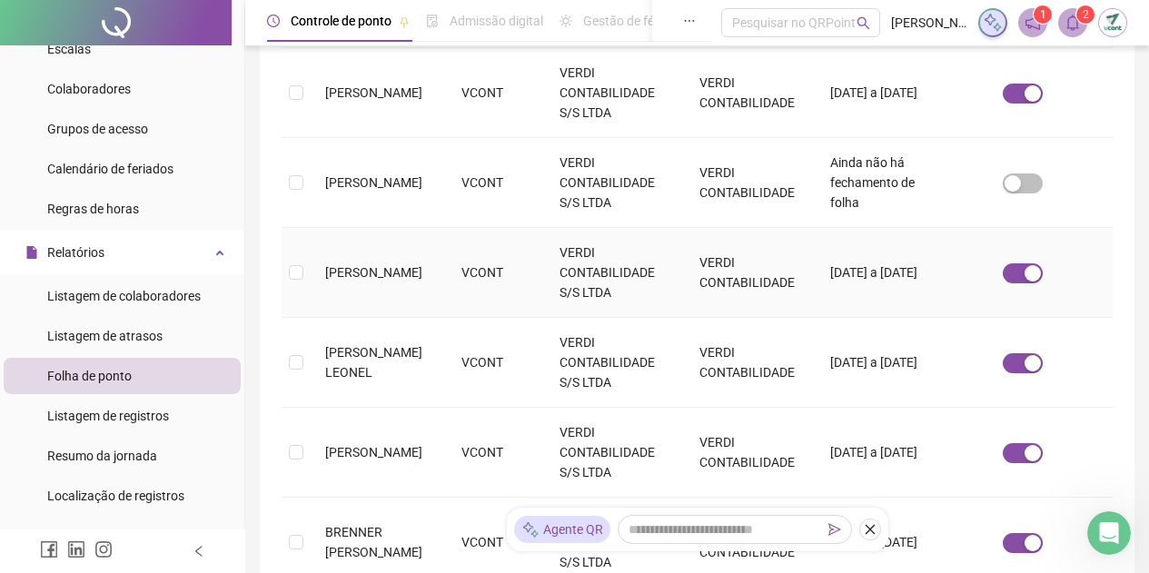
click at [347, 274] on span "[PERSON_NAME]" at bounding box center [373, 272] width 97 height 15
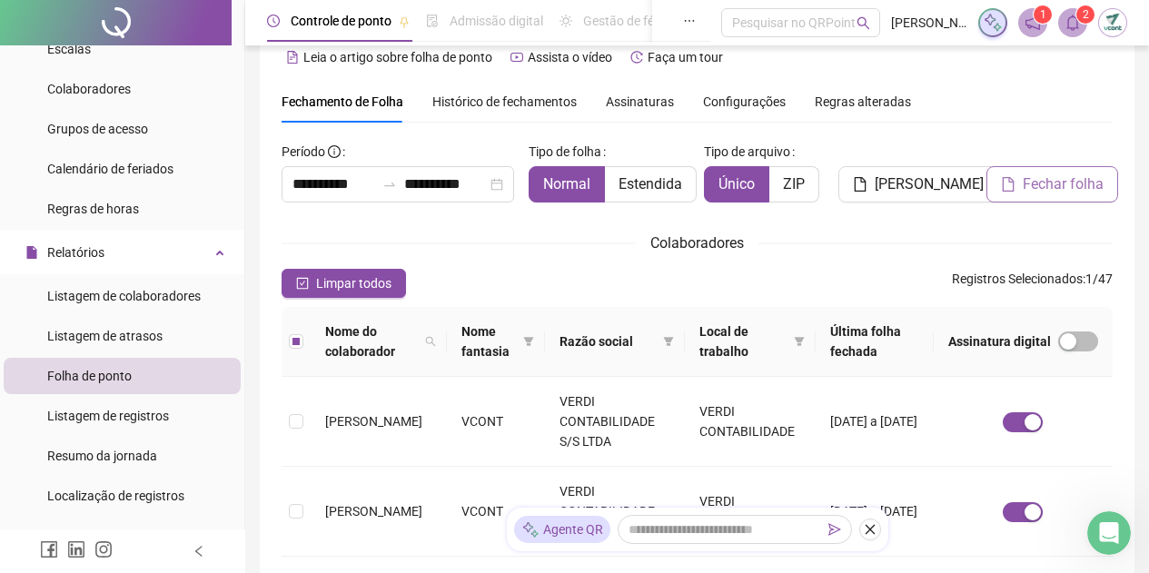
scroll to position [0, 0]
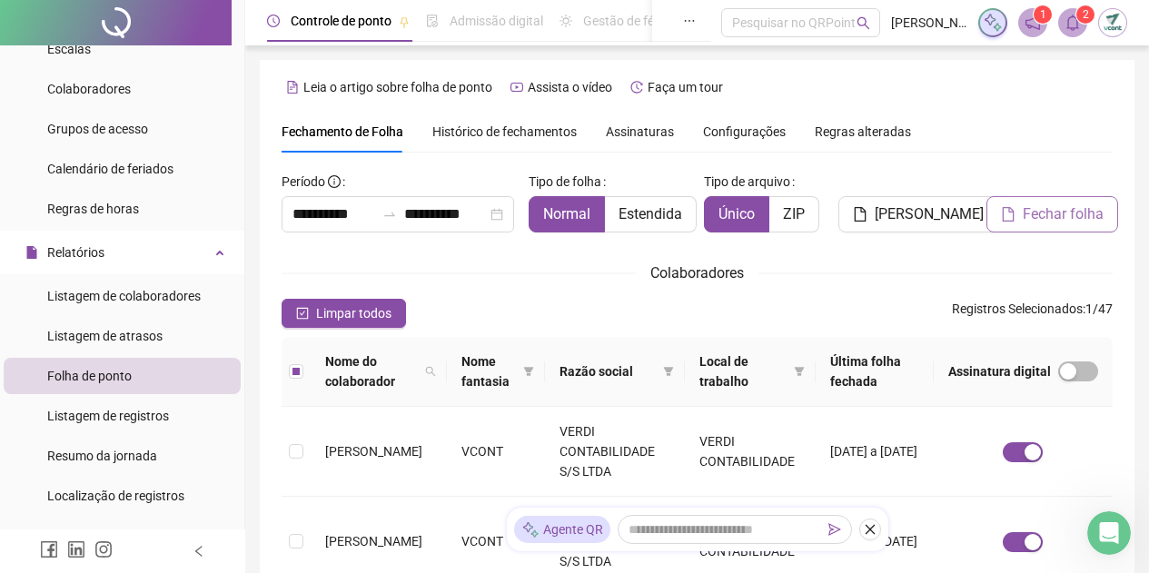
click at [1005, 204] on button "Fechar folha" at bounding box center [1053, 214] width 132 height 36
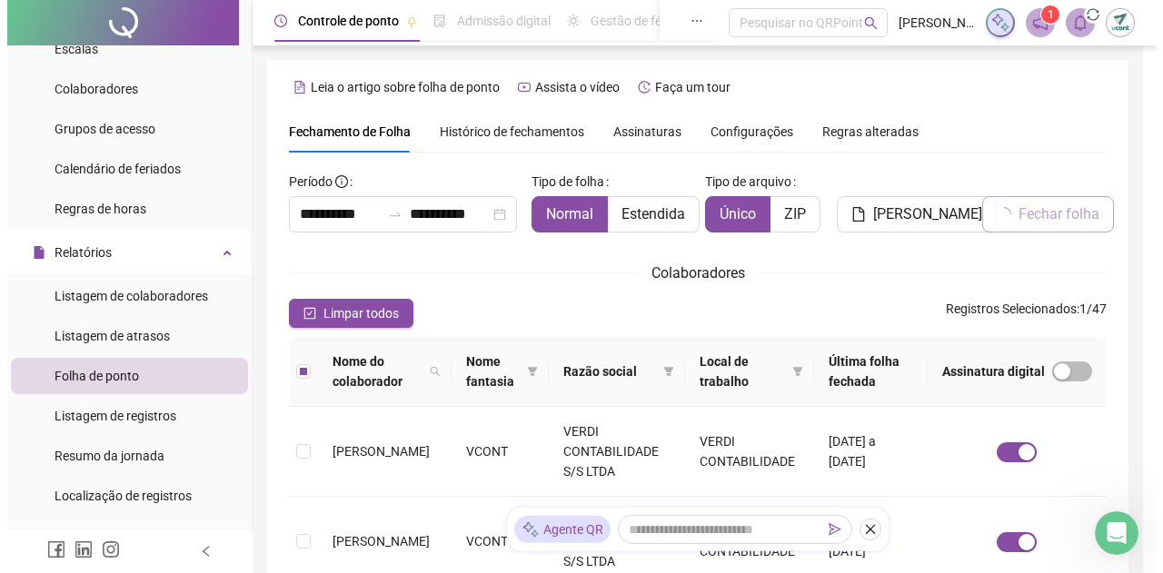
scroll to position [85, 0]
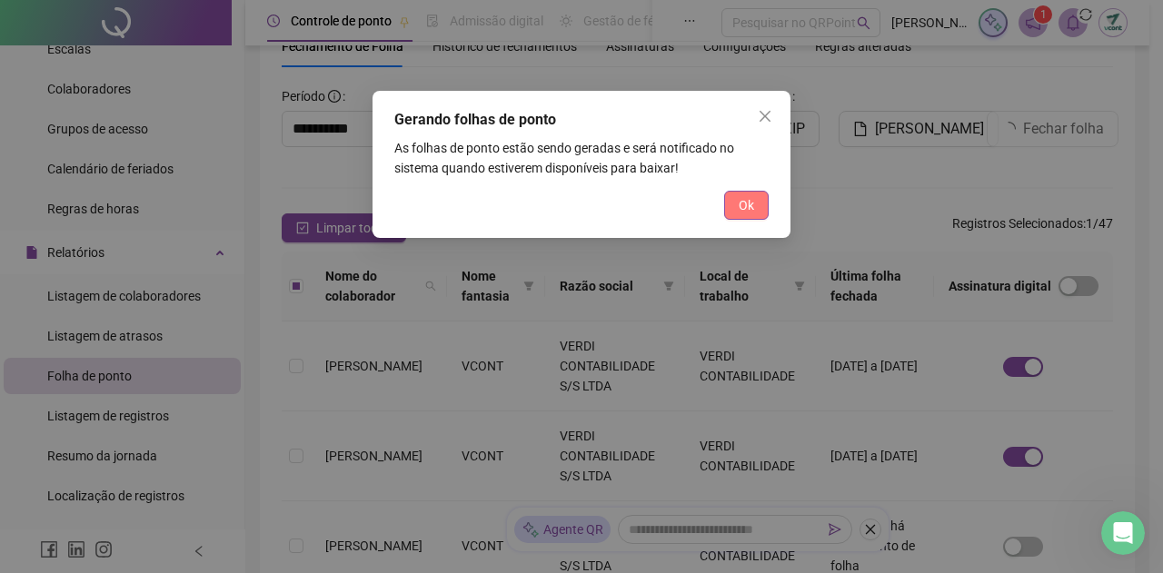
click at [758, 213] on button "Ok" at bounding box center [746, 205] width 45 height 29
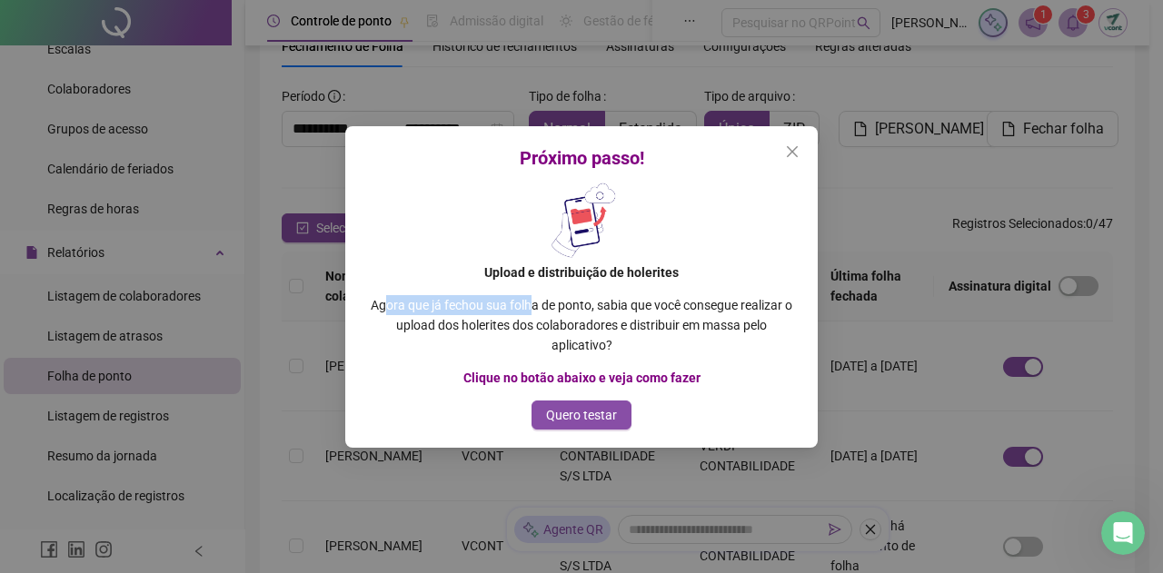
drag, startPoint x: 386, startPoint y: 310, endPoint x: 534, endPoint y: 310, distance: 148.1
click at [534, 310] on p "Agora que já fechou sua folha de ponto, sabia que você consegue realizar o uplo…" at bounding box center [581, 325] width 429 height 60
click at [577, 407] on span "Quero testar" at bounding box center [581, 415] width 71 height 20
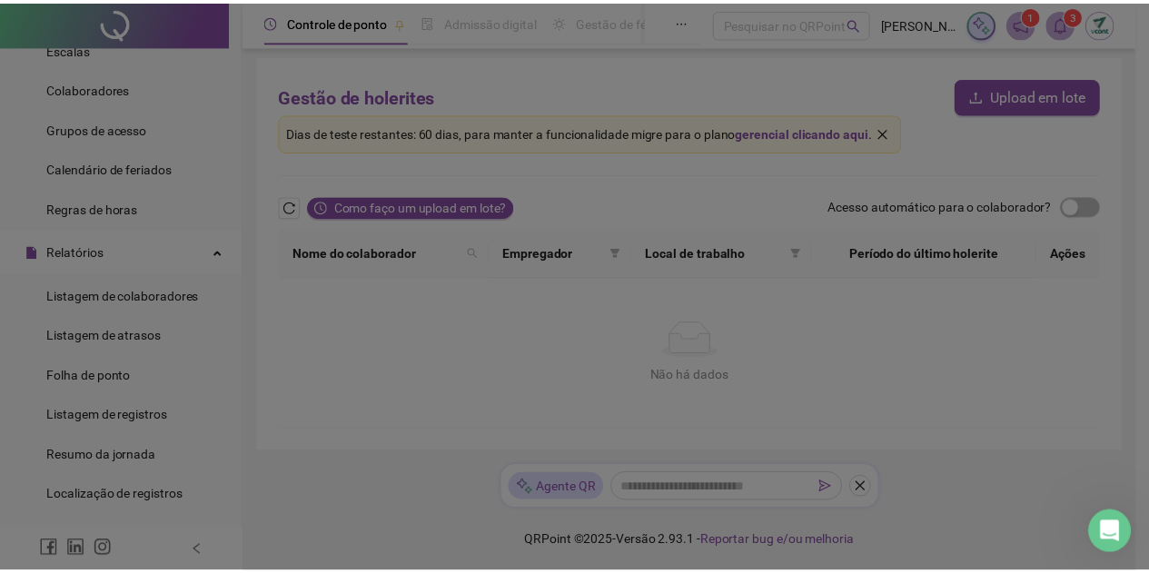
scroll to position [5, 0]
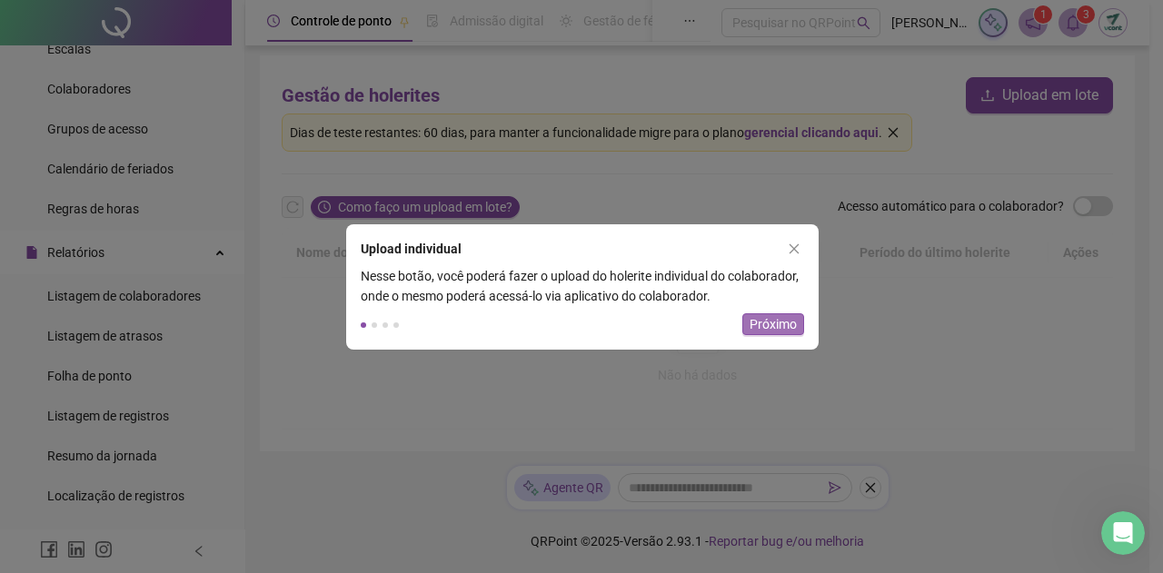
click at [765, 327] on span "Próximo" at bounding box center [773, 324] width 47 height 20
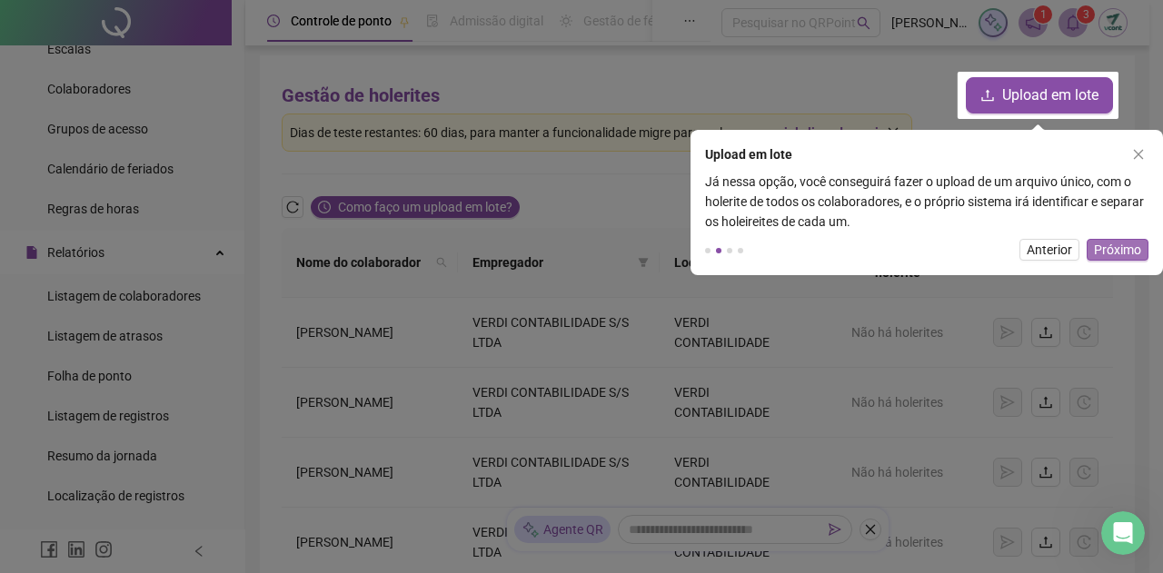
click at [1130, 253] on span "Próximo" at bounding box center [1117, 250] width 47 height 20
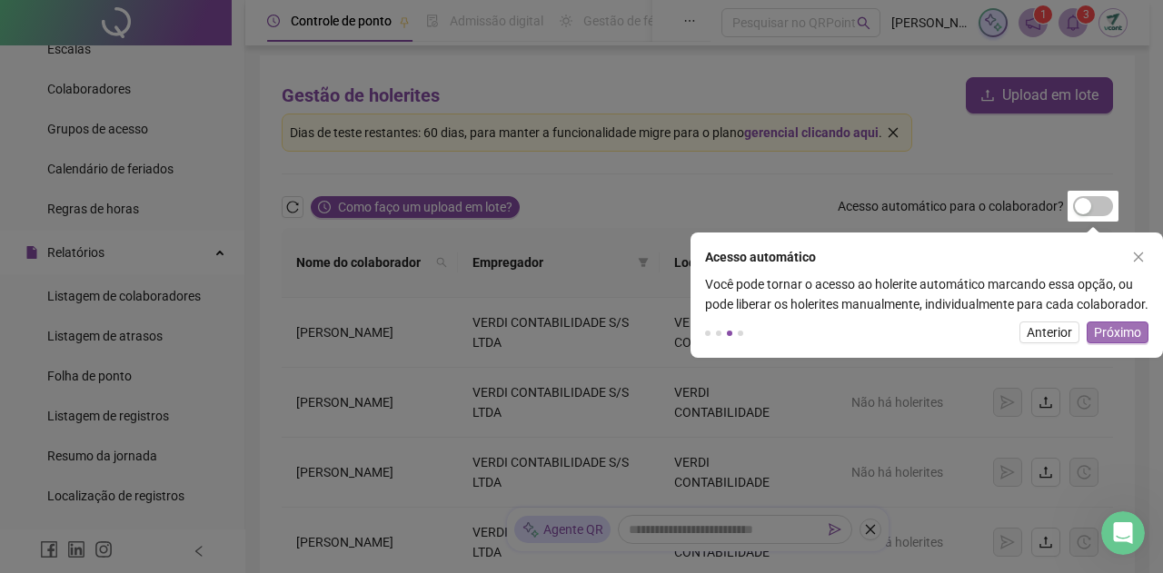
click at [1104, 343] on span "Próximo" at bounding box center [1117, 333] width 47 height 20
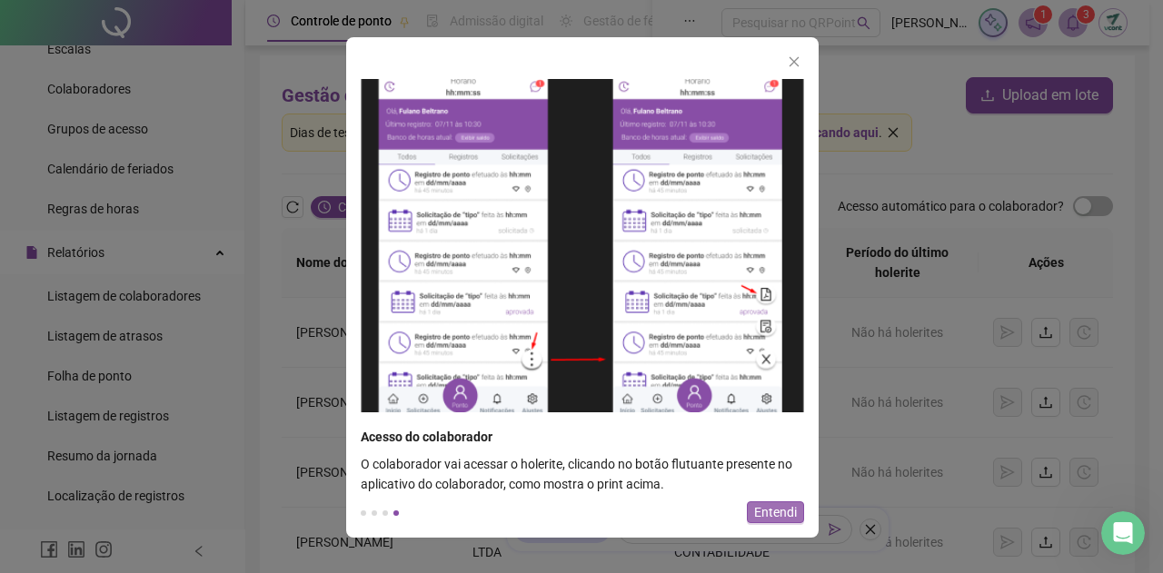
click at [752, 517] on button "Entendi" at bounding box center [775, 512] width 57 height 22
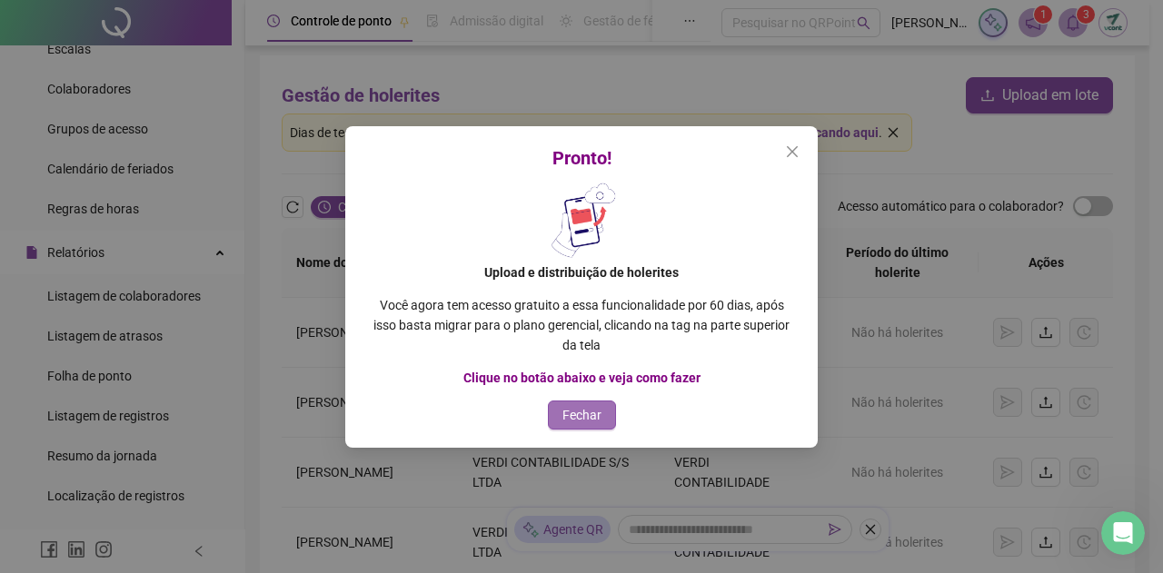
click at [593, 412] on span "Fechar" at bounding box center [581, 415] width 39 height 20
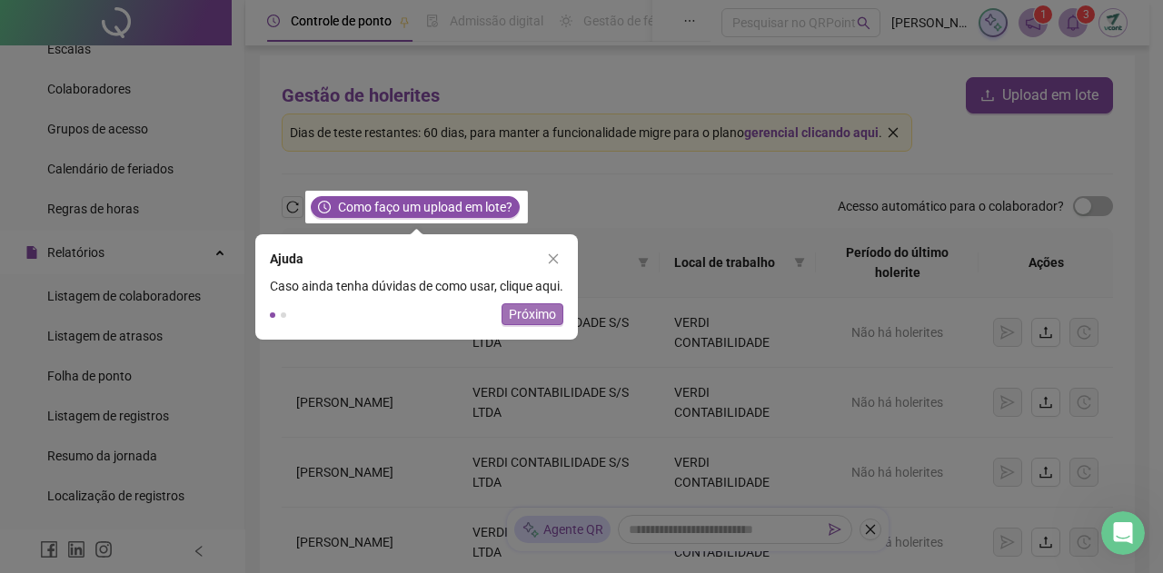
click at [551, 309] on span "Próximo" at bounding box center [532, 314] width 47 height 20
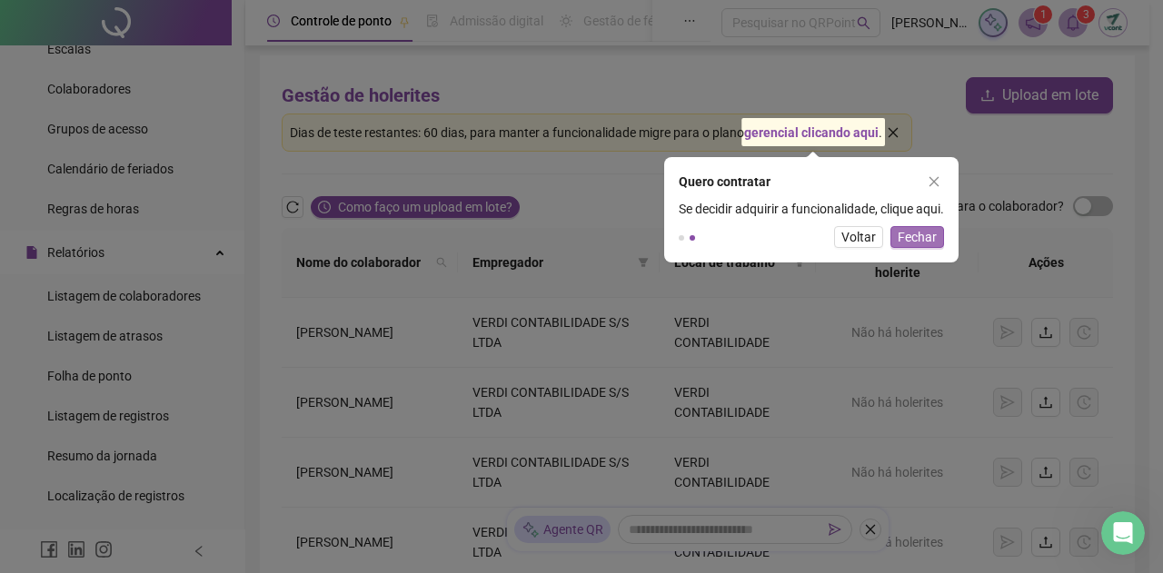
click at [924, 242] on span "Fechar" at bounding box center [917, 237] width 39 height 20
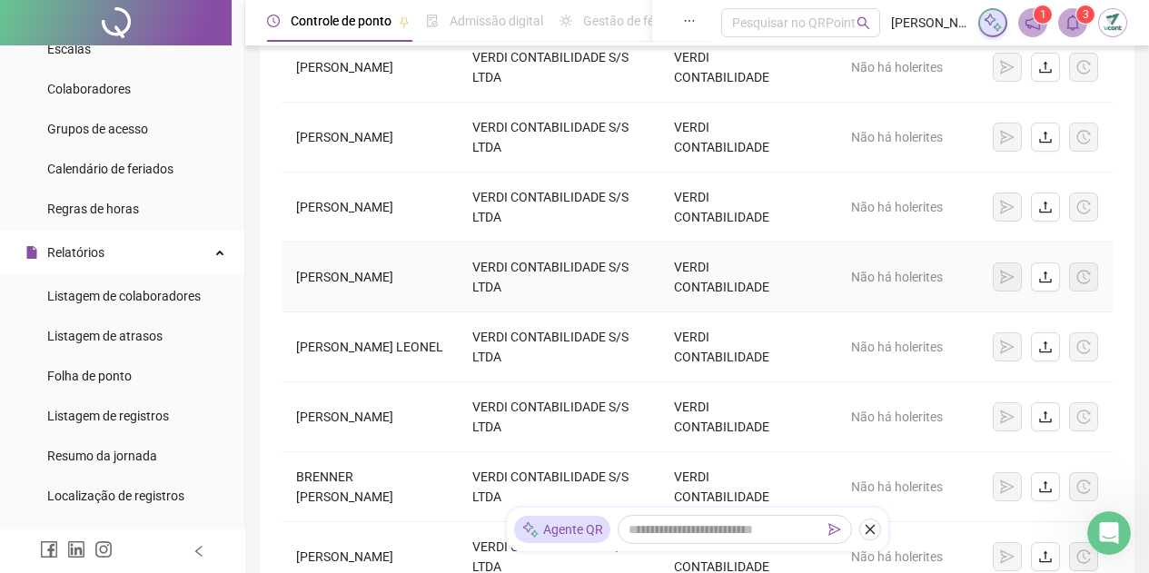
scroll to position [273, 0]
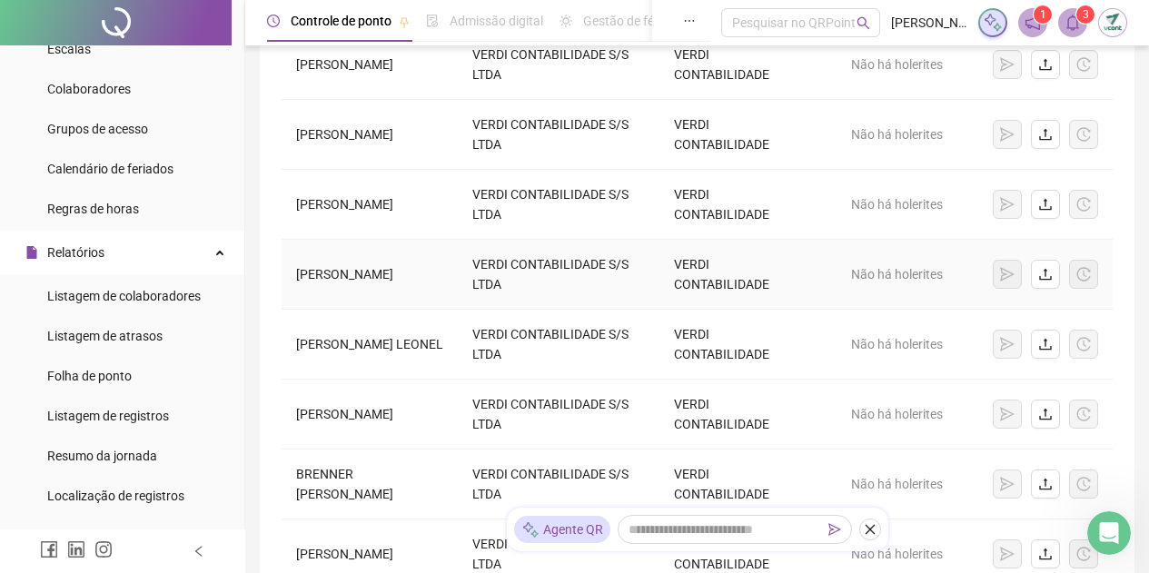
click at [356, 273] on td "[PERSON_NAME]" at bounding box center [370, 275] width 176 height 70
click at [1047, 276] on icon "upload" at bounding box center [1045, 274] width 15 height 15
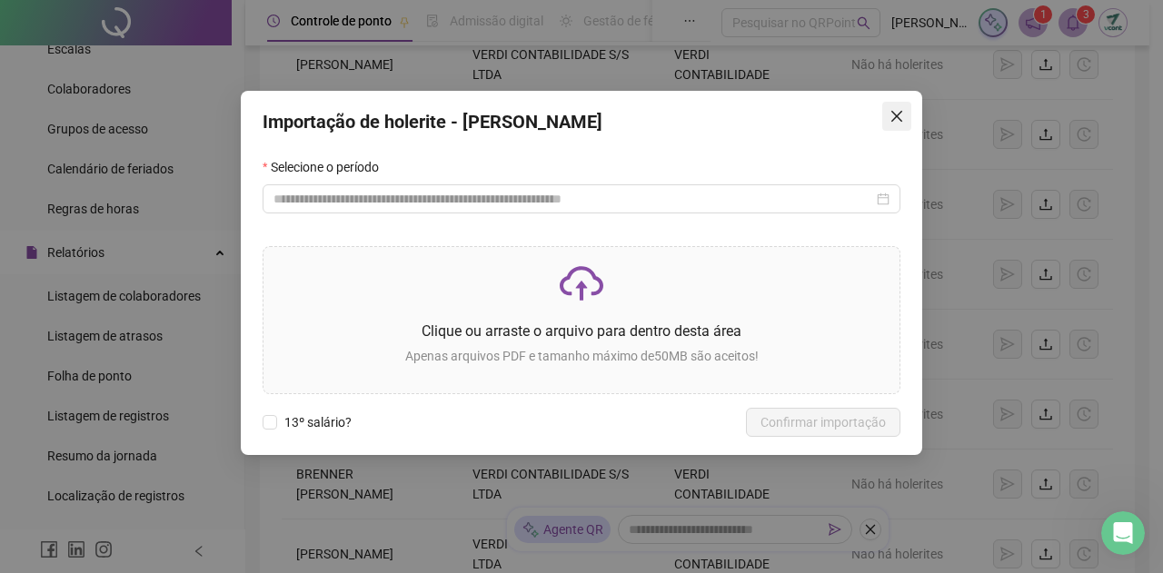
click at [898, 118] on icon "close" at bounding box center [896, 116] width 11 height 11
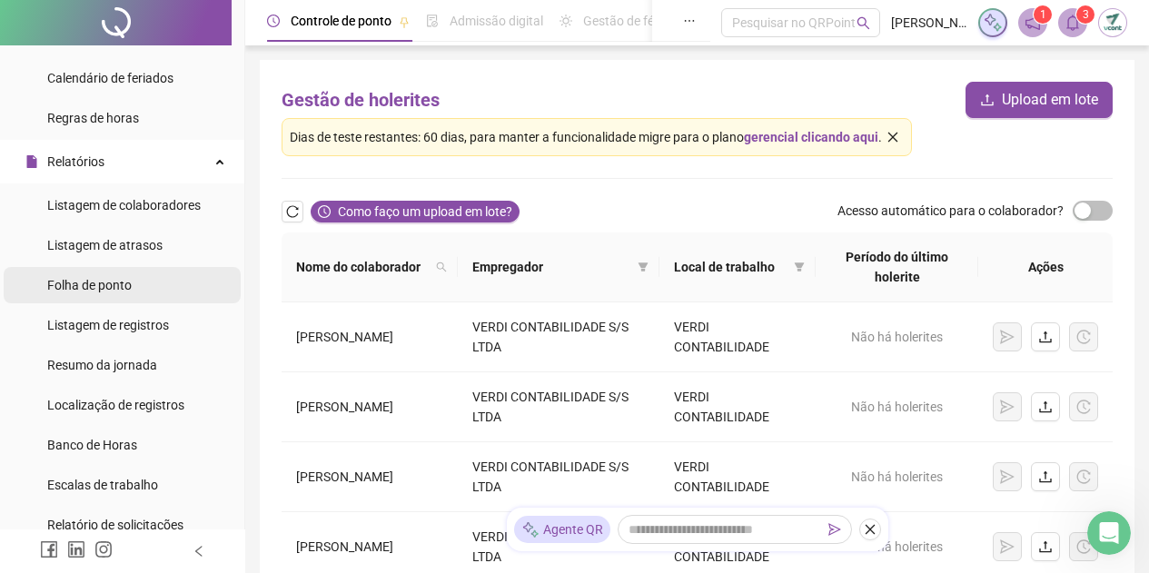
click at [135, 283] on li "Folha de ponto" at bounding box center [122, 285] width 237 height 36
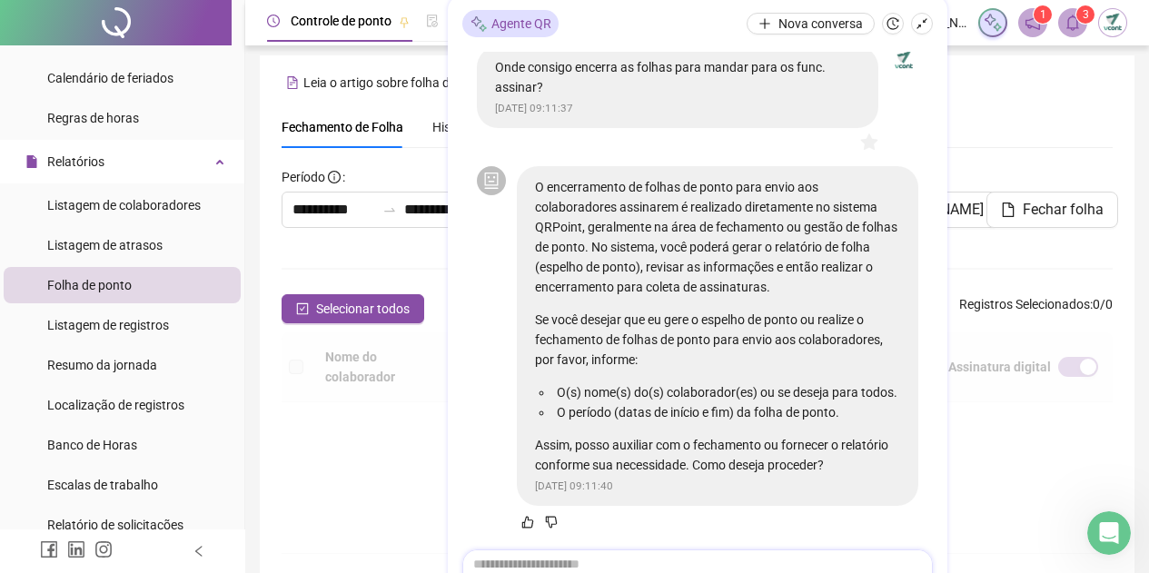
scroll to position [85, 0]
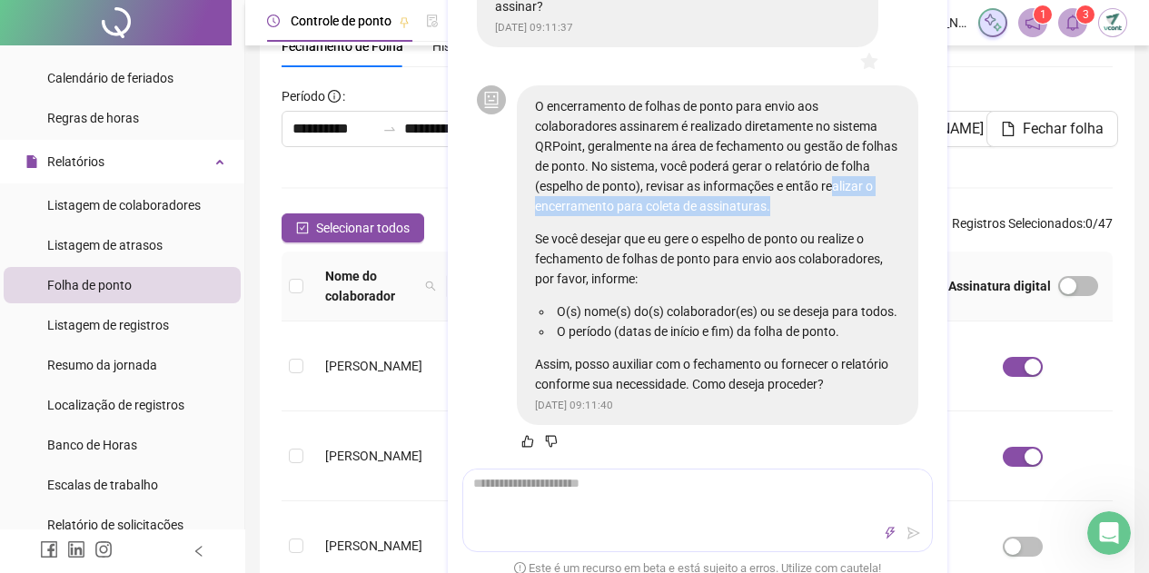
drag, startPoint x: 548, startPoint y: 185, endPoint x: 818, endPoint y: 193, distance: 269.9
click at [818, 193] on p "O encerramento de folhas de ponto para envio aos colaboradores assinarem é real…" at bounding box center [717, 156] width 365 height 120
click at [678, 229] on p "Se você desejar que eu gere o espelho de ponto ou realize o fechamento de folha…" at bounding box center [717, 259] width 365 height 60
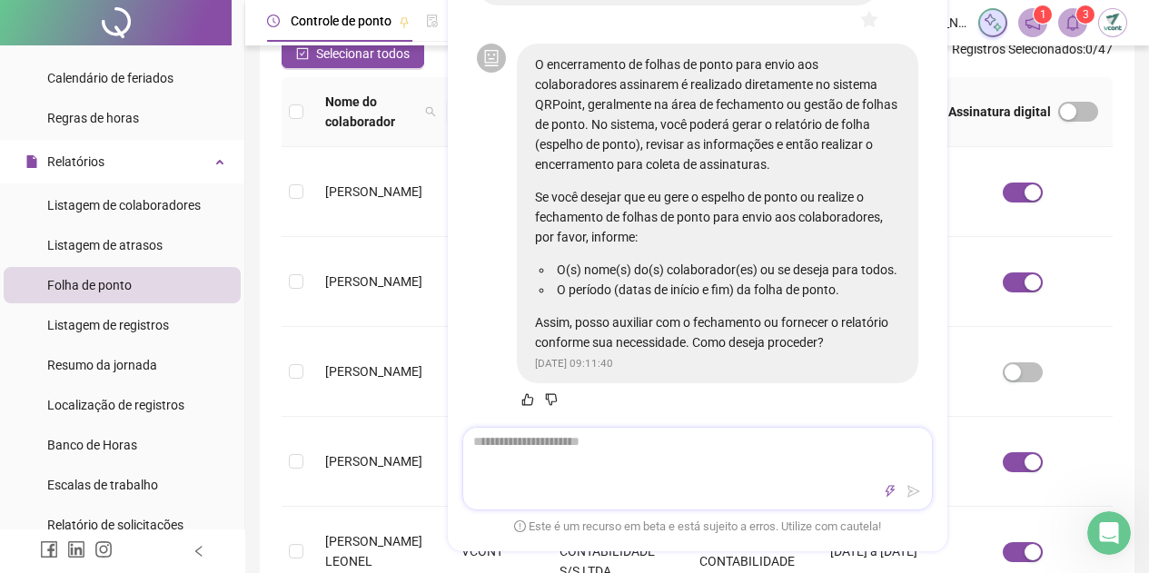
scroll to position [267, 0]
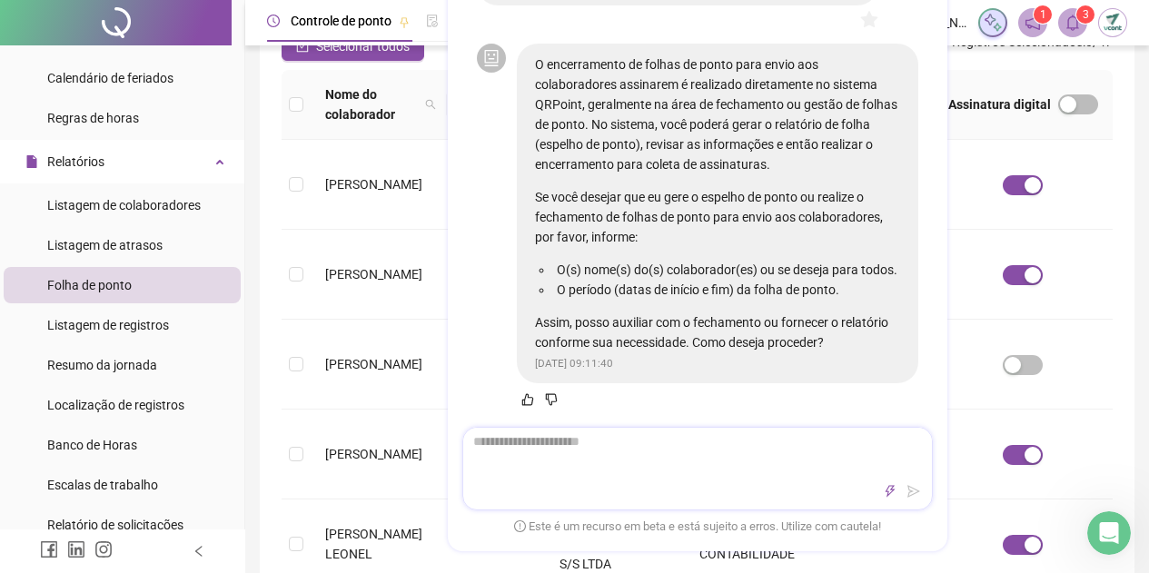
click at [629, 482] on div at bounding box center [697, 493] width 469 height 22
type textarea "*"
type textarea "**"
type textarea "***"
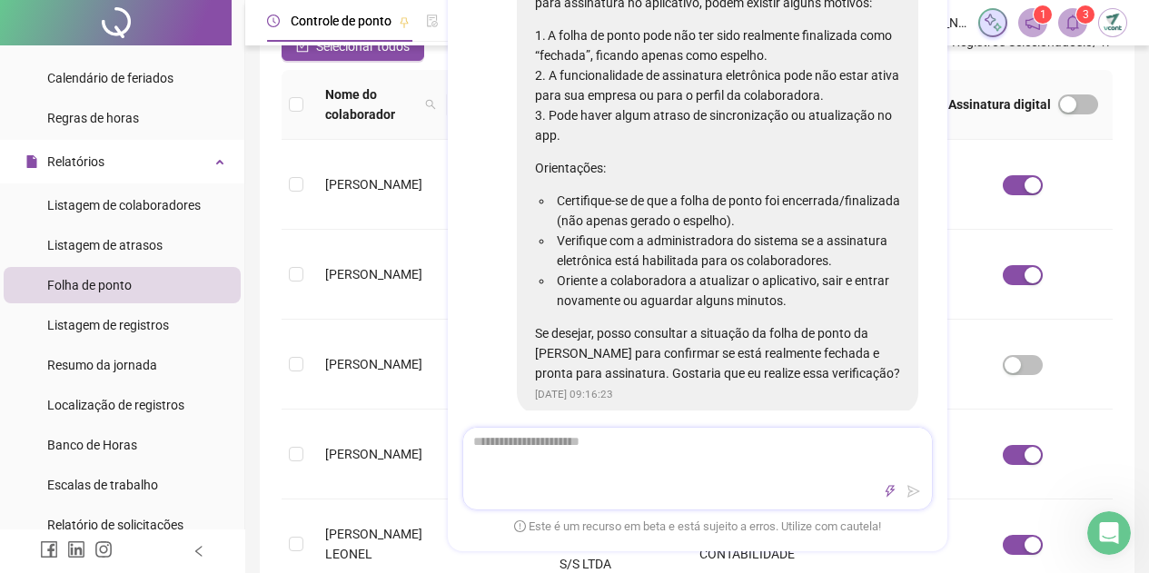
scroll to position [1315, 0]
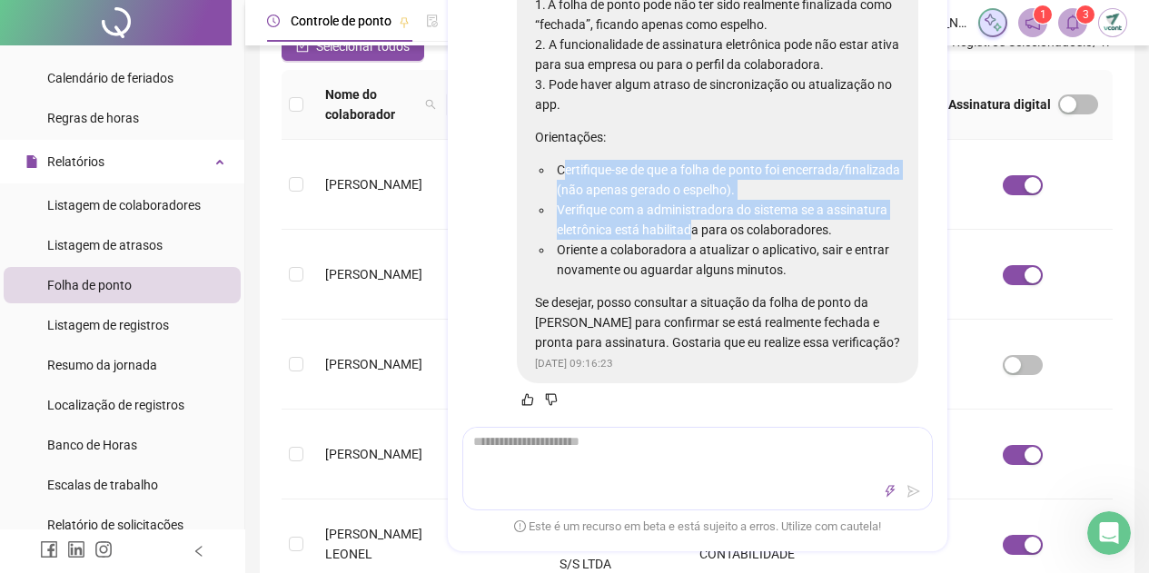
drag, startPoint x: 563, startPoint y: 183, endPoint x: 693, endPoint y: 241, distance: 142.3
click at [693, 241] on ul "Certifique-se de que a folha de ponto foi encerrada/finalizada (não apenas gera…" at bounding box center [717, 221] width 365 height 120
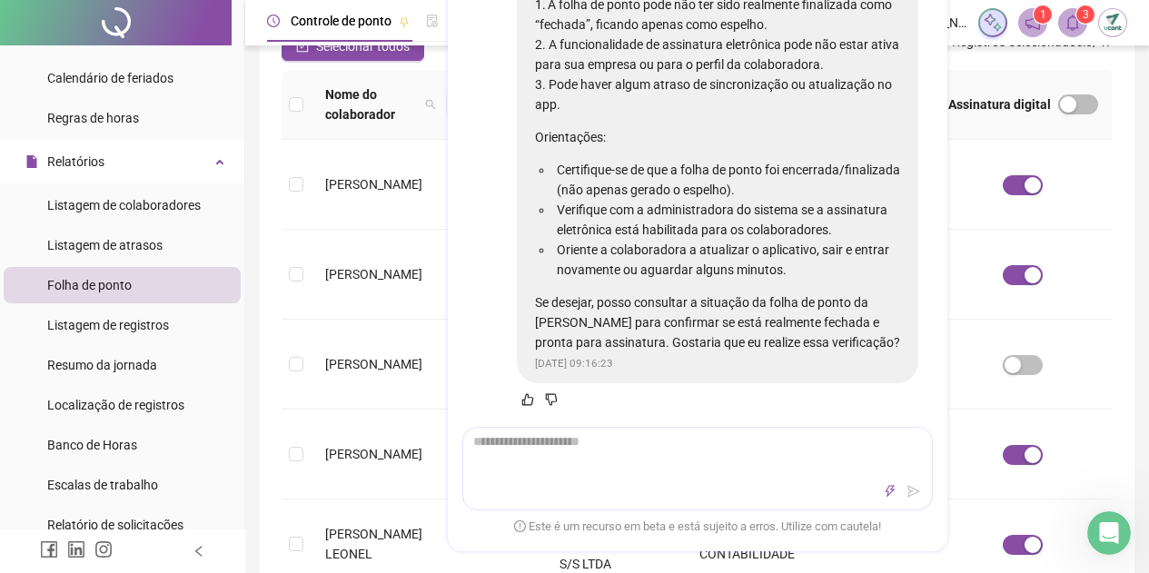
click at [693, 264] on li "Oriente a colaboradora a atualizar o aplicativo, sair e entrar novamente ou agu…" at bounding box center [726, 261] width 347 height 40
click at [818, 482] on div at bounding box center [697, 493] width 469 height 22
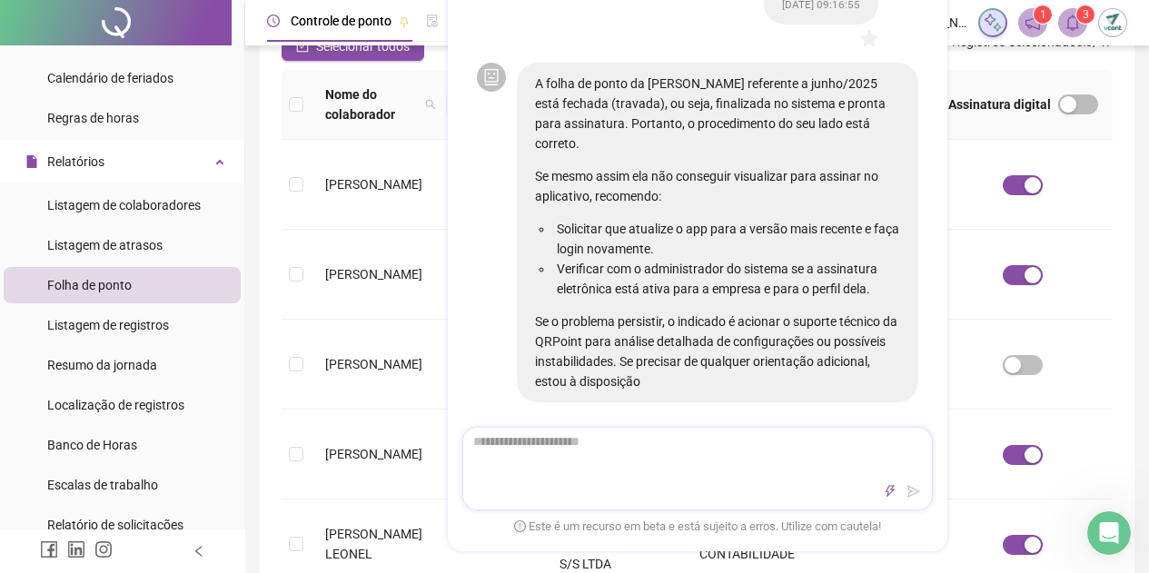
scroll to position [2093, 0]
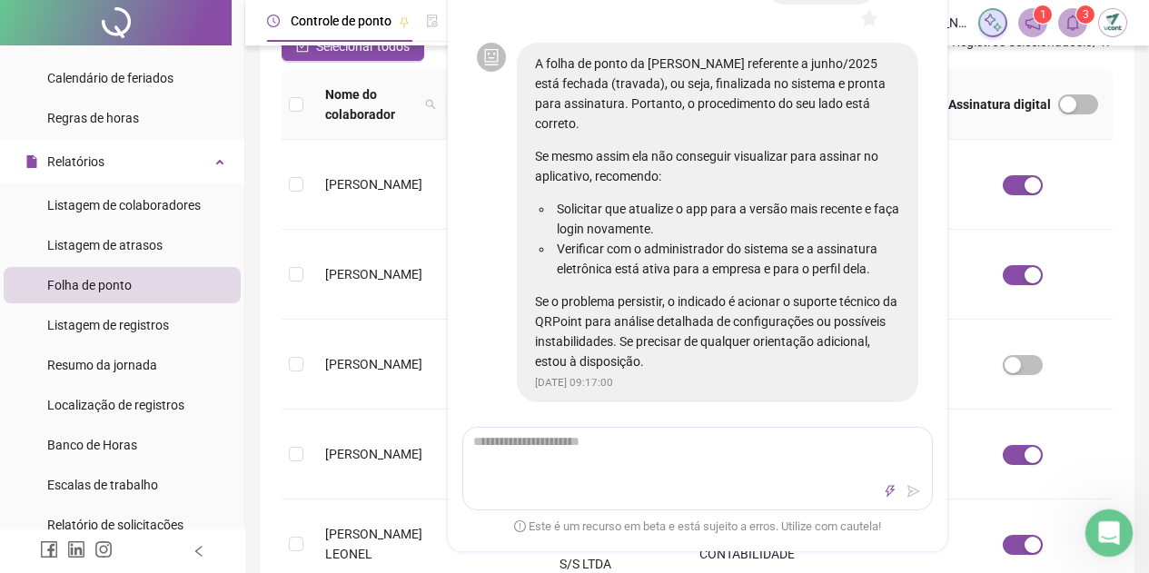
click at [1109, 540] on icon "Abertura do Messenger da Intercom" at bounding box center [1107, 531] width 30 height 30
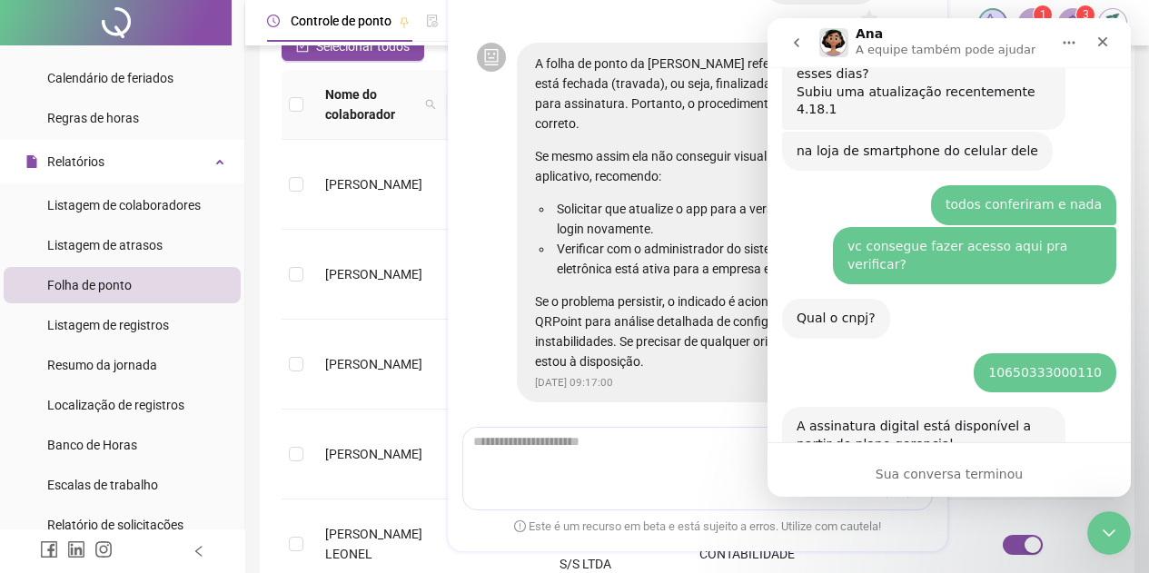
scroll to position [3149, 0]
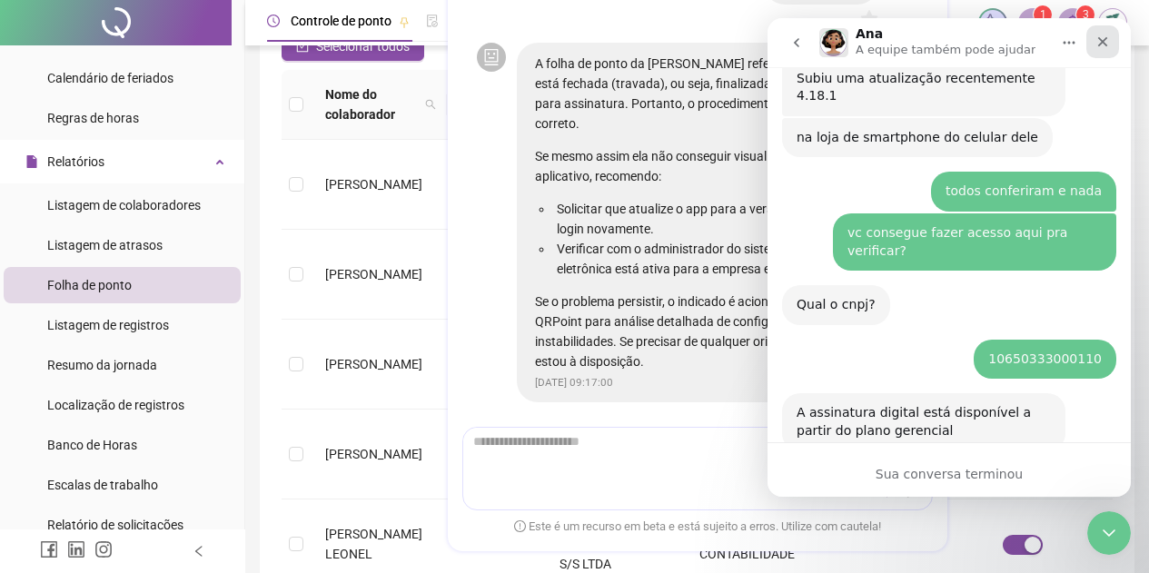
click at [1103, 38] on icon "Fechar" at bounding box center [1103, 42] width 15 height 15
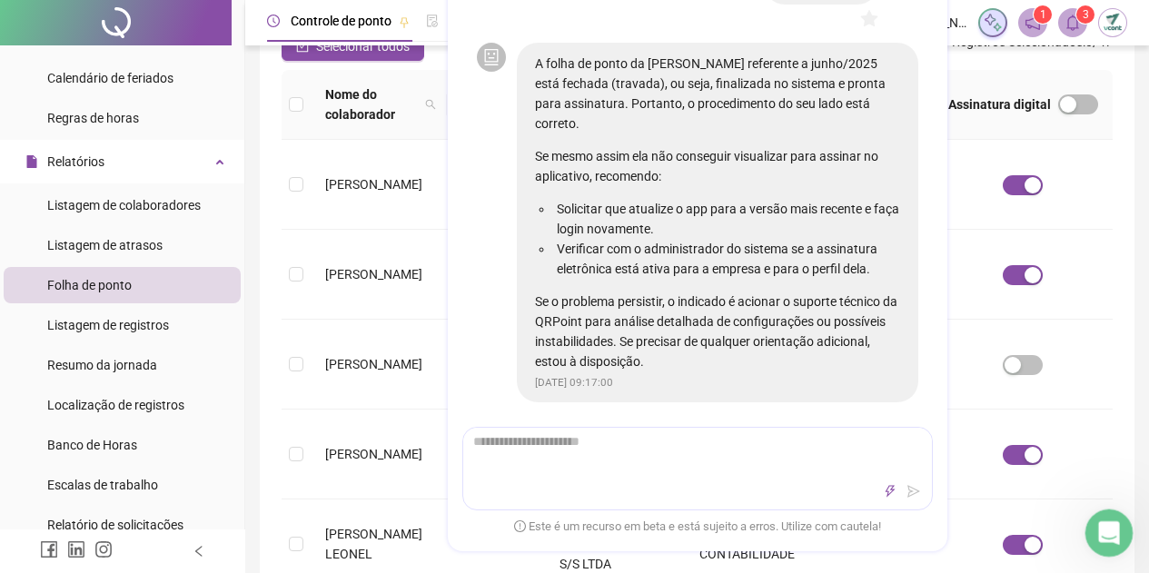
click at [1100, 534] on icon "Abertura do Messenger da Intercom" at bounding box center [1106, 530] width 13 height 15
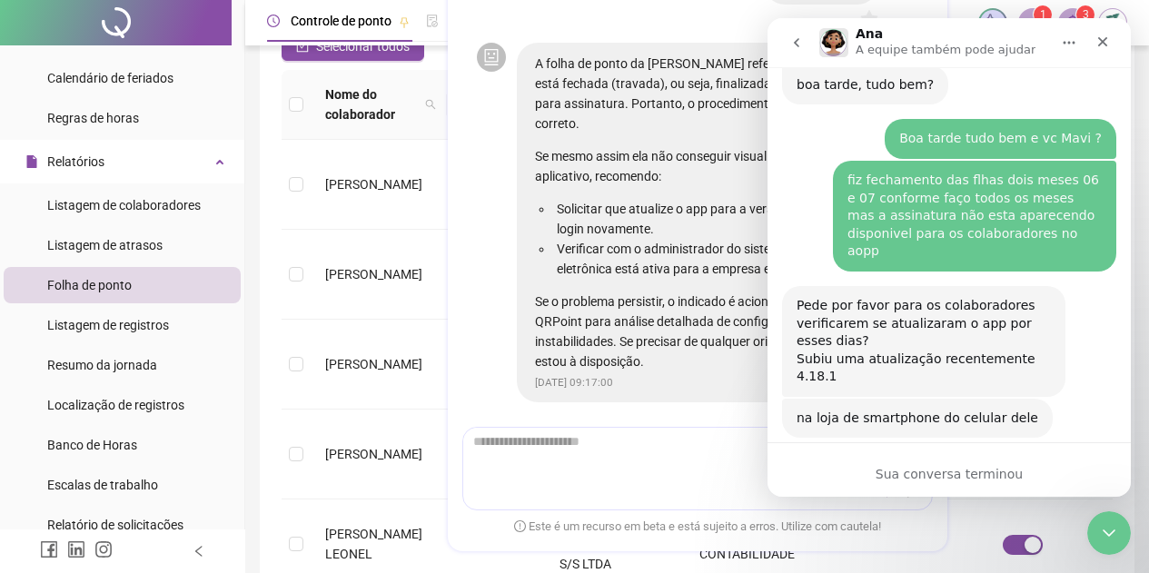
scroll to position [3092, 0]
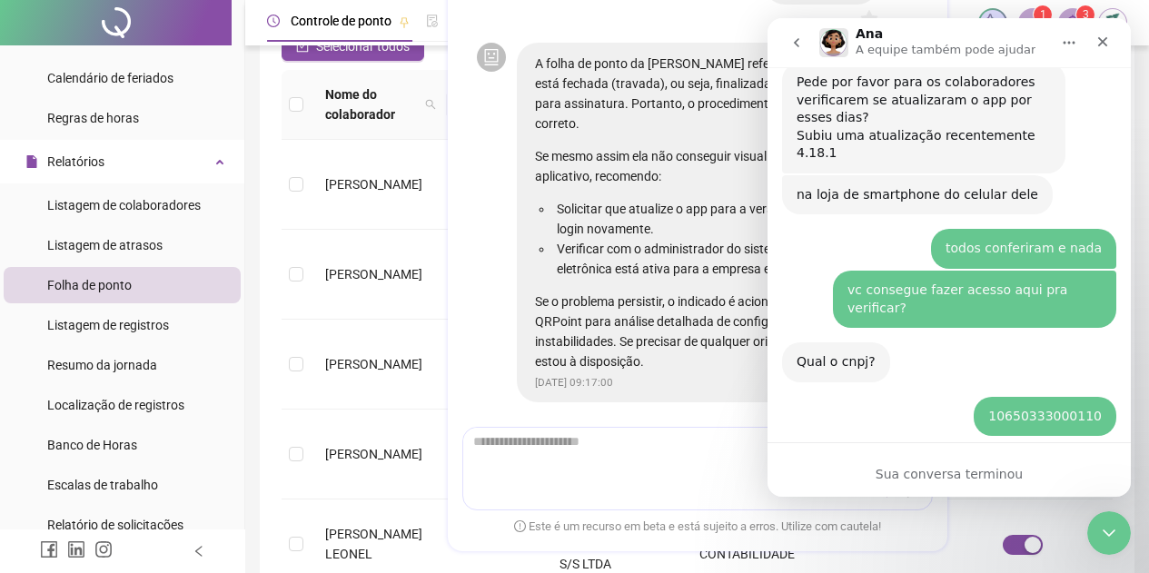
click at [791, 46] on icon "go back" at bounding box center [796, 42] width 15 height 15
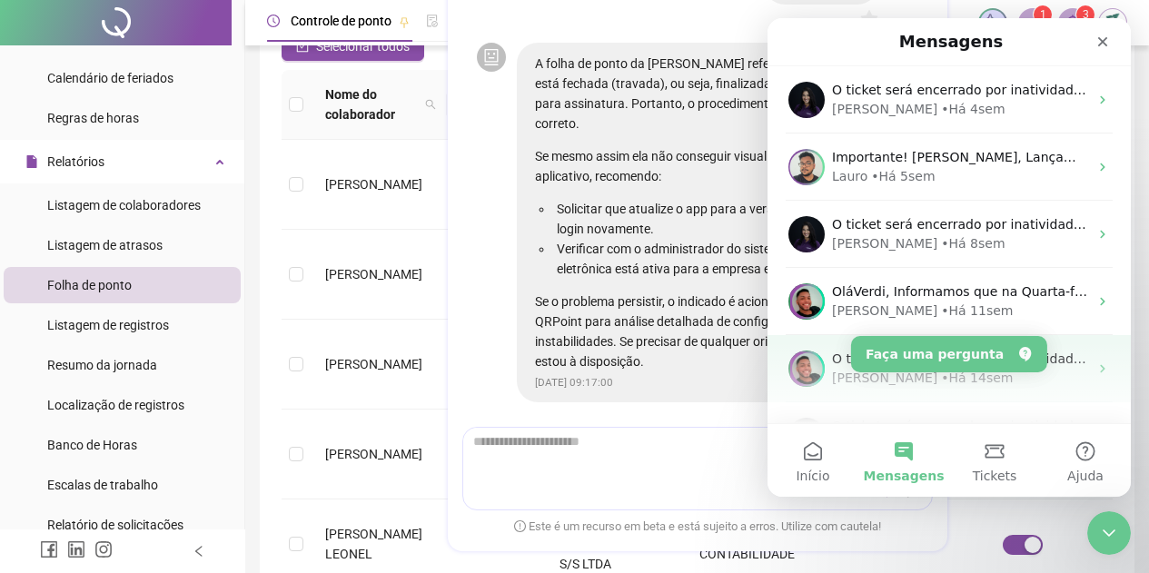
scroll to position [182, 0]
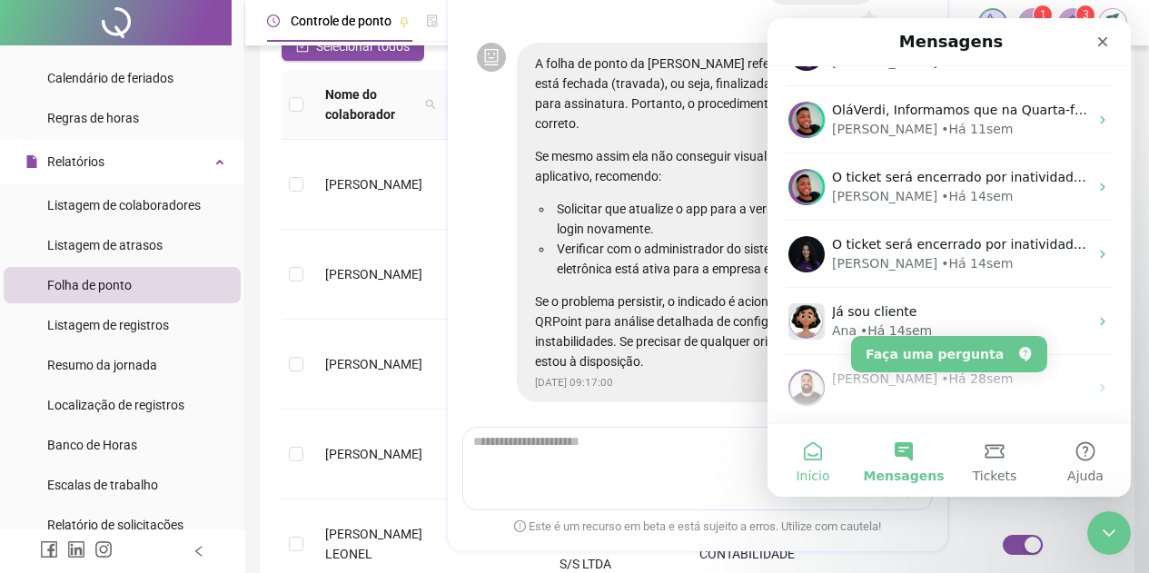
click at [800, 462] on button "Início" at bounding box center [813, 460] width 91 height 73
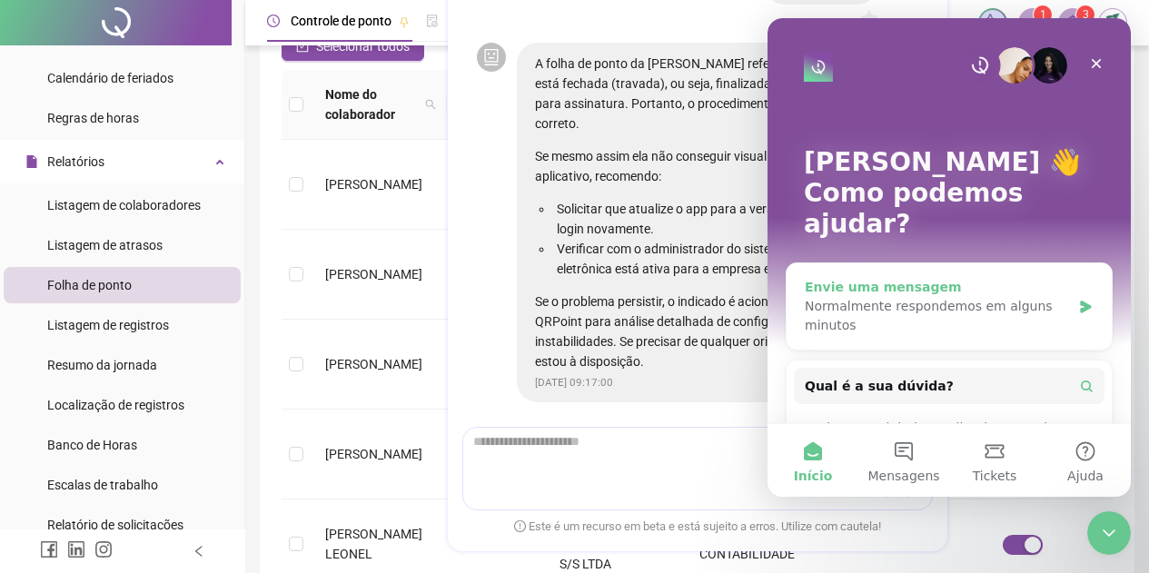
click at [1036, 297] on div "Normalmente respondemos em alguns minutos" at bounding box center [938, 316] width 266 height 38
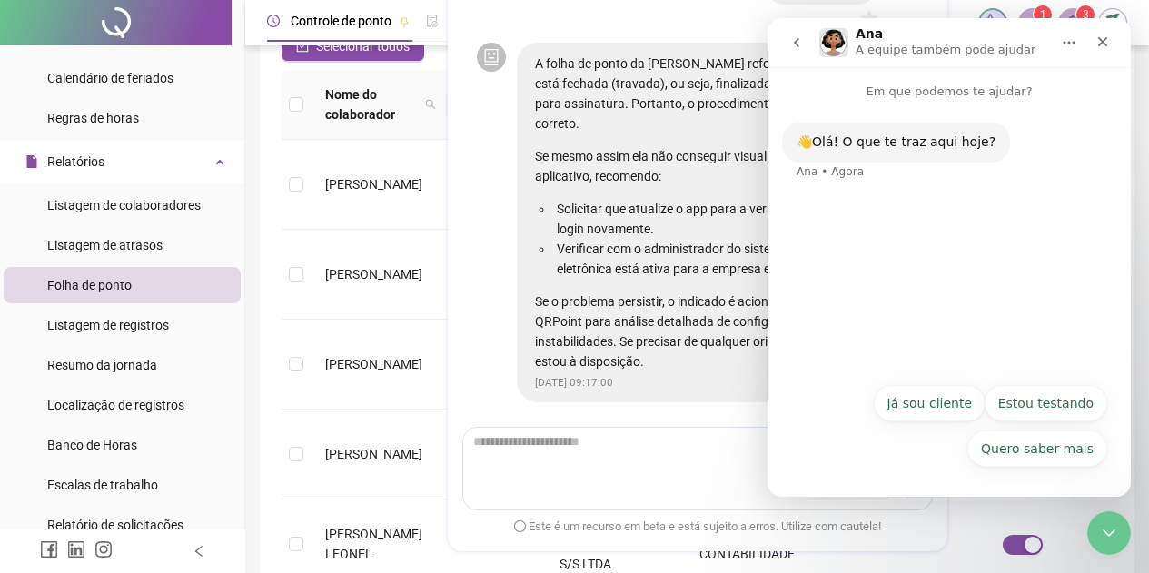
click at [903, 401] on button "Já sou cliente" at bounding box center [930, 403] width 112 height 36
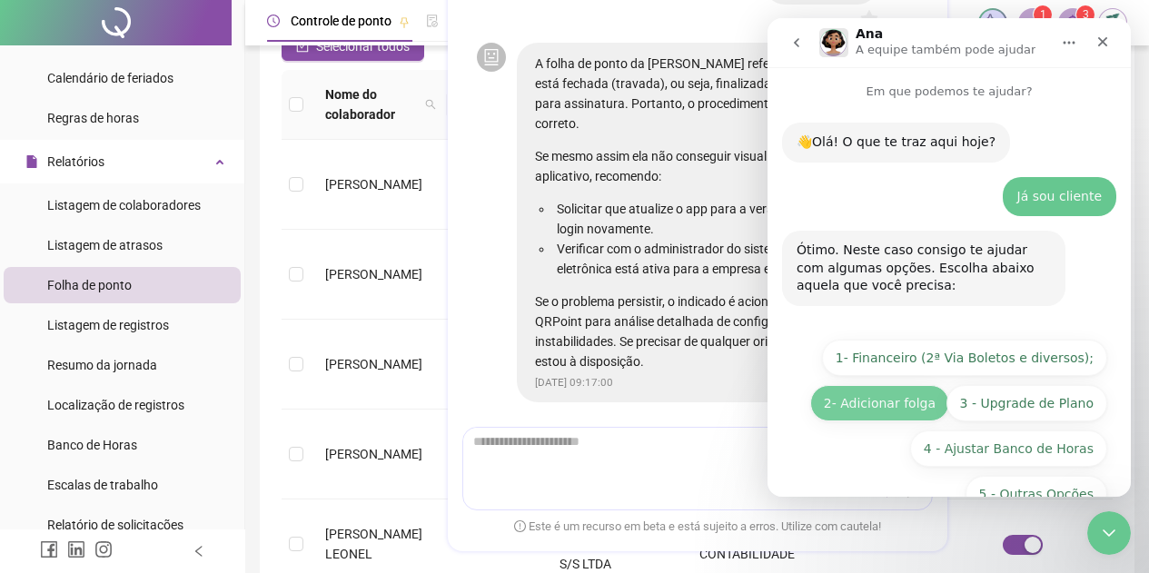
scroll to position [45, 0]
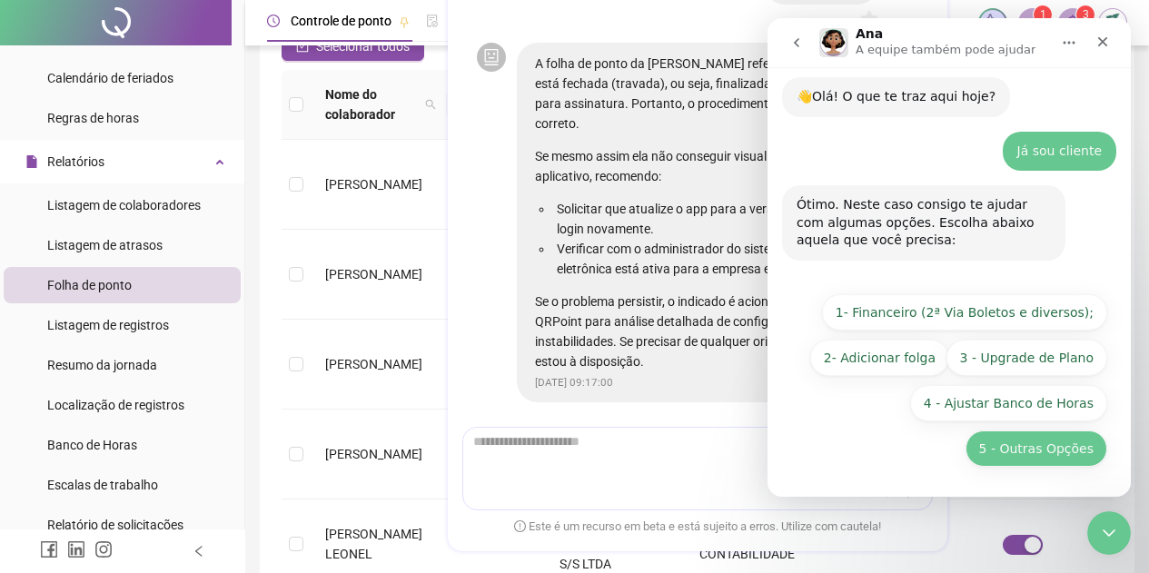
click at [1039, 459] on button "5 - Outras Opções" at bounding box center [1037, 449] width 142 height 36
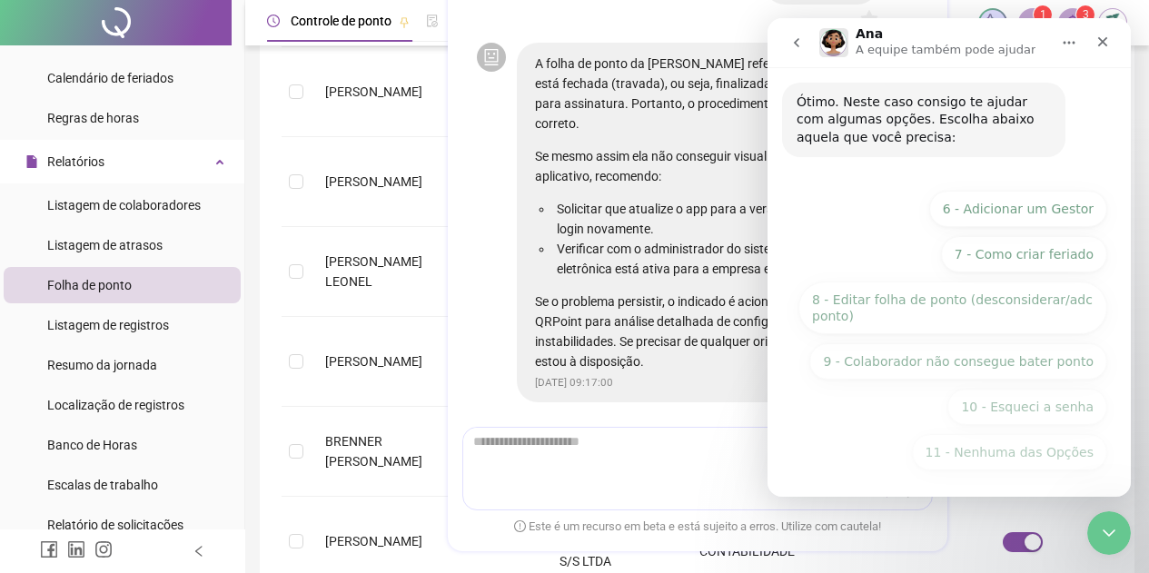
scroll to position [296, 0]
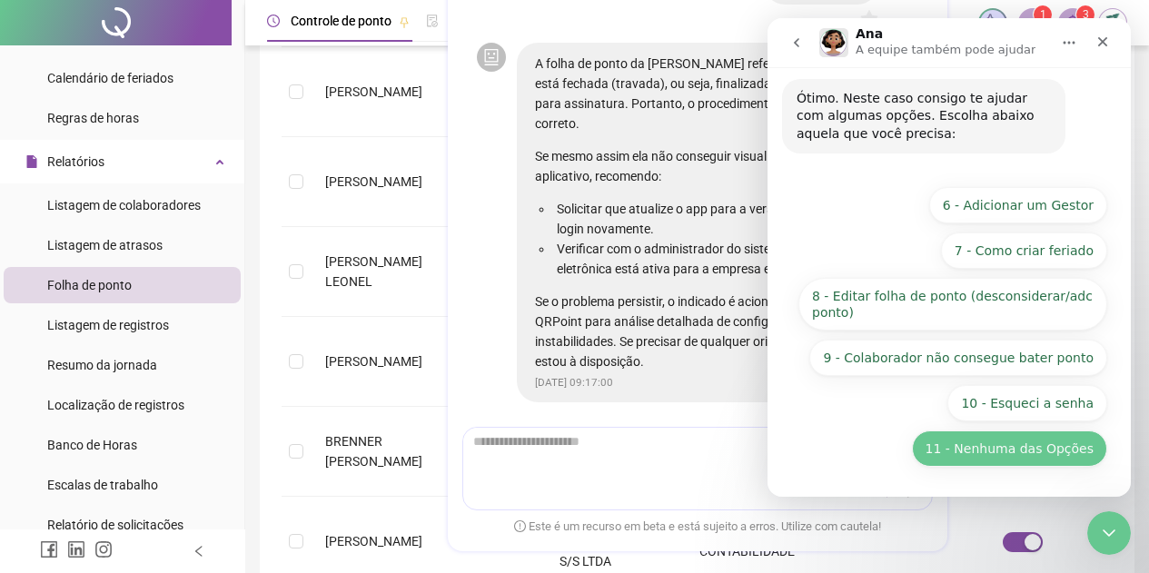
click at [958, 452] on button "11 - Nenhuma das Opções" at bounding box center [1009, 449] width 195 height 36
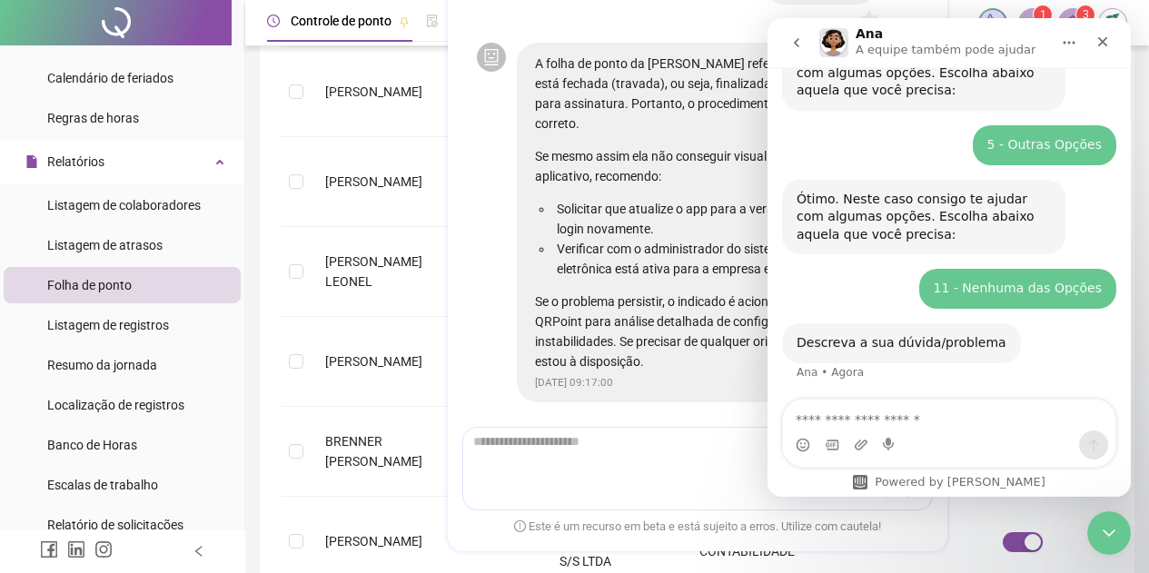
scroll to position [197, 0]
click at [858, 422] on textarea "Envie uma mensagem..." at bounding box center [949, 415] width 333 height 31
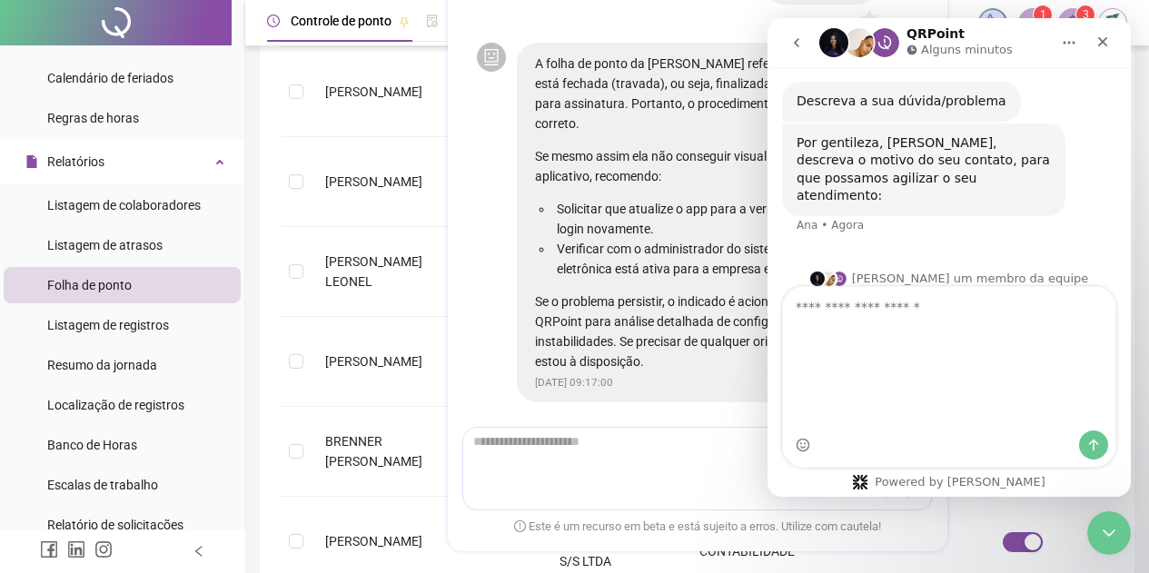
scroll to position [521, 0]
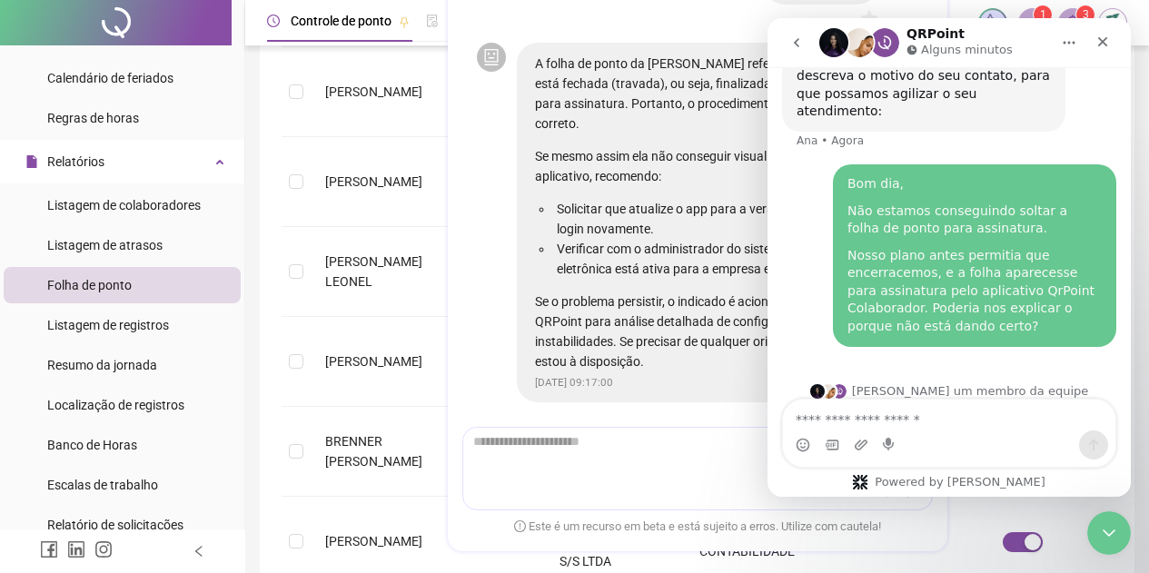
click at [1069, 55] on button "Início" at bounding box center [1069, 42] width 35 height 35
click at [1074, 49] on icon "Início" at bounding box center [1069, 42] width 15 height 15
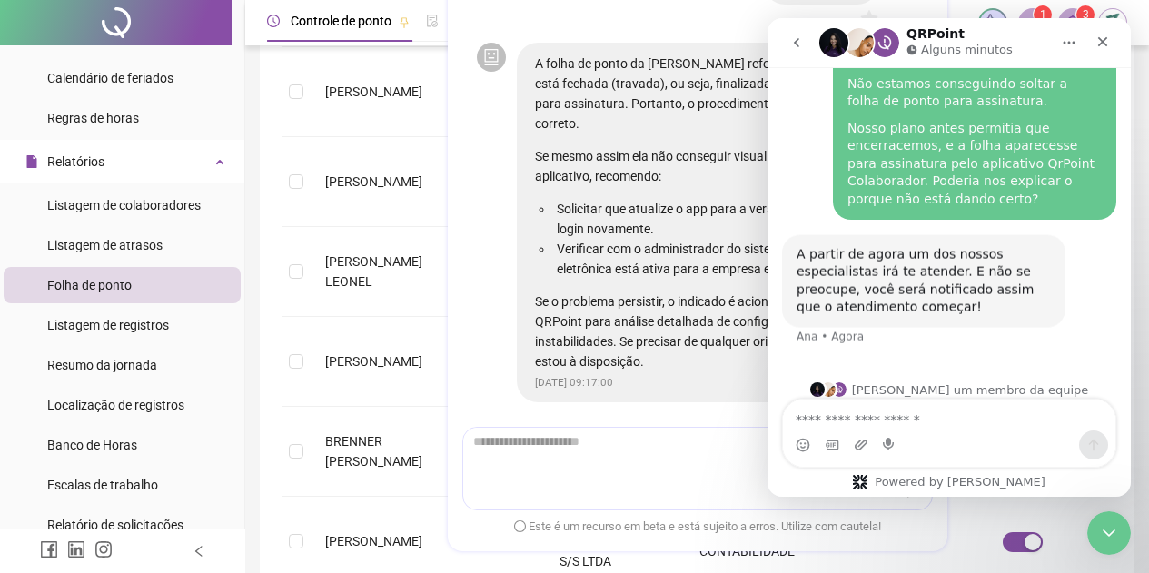
scroll to position [629, 0]
click at [1057, 43] on button "Início" at bounding box center [1069, 42] width 35 height 35
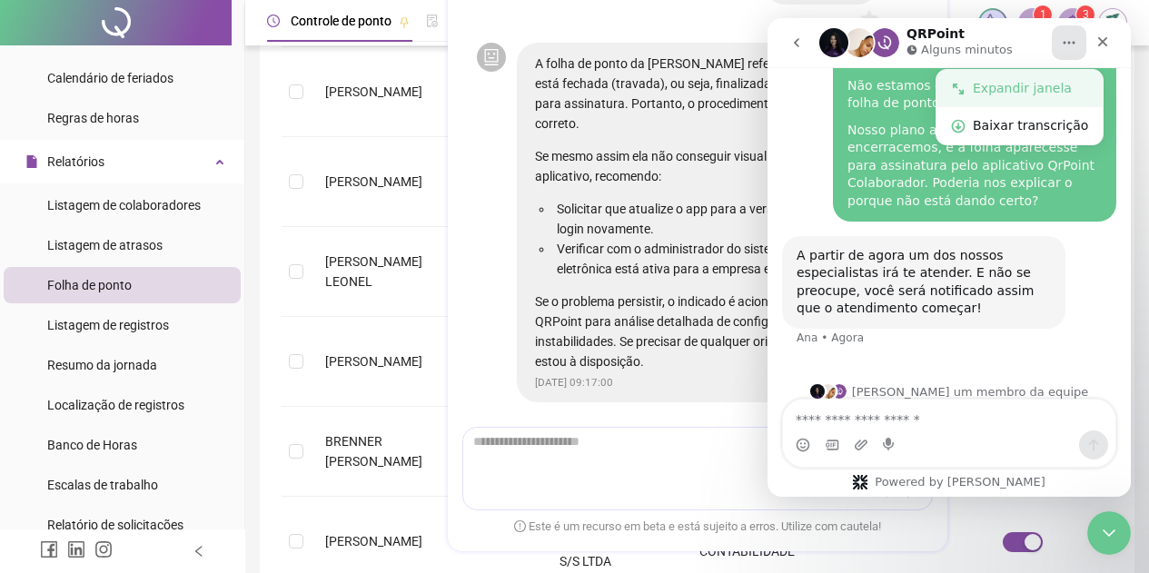
click at [1053, 81] on div "Expandir janela" at bounding box center [1030, 88] width 115 height 19
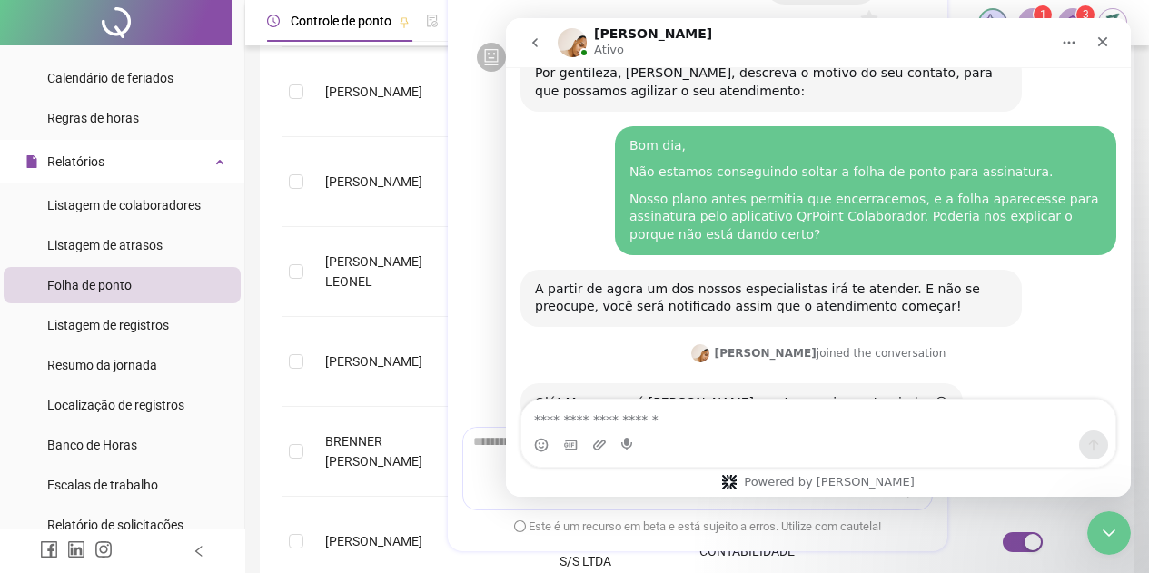
scroll to position [441, 0]
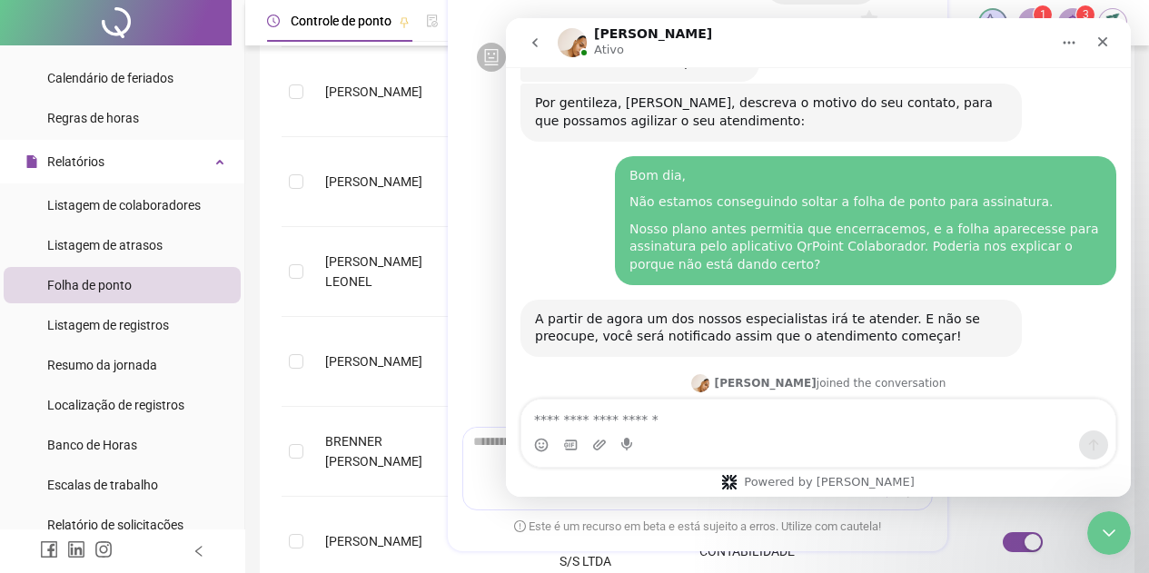
click at [570, 45] on img "Messenger da Intercom" at bounding box center [572, 42] width 29 height 29
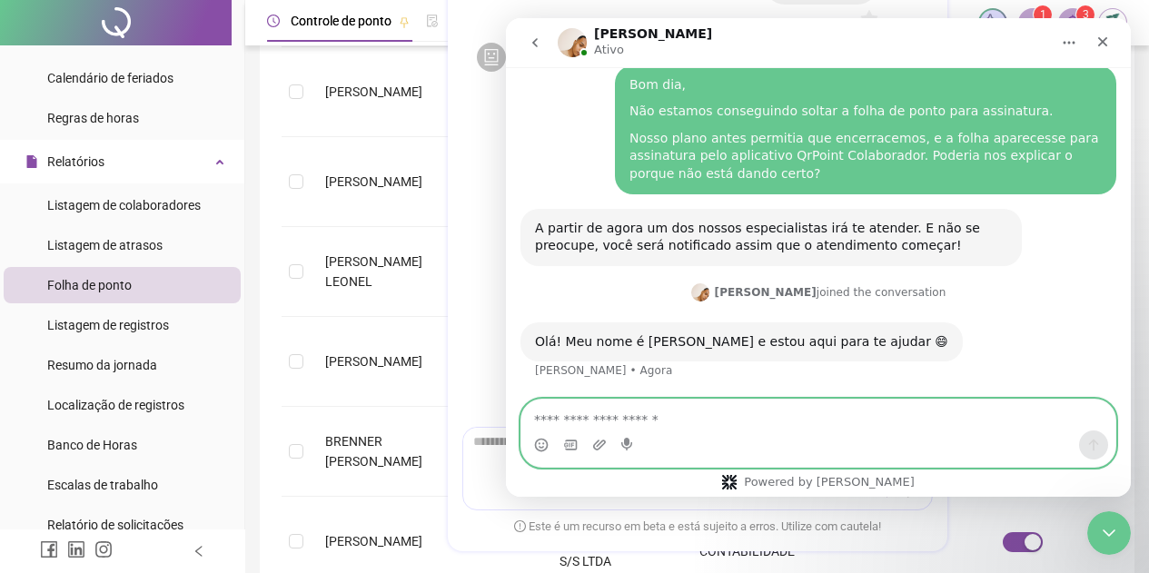
click at [721, 425] on textarea "Envie uma mensagem..." at bounding box center [818, 415] width 594 height 31
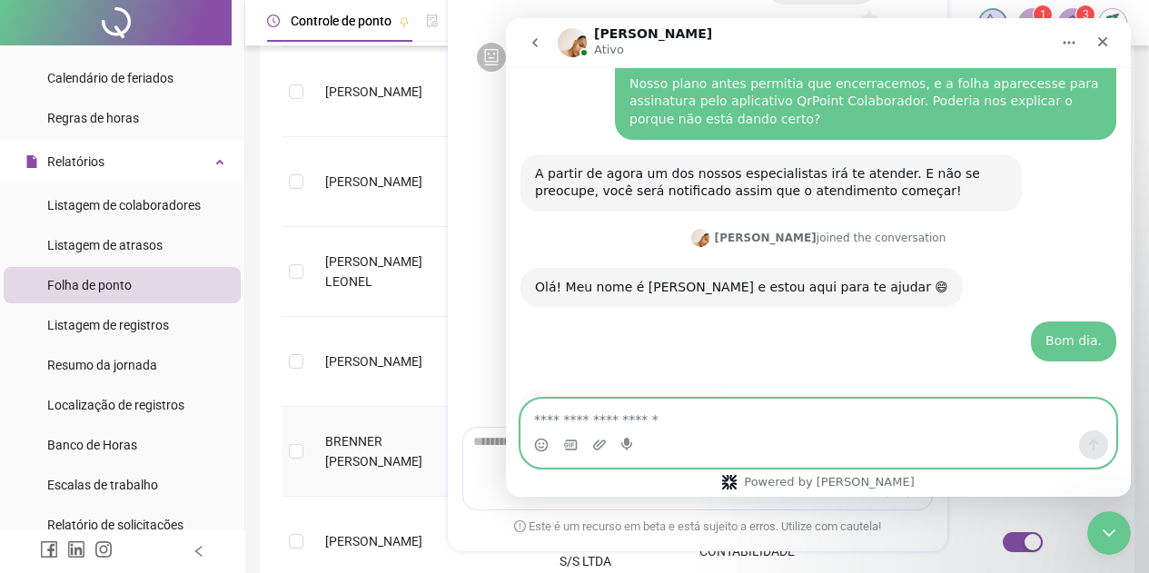
scroll to position [640, 0]
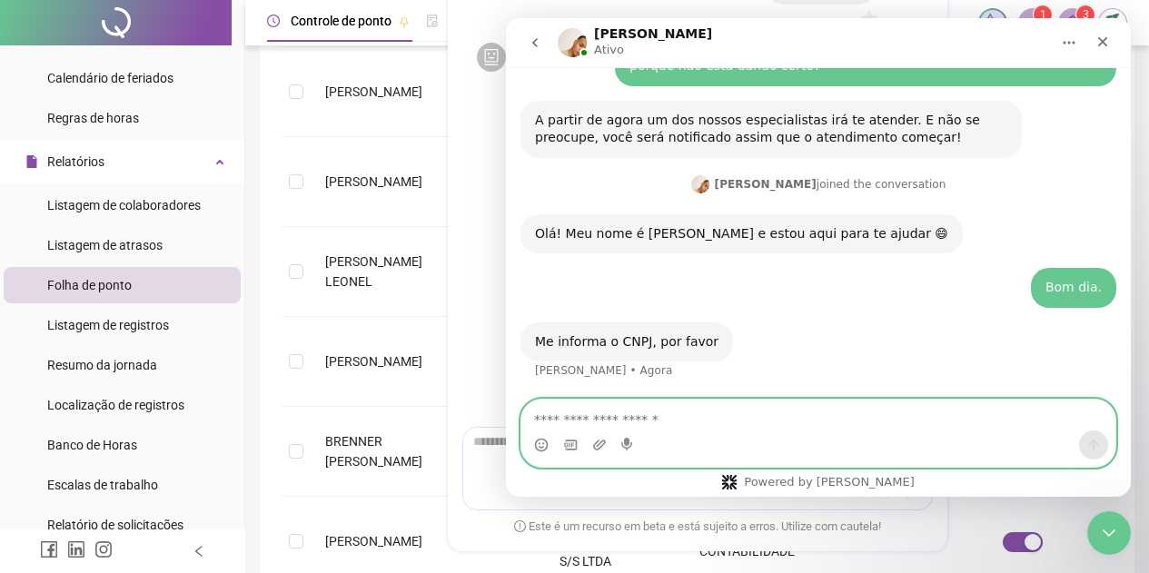
click at [707, 414] on textarea "Envie uma mensagem..." at bounding box center [818, 415] width 594 height 31
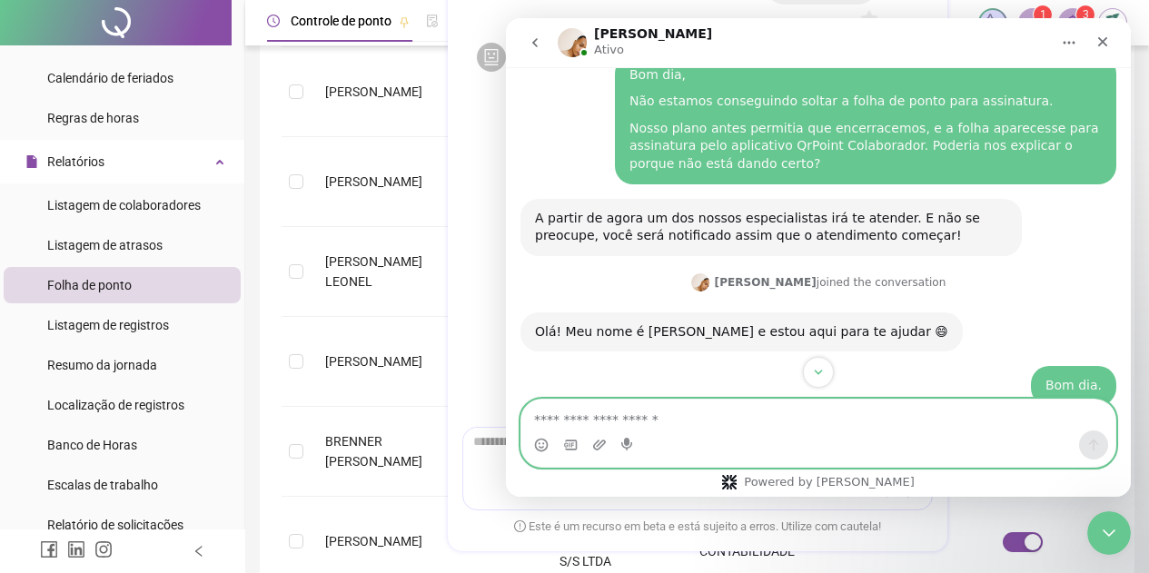
scroll to position [694, 0]
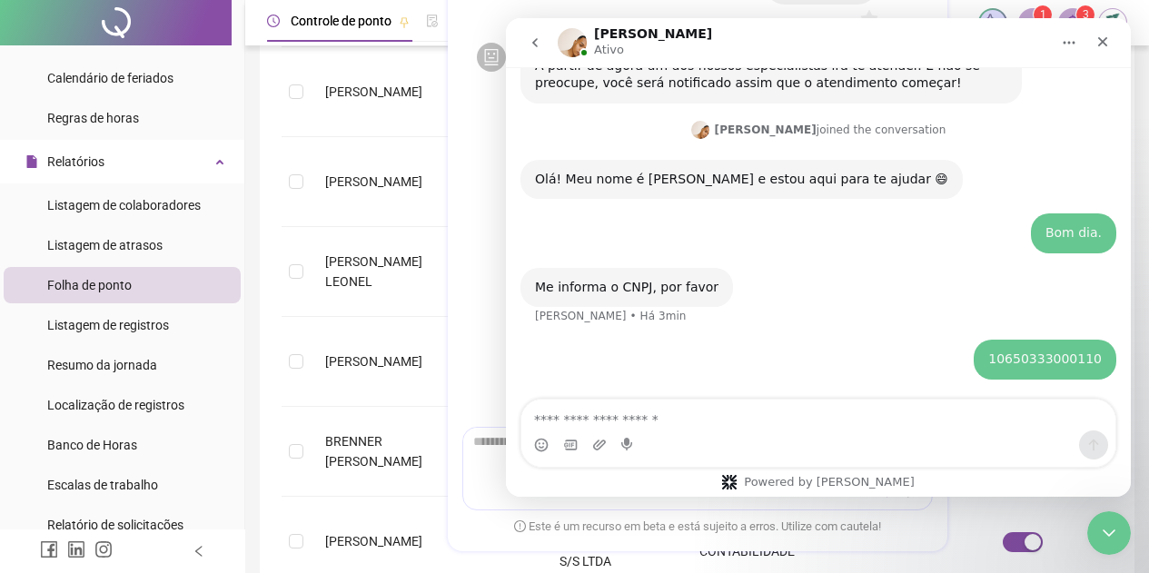
click at [584, 43] on img "Messenger da Intercom" at bounding box center [572, 42] width 29 height 29
click at [568, 55] on img "Messenger da Intercom" at bounding box center [572, 42] width 29 height 29
click at [1068, 47] on icon "Início" at bounding box center [1069, 42] width 15 height 15
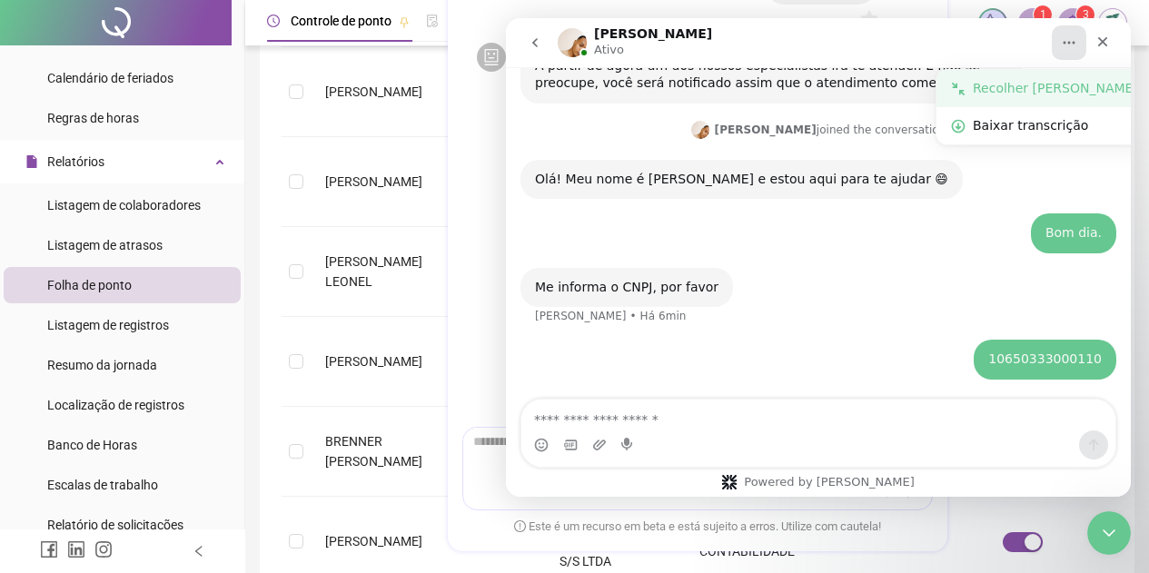
click at [1052, 100] on div "Recolher [PERSON_NAME]" at bounding box center [1045, 88] width 216 height 37
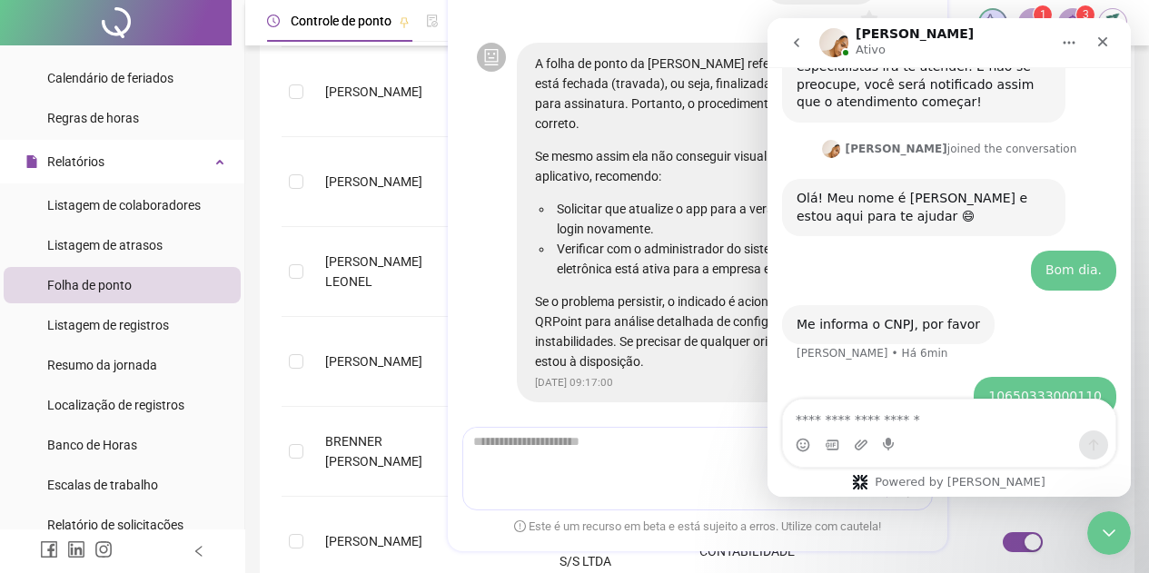
scroll to position [854, 0]
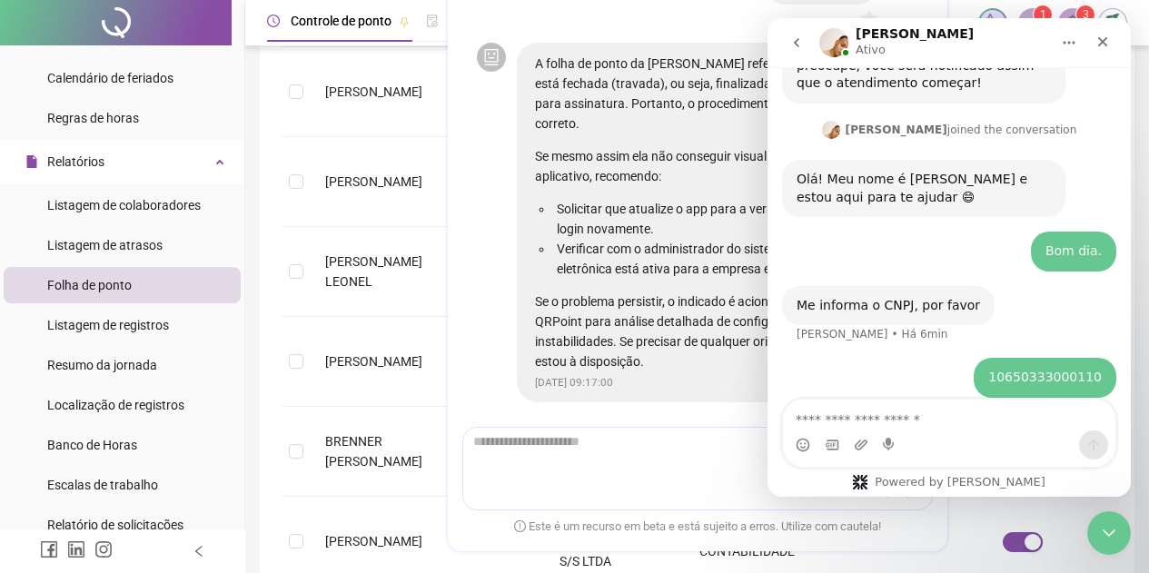
click at [792, 43] on icon "go back" at bounding box center [796, 42] width 15 height 15
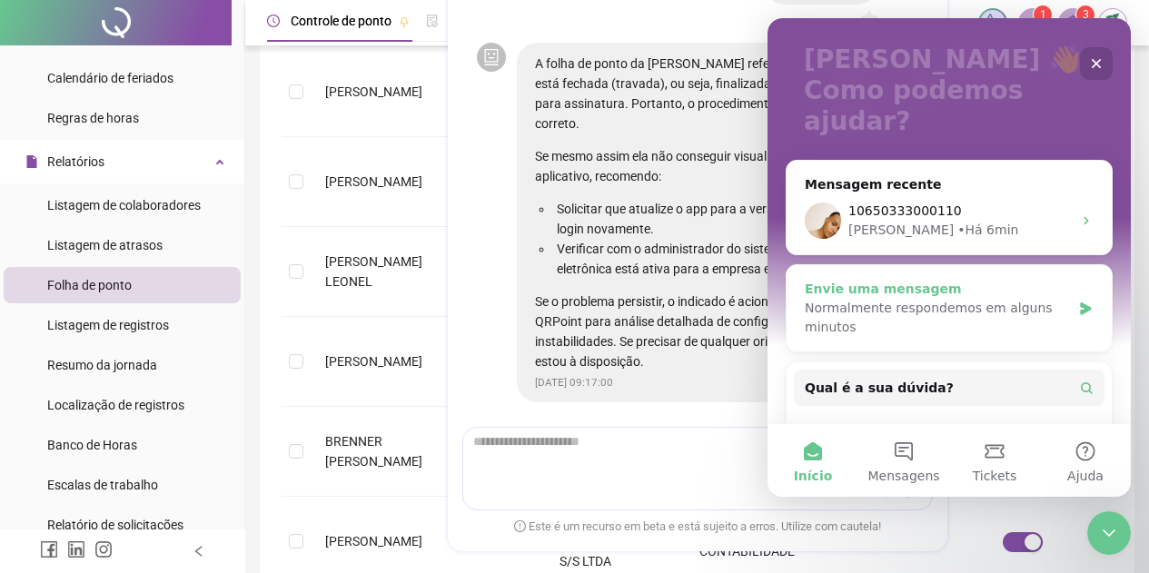
scroll to position [252, 0]
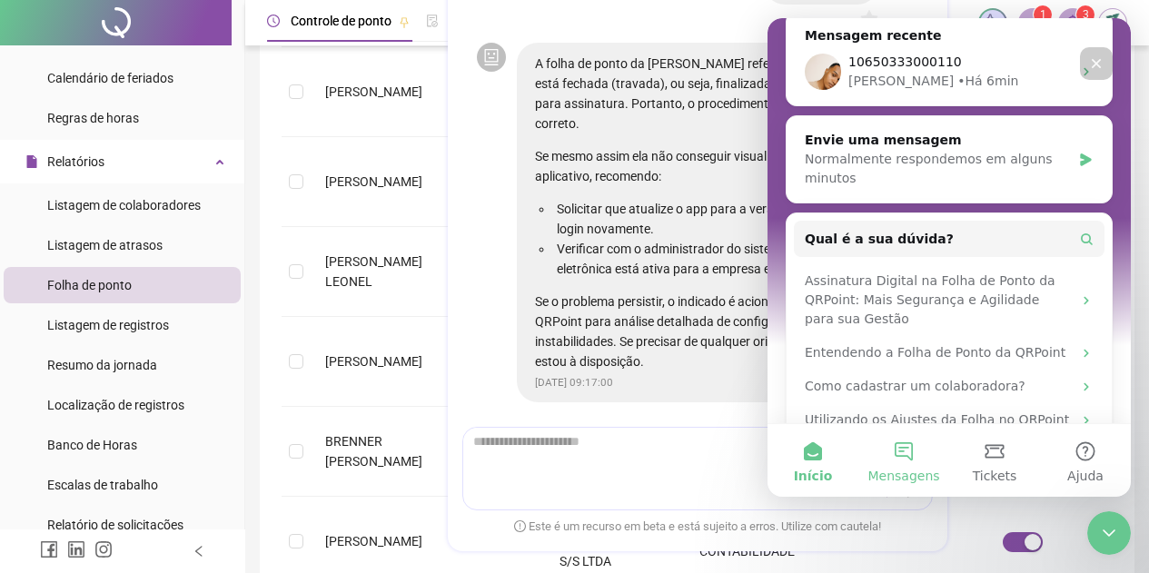
click at [909, 438] on button "Mensagens" at bounding box center [904, 460] width 91 height 73
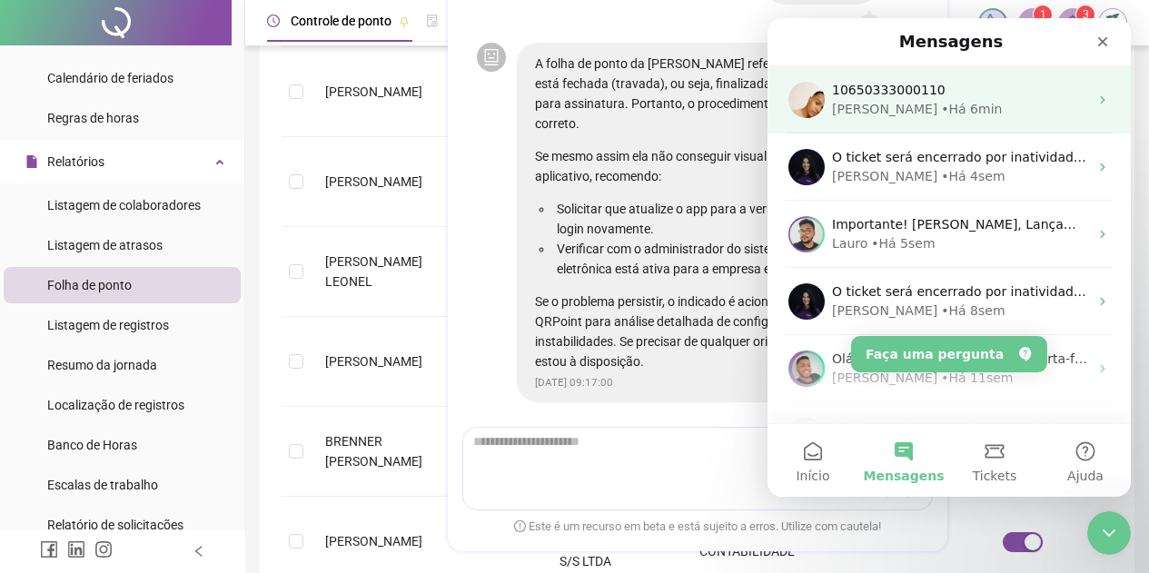
click at [911, 120] on div "10650333000110 Gabriel • Há 6min" at bounding box center [949, 99] width 363 height 67
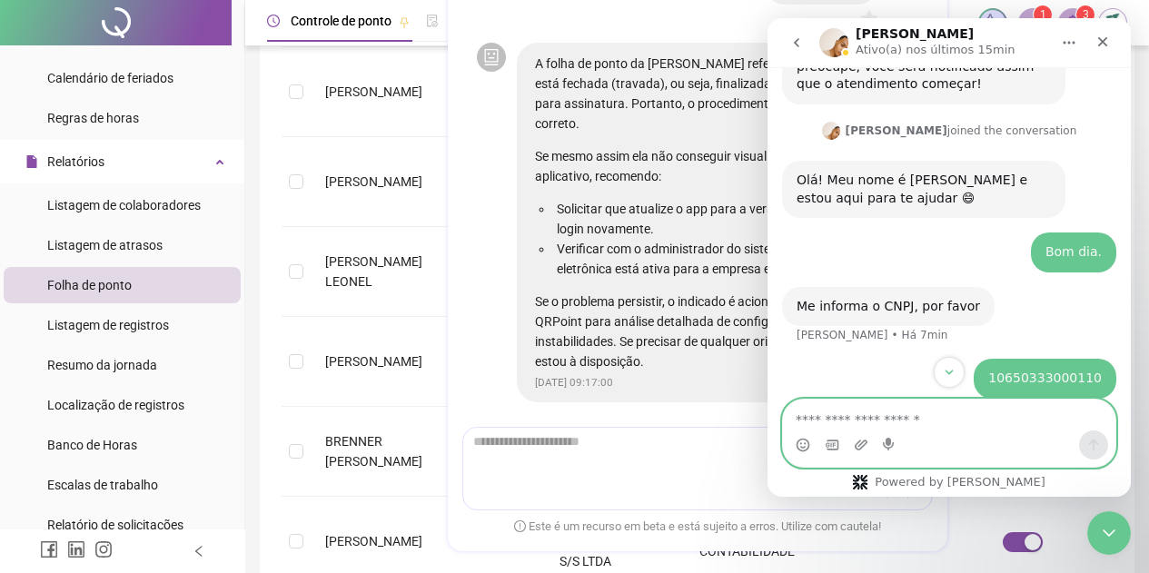
scroll to position [854, 0]
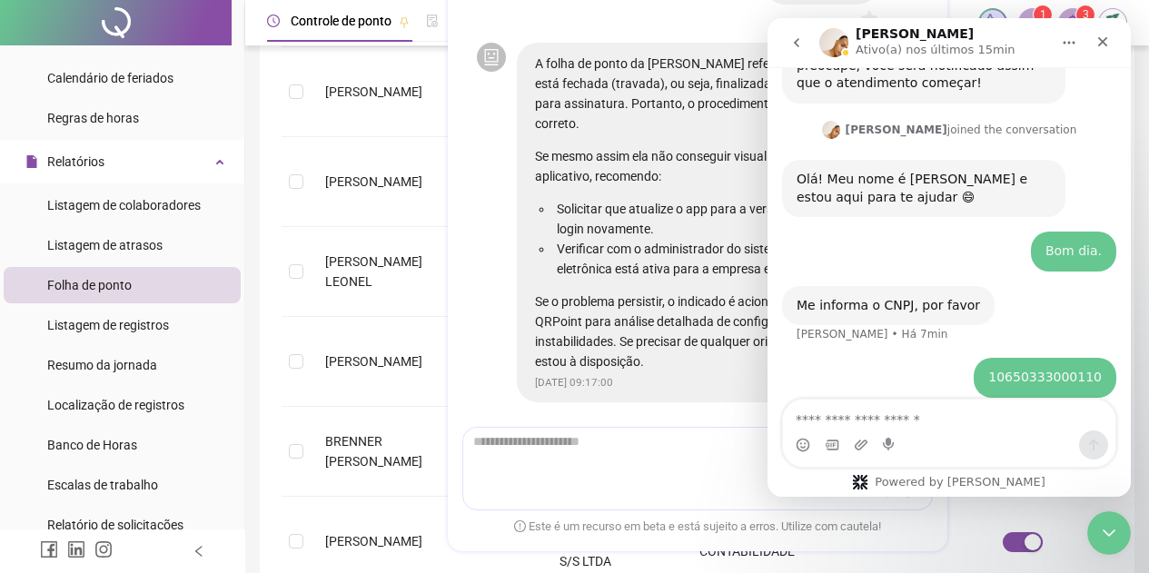
click at [801, 39] on icon "go back" at bounding box center [796, 42] width 15 height 15
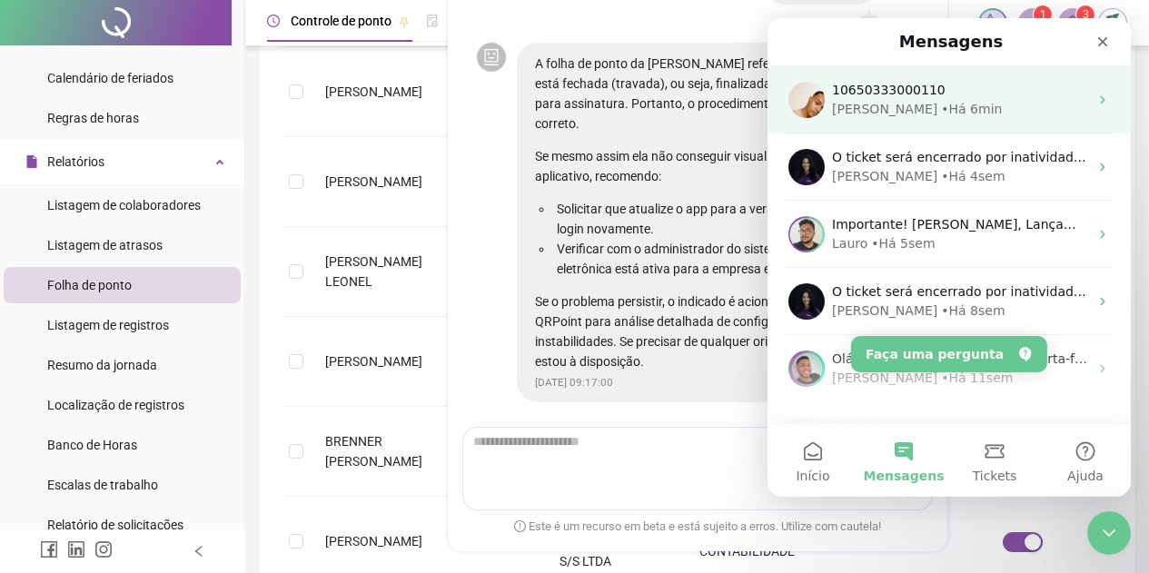
scroll to position [0, 0]
click at [935, 116] on div "[PERSON_NAME] • Há 6min" at bounding box center [960, 109] width 256 height 19
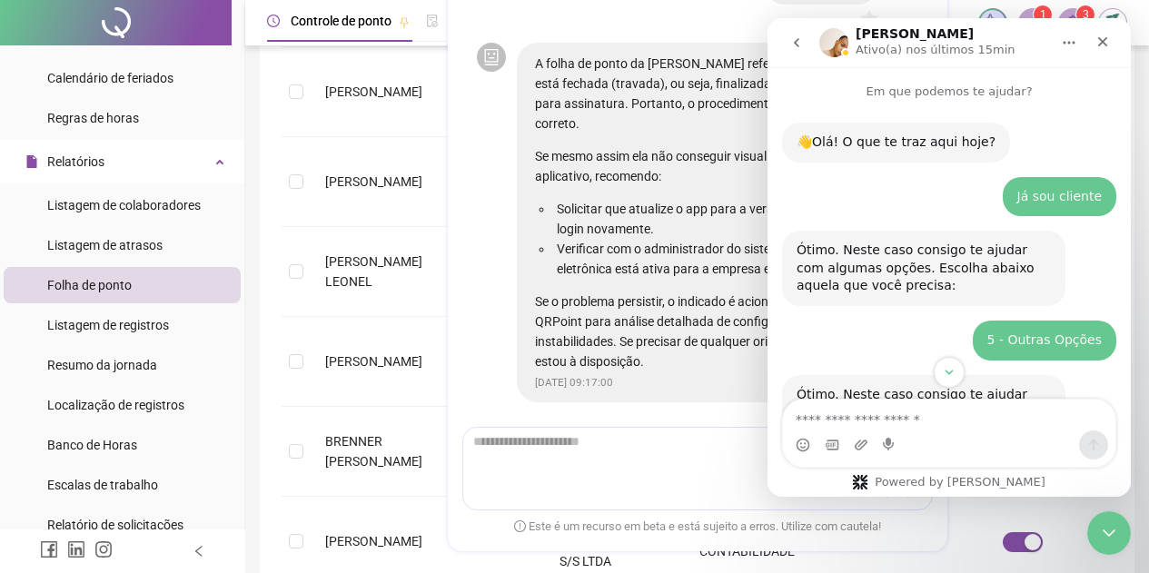
click at [789, 36] on icon "go back" at bounding box center [796, 42] width 15 height 15
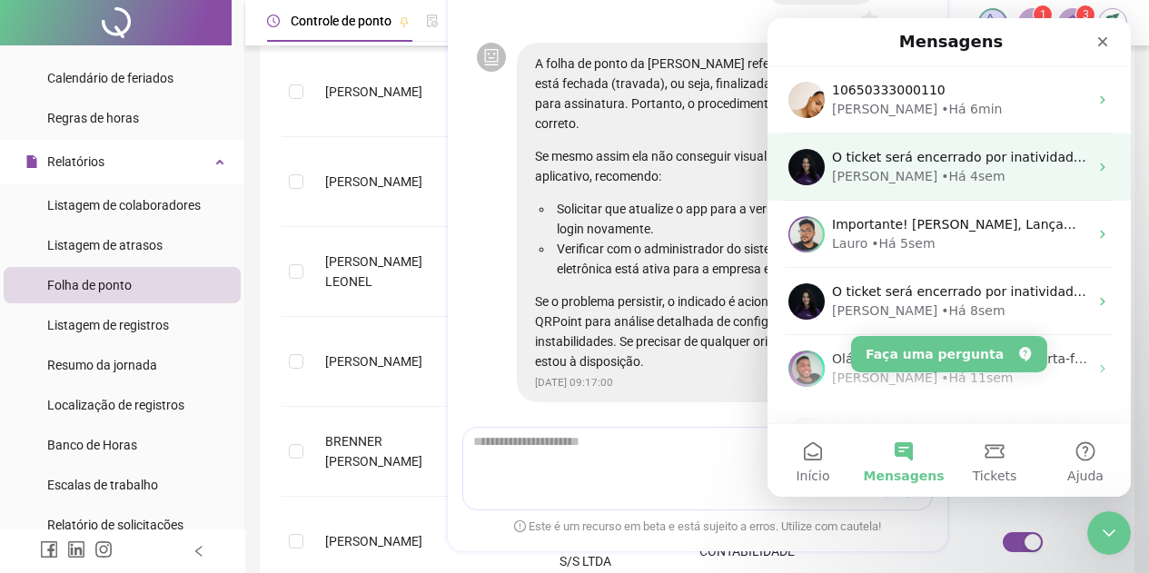
click at [941, 177] on div "• Há 4sem" at bounding box center [973, 176] width 64 height 19
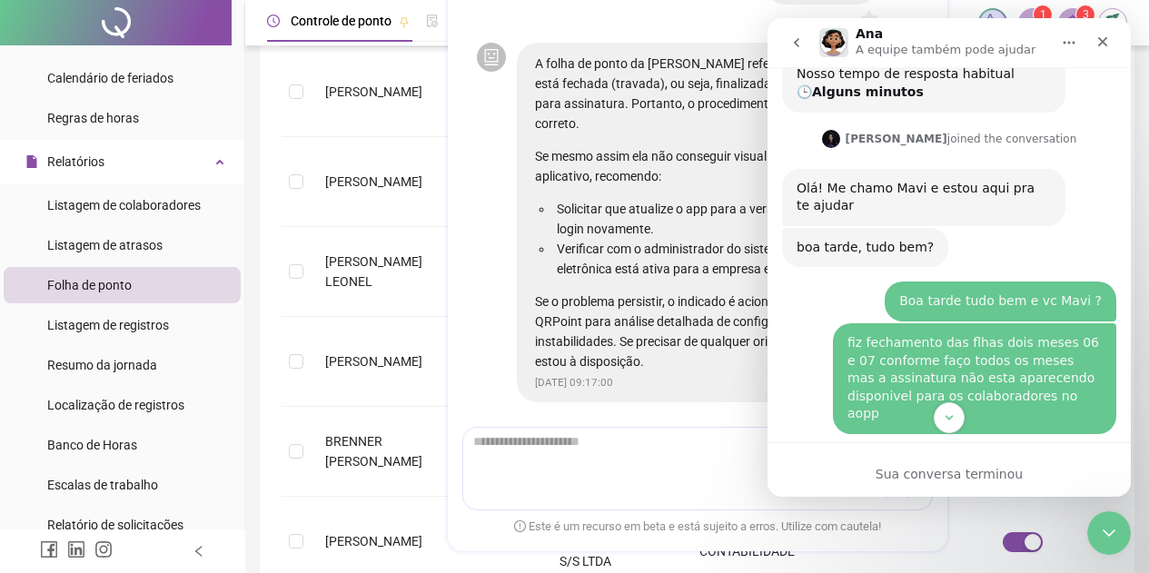
scroll to position [2785, 0]
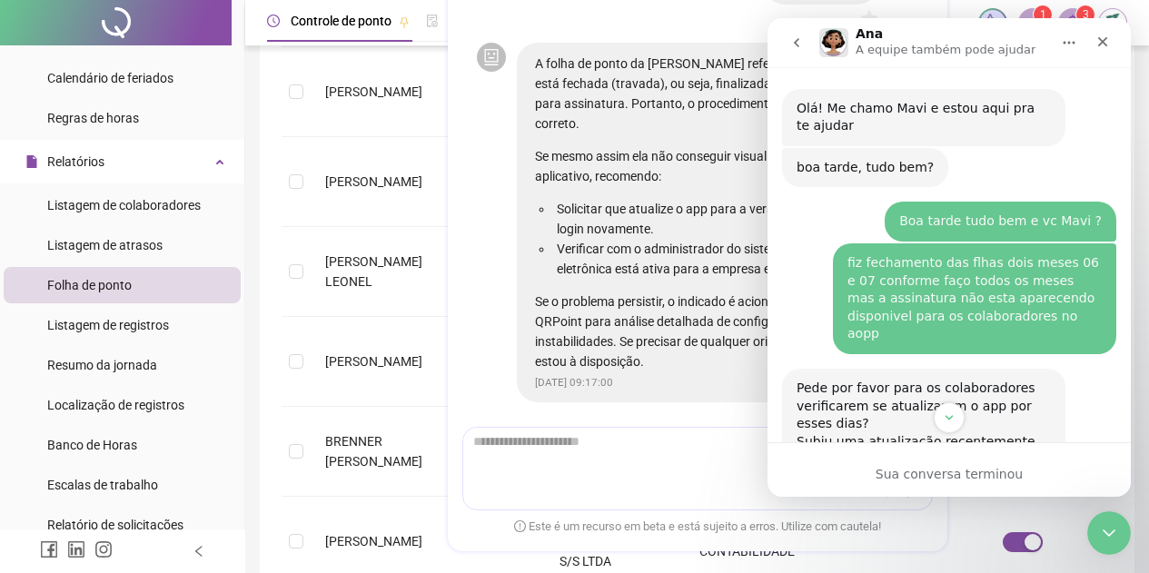
click at [793, 33] on button "go back" at bounding box center [796, 42] width 35 height 35
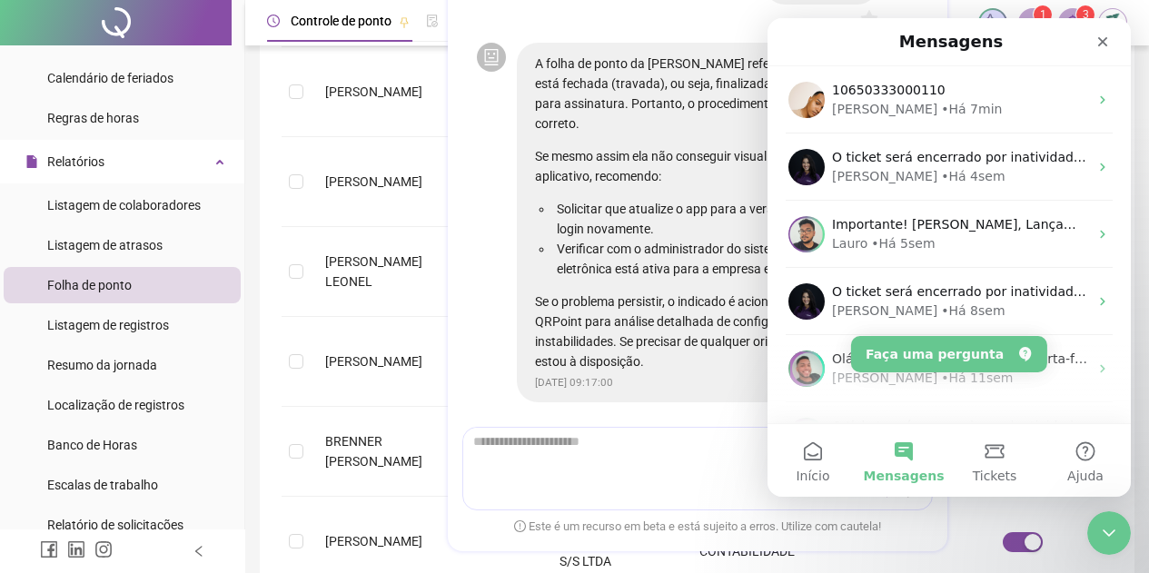
scroll to position [0, 0]
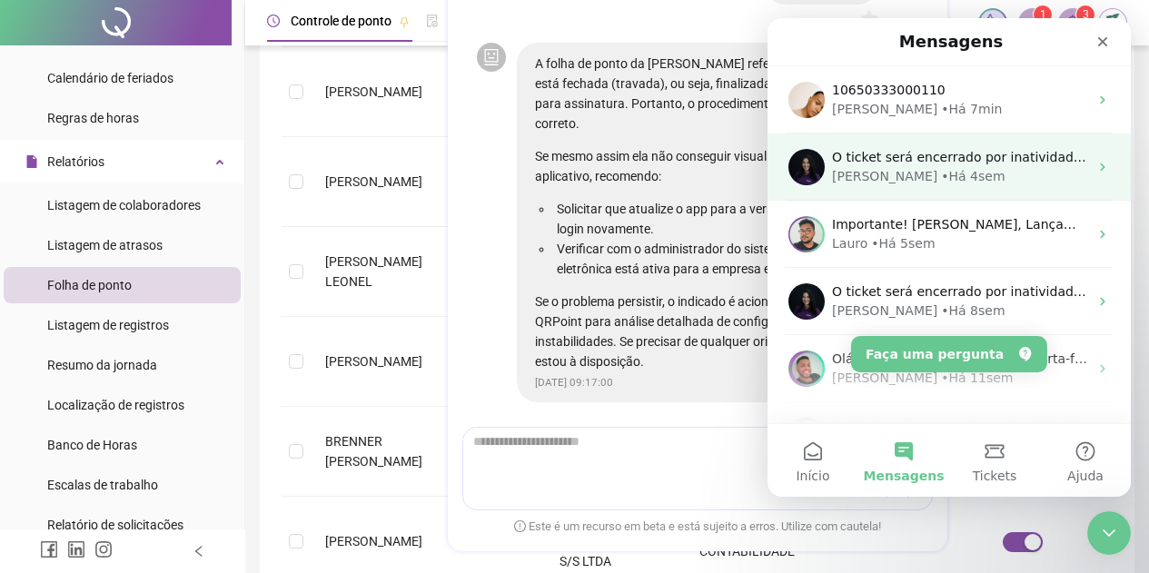
click at [941, 172] on div "• Há 4sem" at bounding box center [973, 176] width 64 height 19
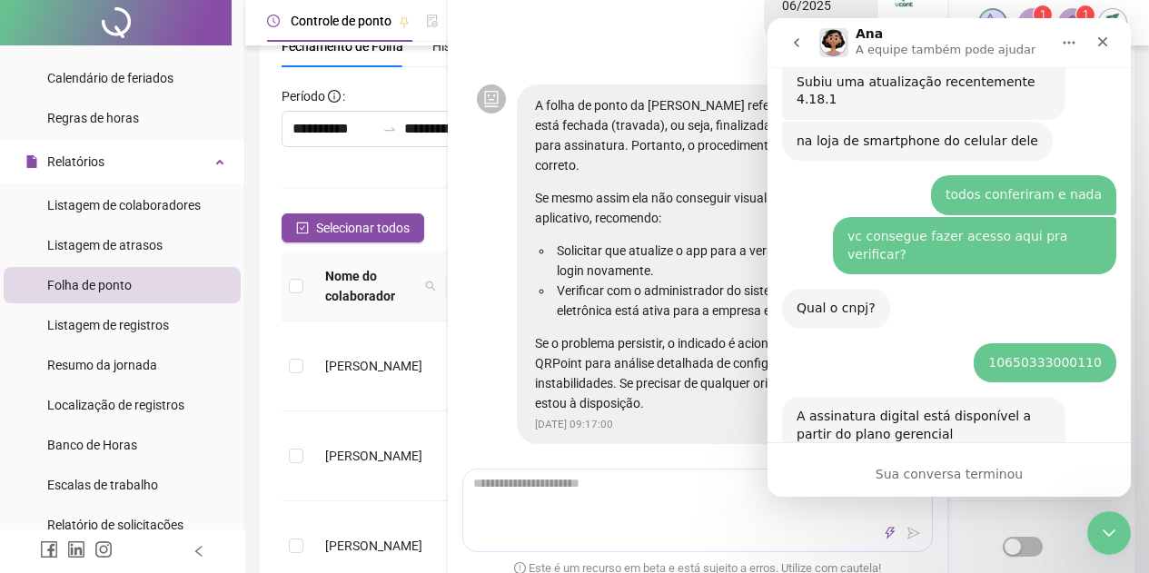
scroll to position [3149, 0]
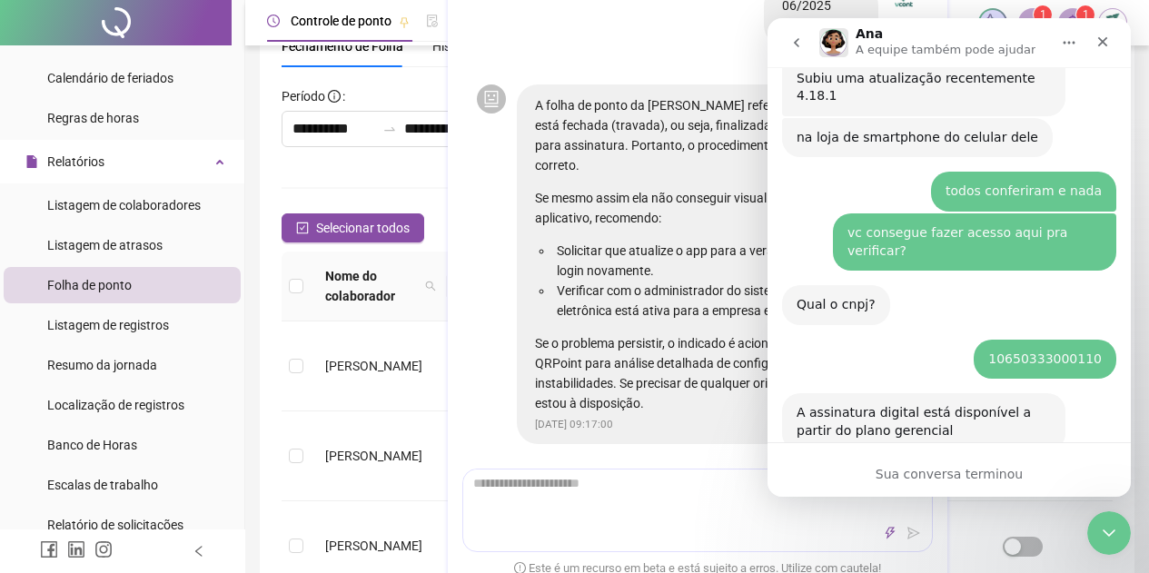
click at [810, 51] on button "go back" at bounding box center [796, 42] width 35 height 35
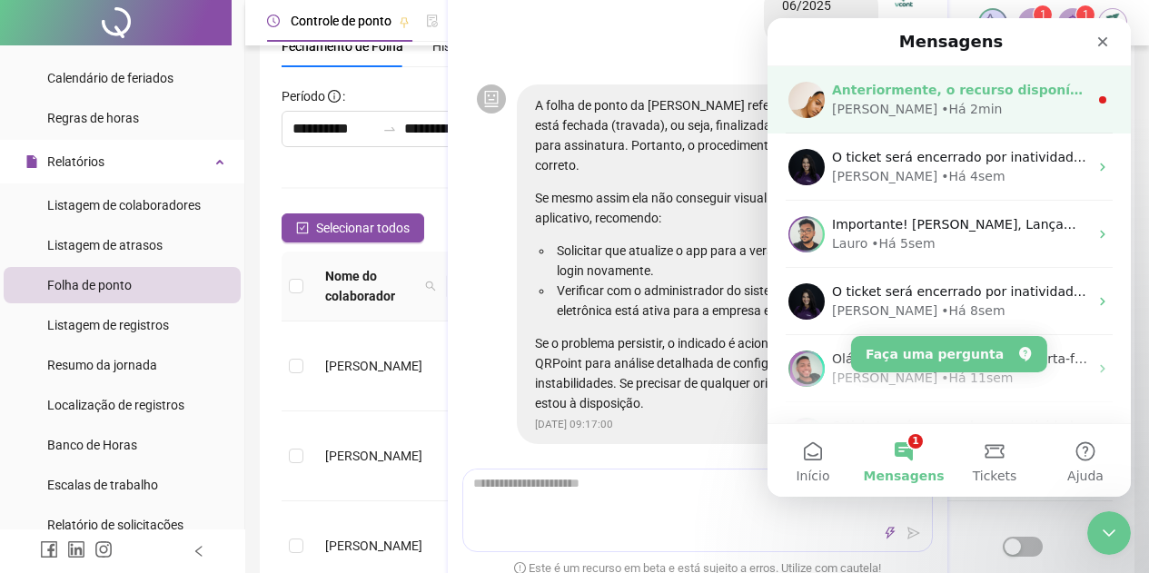
click at [962, 112] on div "[PERSON_NAME] • Há 2min" at bounding box center [960, 109] width 256 height 19
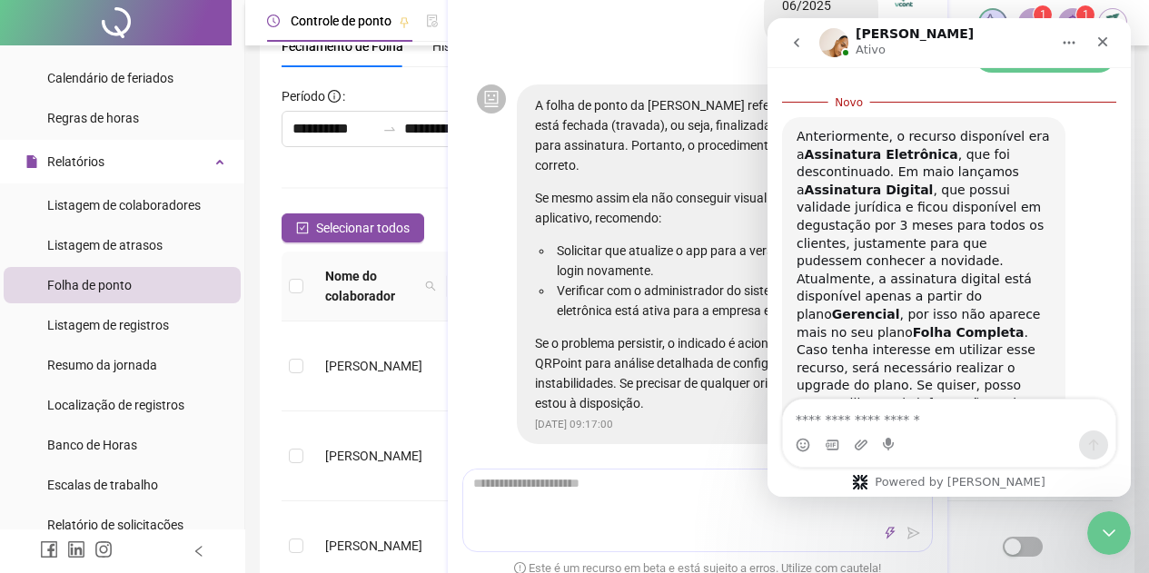
scroll to position [1171, 0]
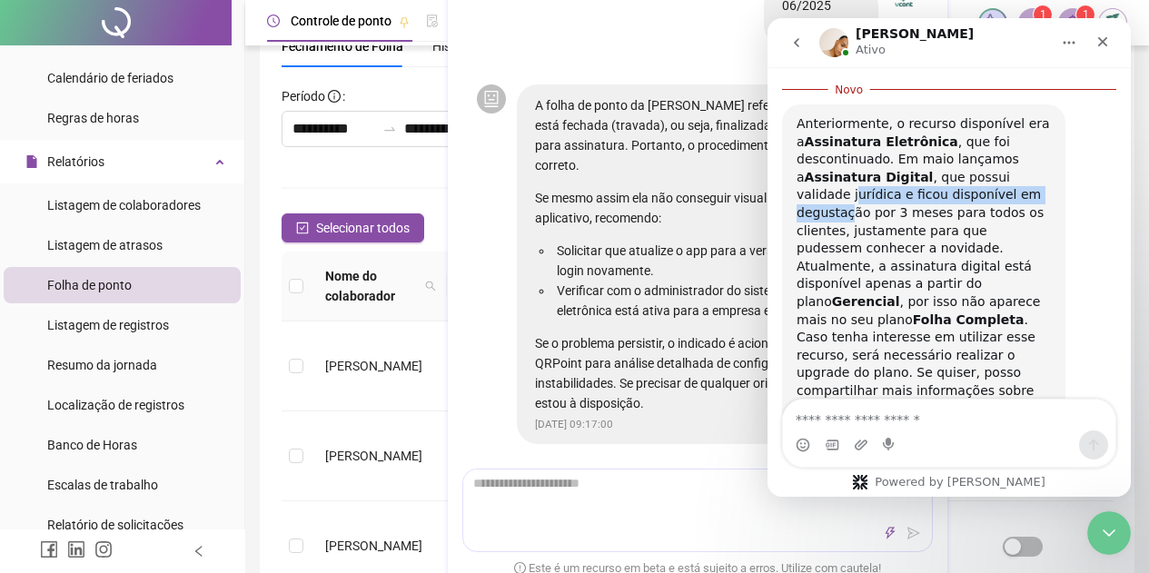
drag, startPoint x: 801, startPoint y: 180, endPoint x: 1013, endPoint y: 180, distance: 211.7
click at [1013, 180] on div "Anteriormente, o recurso disponível era a Assinatura Eletrônica , que foi desco…" at bounding box center [924, 186] width 254 height 143
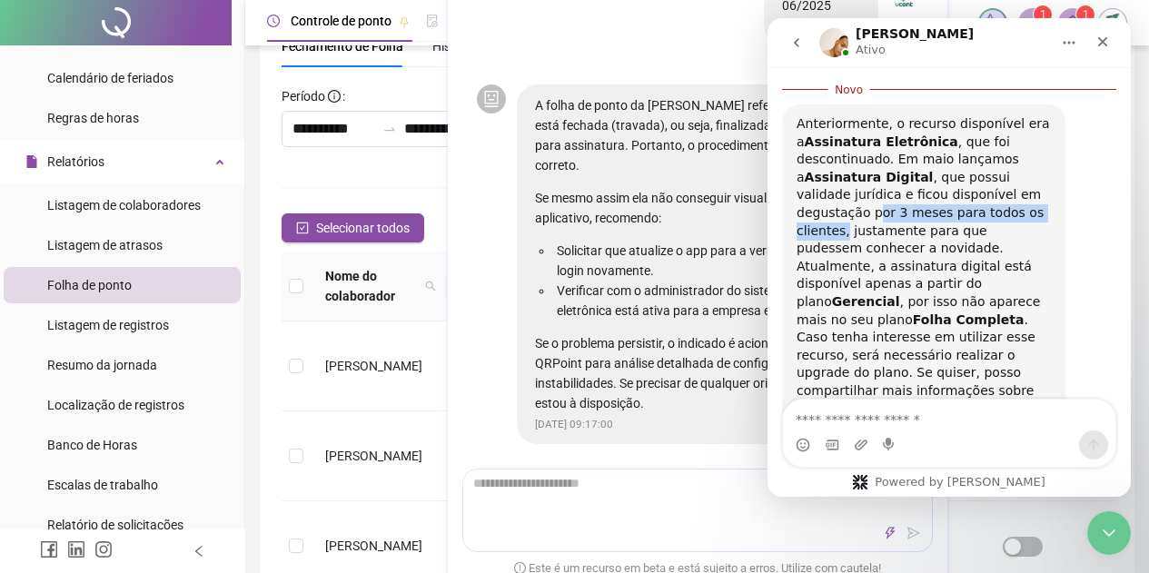
drag, startPoint x: 803, startPoint y: 200, endPoint x: 1002, endPoint y: 198, distance: 199.0
click at [1002, 198] on div "Anteriormente, o recurso disponível era a Assinatura Eletrônica , que foi desco…" at bounding box center [924, 186] width 254 height 143
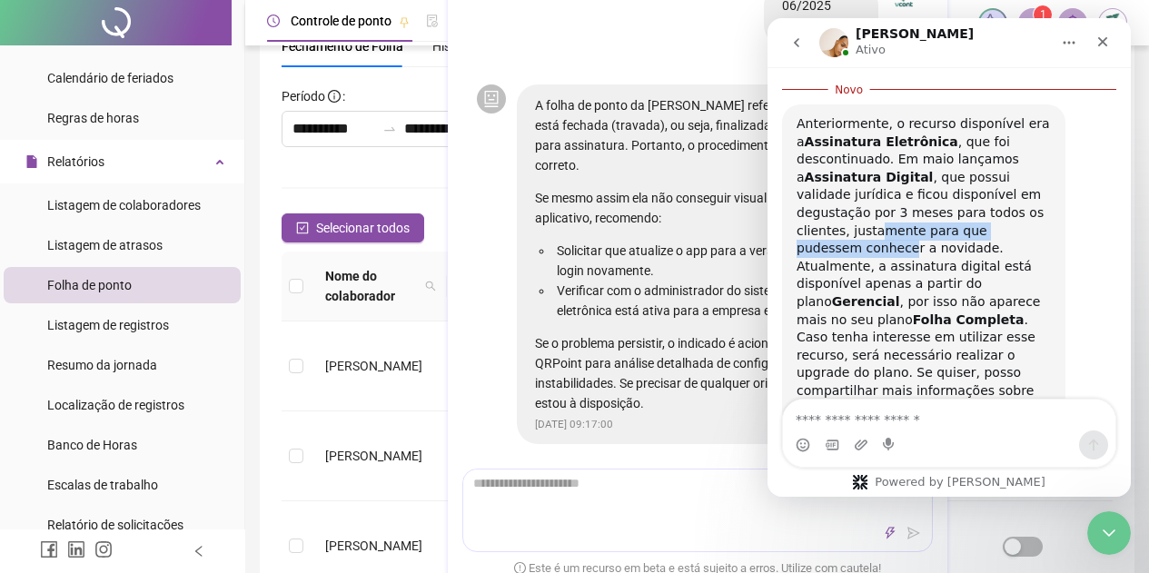
drag, startPoint x: 824, startPoint y: 212, endPoint x: 1021, endPoint y: 206, distance: 197.2
click at [1021, 206] on div "Anteriormente, o recurso disponível era a Assinatura Eletrônica , que foi desco…" at bounding box center [924, 186] width 254 height 143
drag, startPoint x: 813, startPoint y: 246, endPoint x: 918, endPoint y: 247, distance: 105.4
click at [918, 258] on div "Atualmente, a assinatura digital está disponível apenas a partir do plano Geren…" at bounding box center [924, 293] width 254 height 71
drag, startPoint x: 825, startPoint y: 271, endPoint x: 927, endPoint y: 272, distance: 101.8
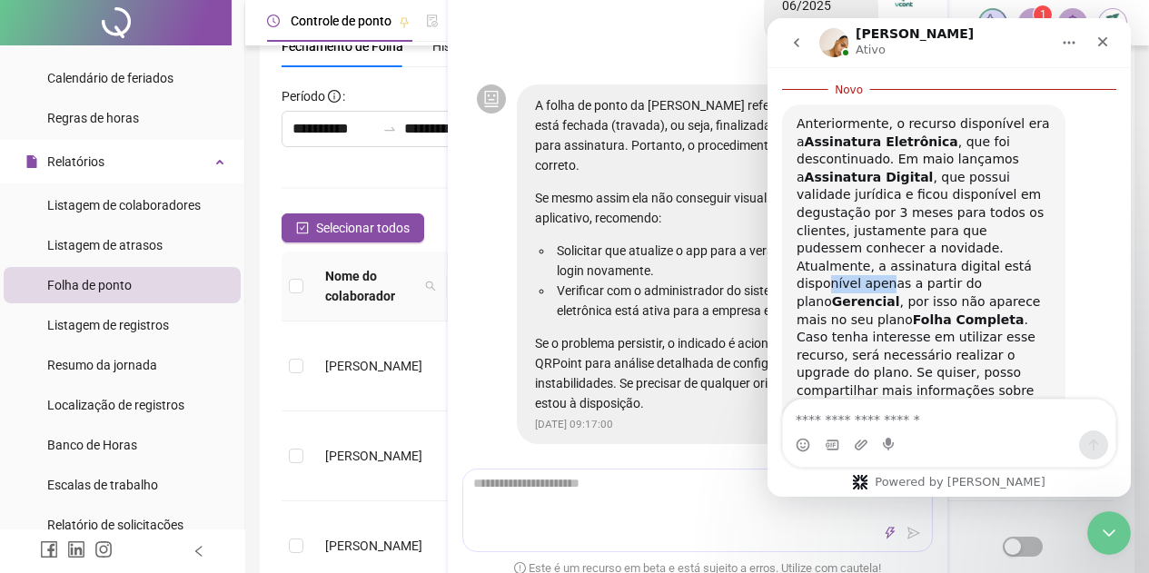
click at [899, 272] on div "Atualmente, a assinatura digital está disponível apenas a partir do plano Geren…" at bounding box center [924, 293] width 254 height 71
click at [938, 296] on div "Atualmente, a assinatura digital está disponível apenas a partir do plano Geren…" at bounding box center [924, 293] width 254 height 71
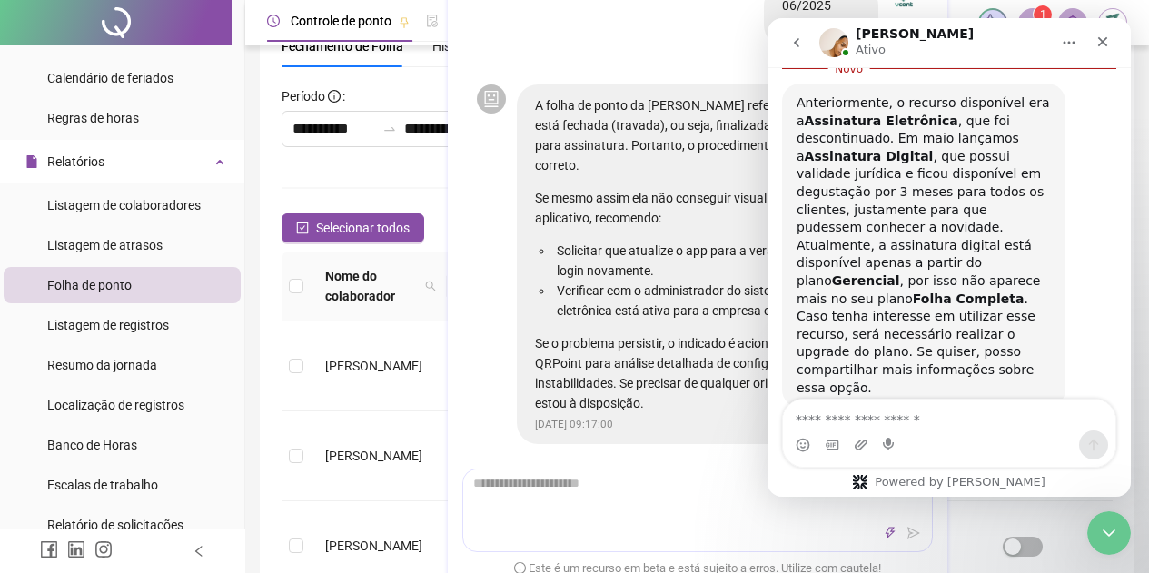
scroll to position [1206, 0]
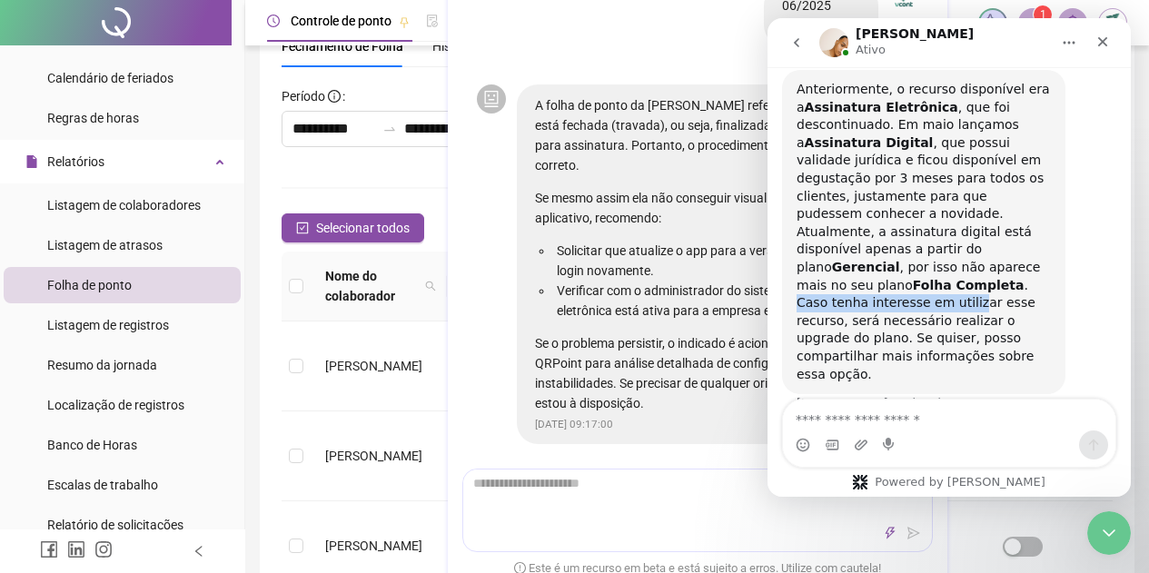
drag, startPoint x: 799, startPoint y: 290, endPoint x: 966, endPoint y: 287, distance: 167.2
click at [966, 294] on div "Caso tenha interesse em utilizar esse recurso, será necessário realizar o upgra…" at bounding box center [924, 338] width 254 height 89
click at [970, 330] on div "Caso tenha interesse em utilizar esse recurso, será necessário realizar o upgra…" at bounding box center [924, 338] width 254 height 89
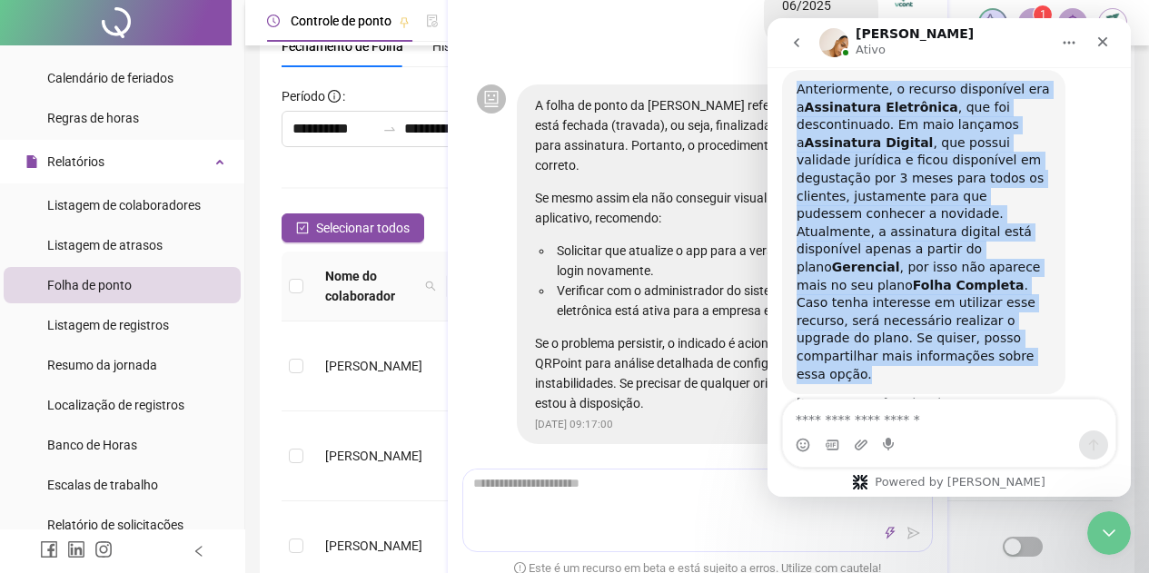
drag, startPoint x: 796, startPoint y: 164, endPoint x: 971, endPoint y: 334, distance: 244.8
click at [971, 334] on div "Anteriormente, o recurso disponível era a Assinatura Eletrônica , que foi desco…" at bounding box center [923, 232] width 283 height 324
copy div "Anteriormente, o recurso disponível era a Assinatura Eletrônica , que foi desco…"
drag, startPoint x: 988, startPoint y: 263, endPoint x: 962, endPoint y: 390, distance: 129.9
click at [988, 263] on div "Atualmente, a assinatura digital está disponível apenas a partir do plano Geren…" at bounding box center [924, 258] width 254 height 71
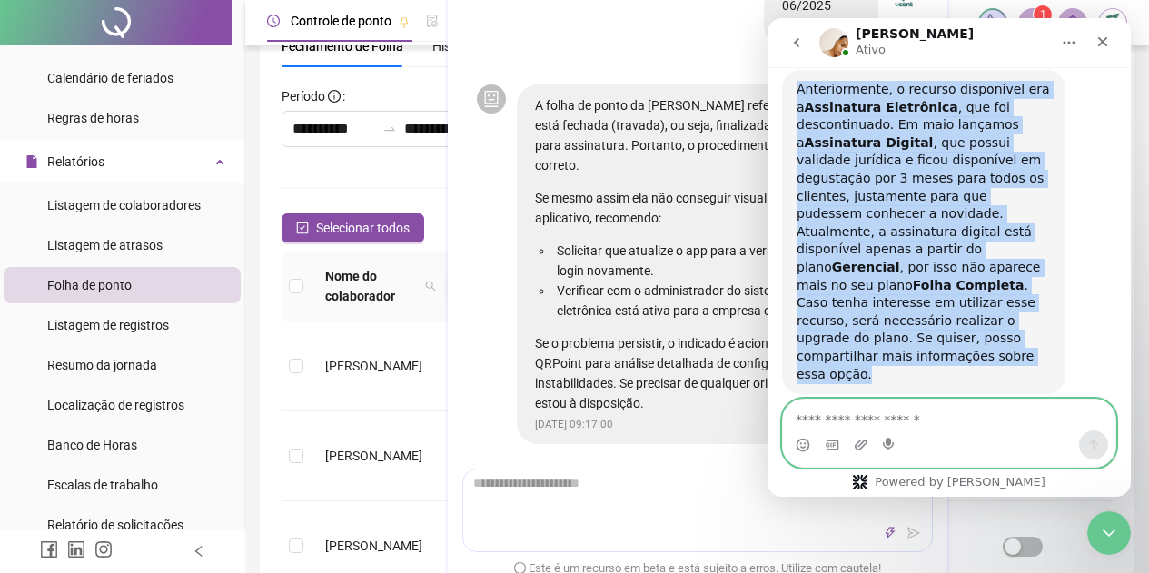
click at [938, 422] on textarea "Envie uma mensagem..." at bounding box center [949, 415] width 333 height 31
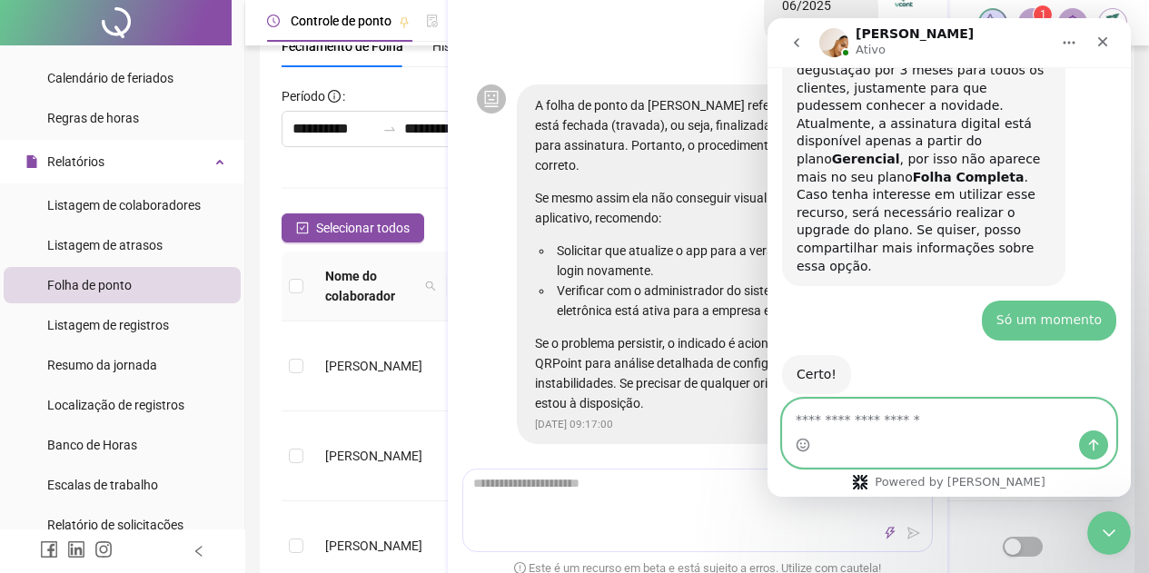
scroll to position [1338, 0]
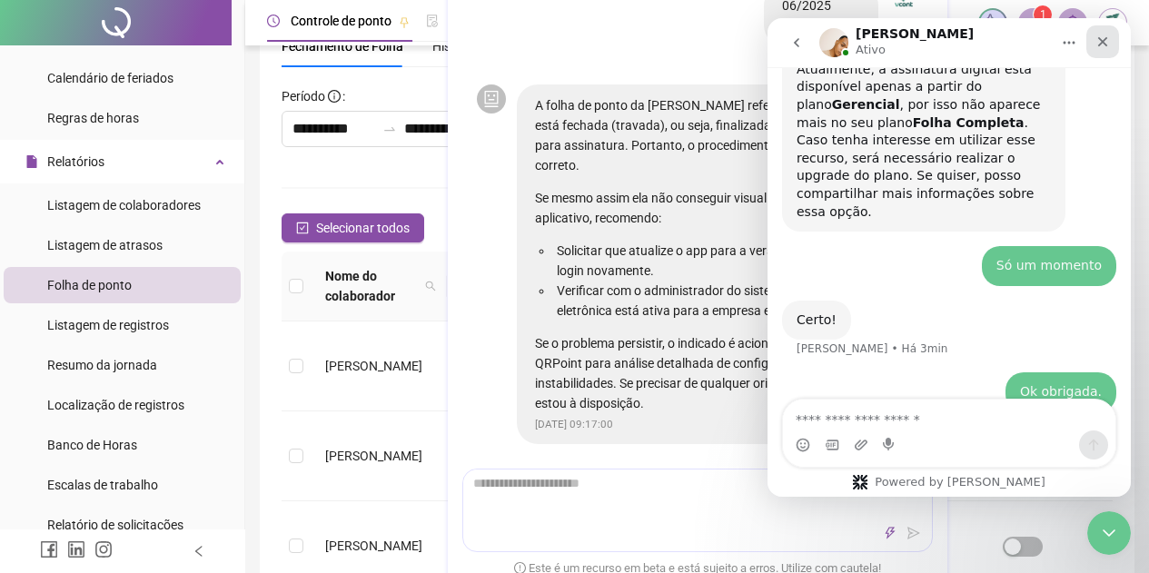
click at [1096, 39] on icon "Fechar" at bounding box center [1103, 42] width 15 height 15
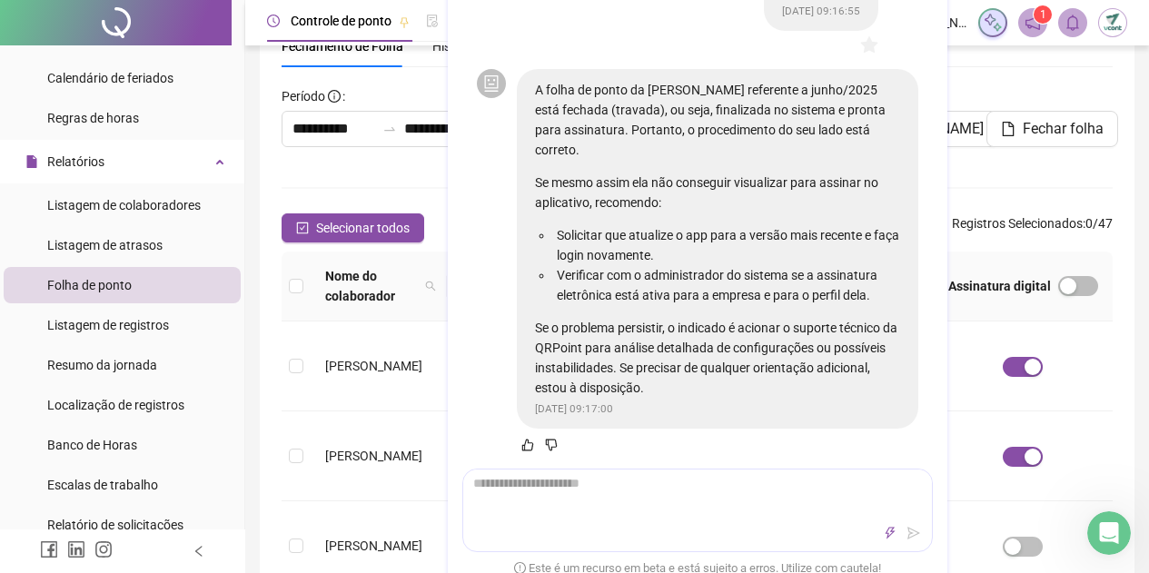
scroll to position [2112, 0]
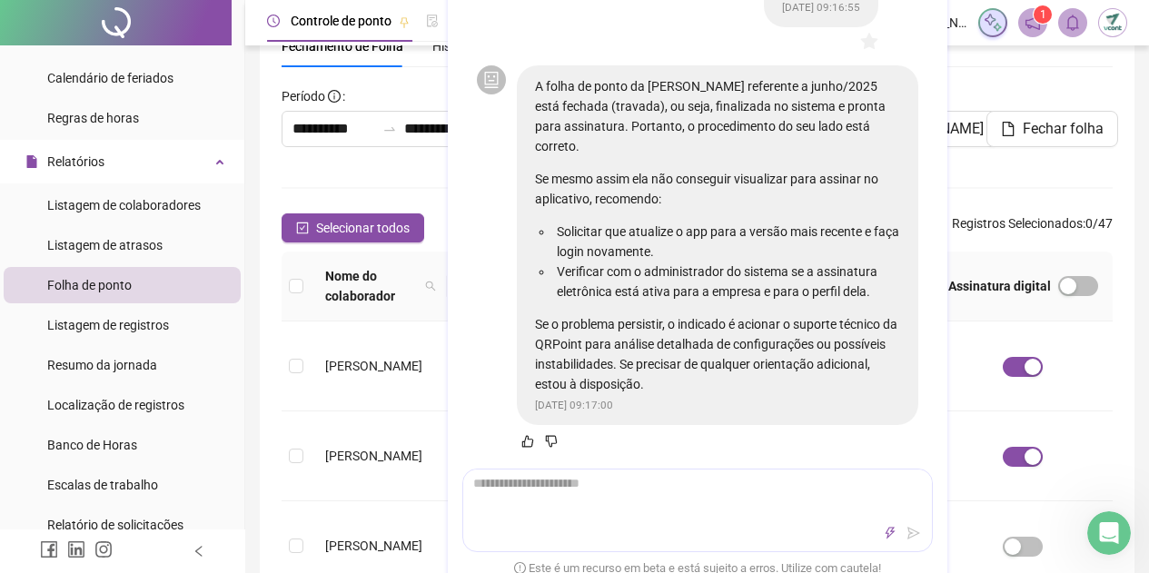
click at [975, 50] on div "Fechamento de Folha Histórico de fechamentos Assinaturas Configurações Regras a…" at bounding box center [697, 46] width 831 height 42
